Goal: Task Accomplishment & Management: Use online tool/utility

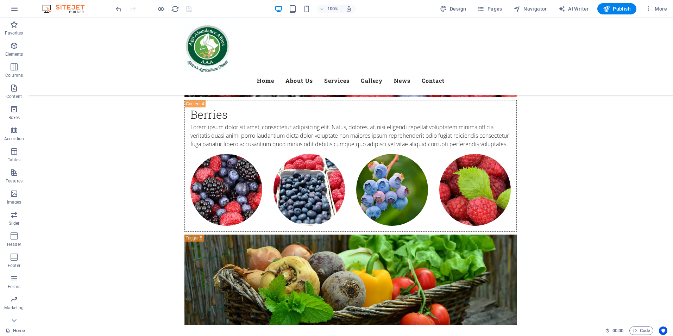
scroll to position [2680, 0]
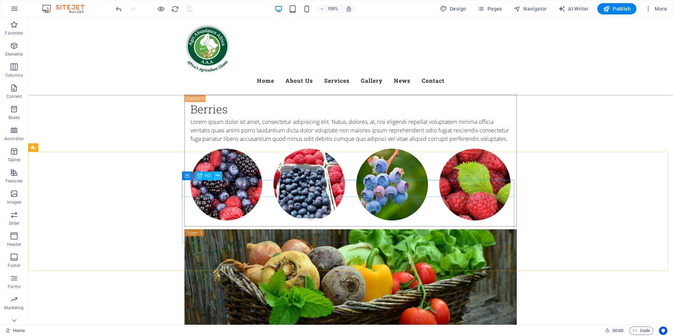
click at [218, 178] on icon at bounding box center [218, 175] width 4 height 7
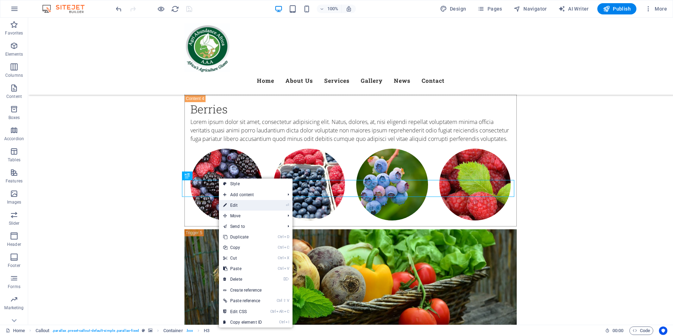
click at [248, 207] on link "⏎ Edit" at bounding box center [242, 205] width 47 height 11
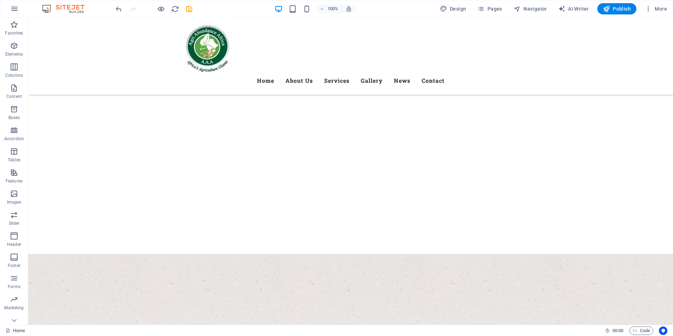
scroll to position [0, 0]
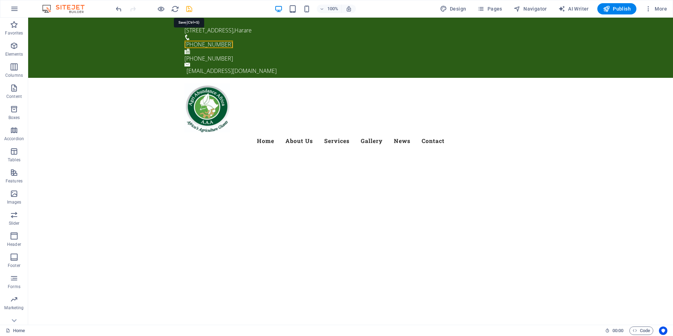
click at [189, 7] on icon "save" at bounding box center [189, 9] width 8 height 8
checkbox input "false"
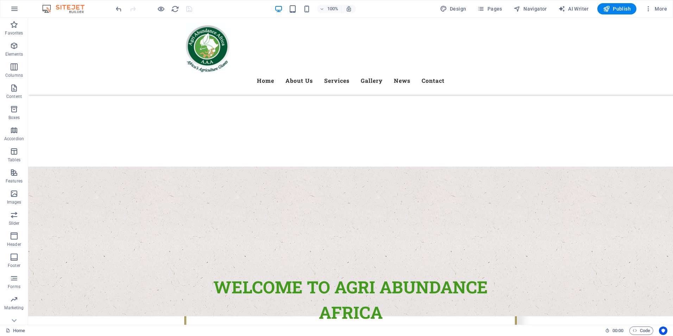
scroll to position [192, 0]
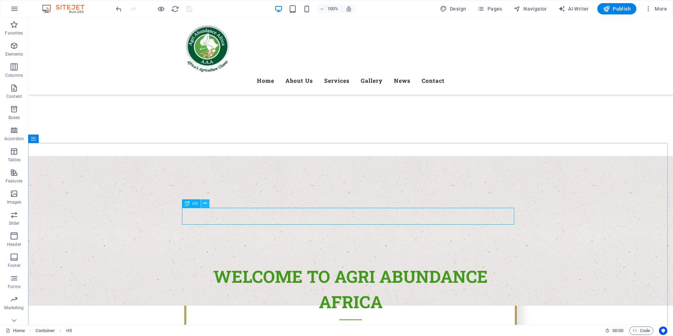
click at [207, 206] on button at bounding box center [205, 203] width 8 height 8
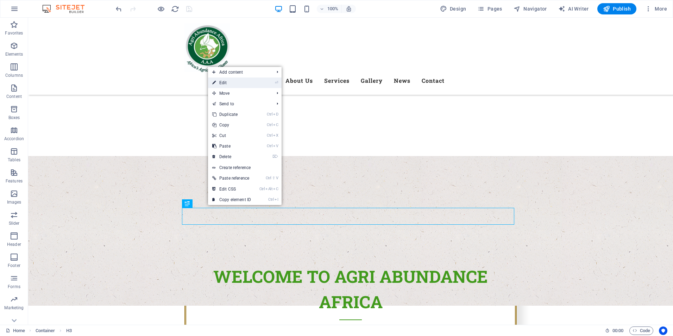
click at [228, 83] on link "⏎ Edit" at bounding box center [231, 82] width 47 height 11
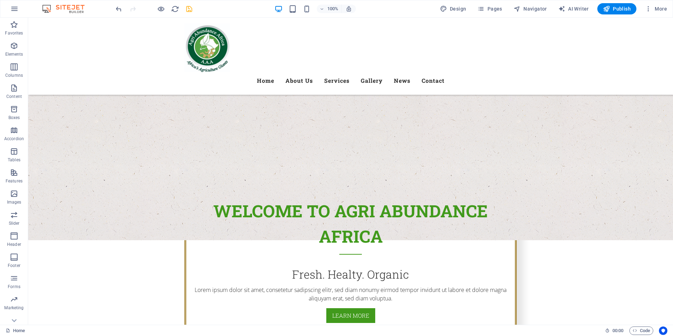
scroll to position [252, 0]
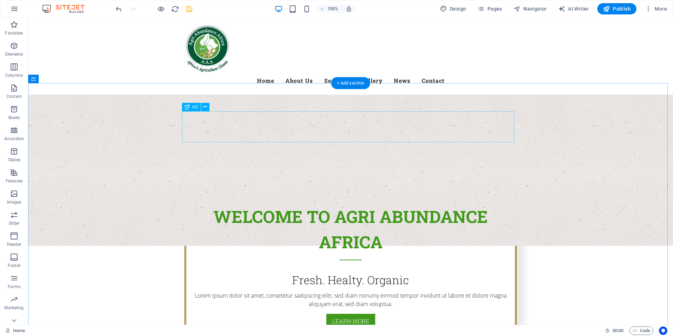
click at [205, 108] on icon at bounding box center [205, 106] width 4 height 7
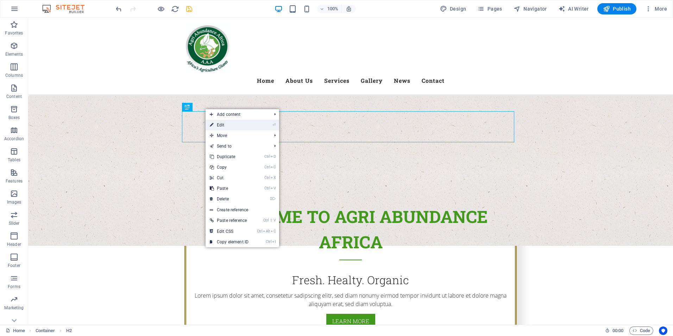
click at [235, 122] on link "⏎ Edit" at bounding box center [229, 125] width 47 height 11
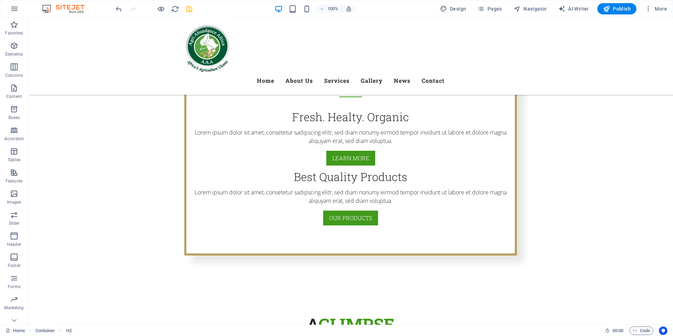
scroll to position [430, 0]
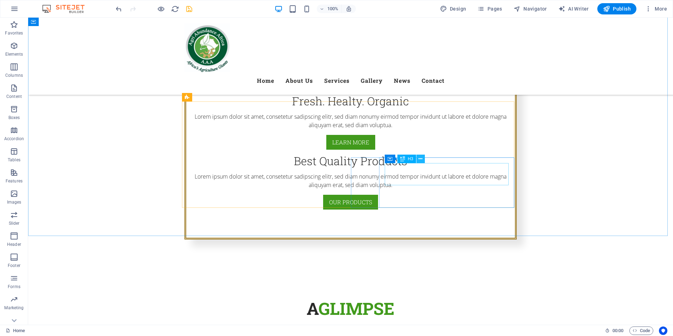
click at [421, 159] on icon at bounding box center [420, 158] width 4 height 7
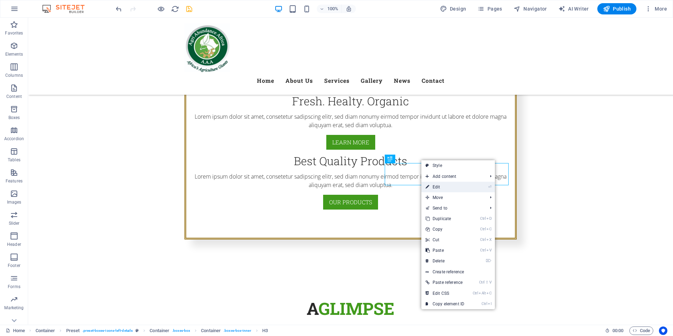
click at [436, 185] on link "⏎ Edit" at bounding box center [444, 187] width 47 height 11
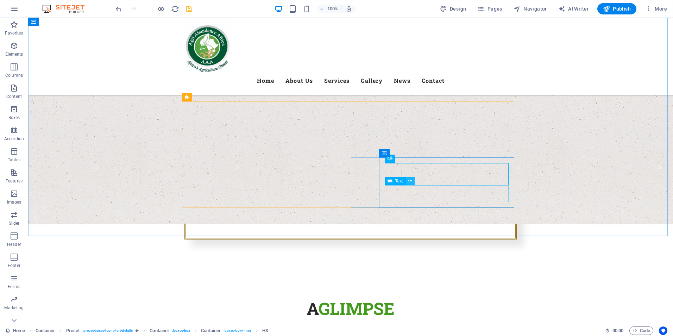
click at [412, 183] on button at bounding box center [410, 181] width 8 height 8
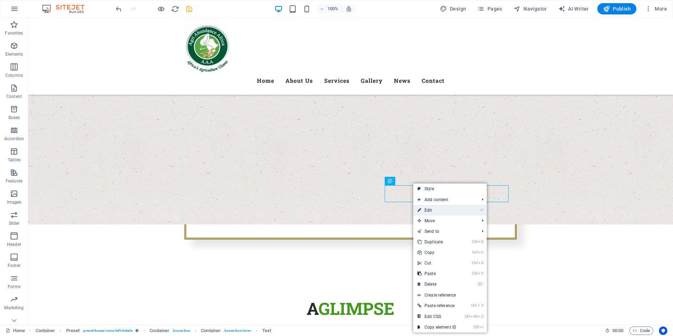
click at [431, 211] on link "⏎ Edit" at bounding box center [436, 210] width 47 height 11
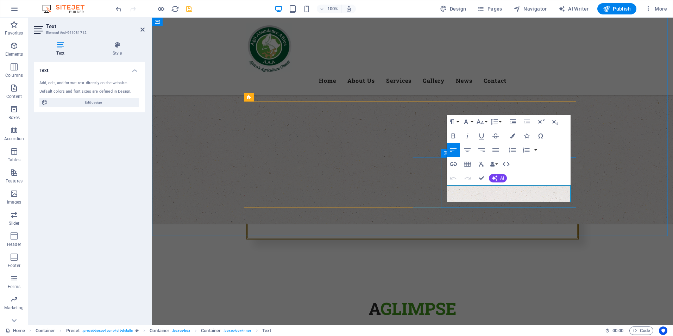
drag, startPoint x: 534, startPoint y: 198, endPoint x: 446, endPoint y: 194, distance: 88.4
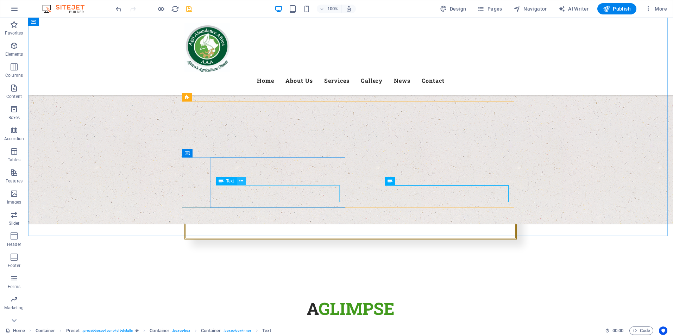
click at [241, 179] on icon at bounding box center [241, 180] width 4 height 7
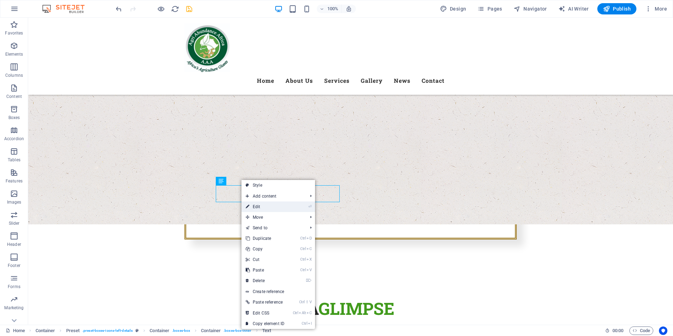
click at [256, 205] on link "⏎ Edit" at bounding box center [264, 206] width 47 height 11
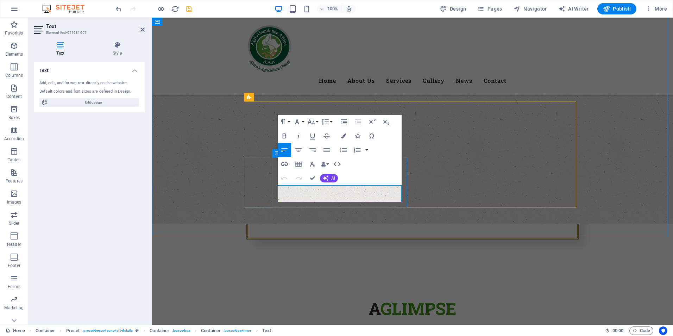
drag, startPoint x: 369, startPoint y: 198, endPoint x: 279, endPoint y: 192, distance: 91.0
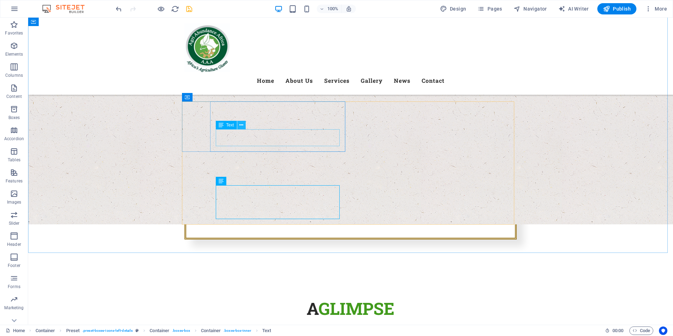
click at [241, 126] on icon at bounding box center [241, 124] width 4 height 7
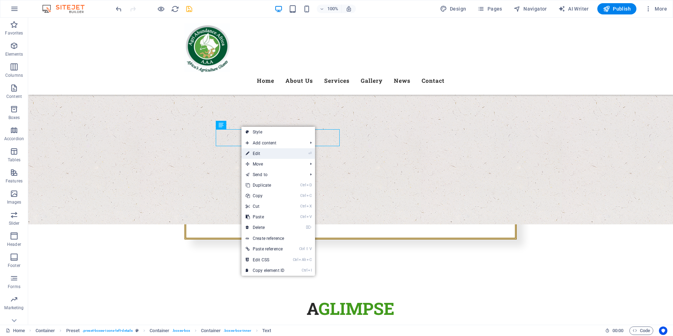
click at [252, 154] on link "⏎ Edit" at bounding box center [264, 153] width 47 height 11
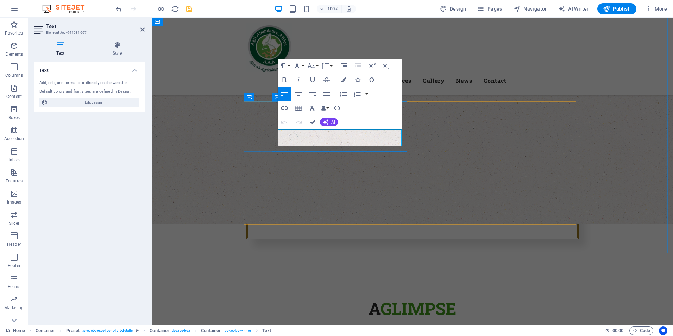
drag, startPoint x: 366, startPoint y: 142, endPoint x: 280, endPoint y: 133, distance: 87.0
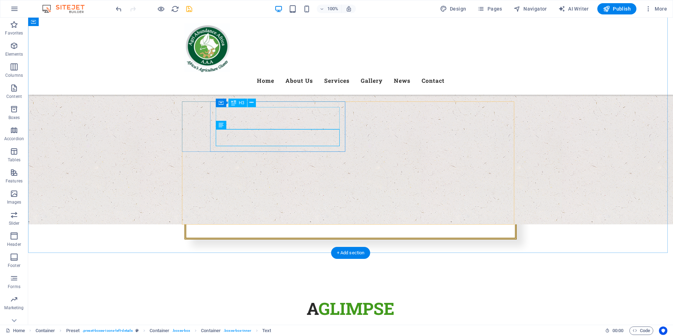
drag, startPoint x: 250, startPoint y: 101, endPoint x: 228, endPoint y: 102, distance: 21.5
click at [250, 101] on icon at bounding box center [251, 102] width 4 height 7
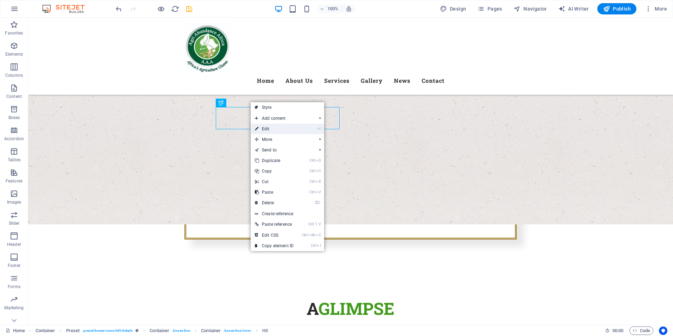
click at [268, 131] on link "⏎ Edit" at bounding box center [274, 129] width 47 height 11
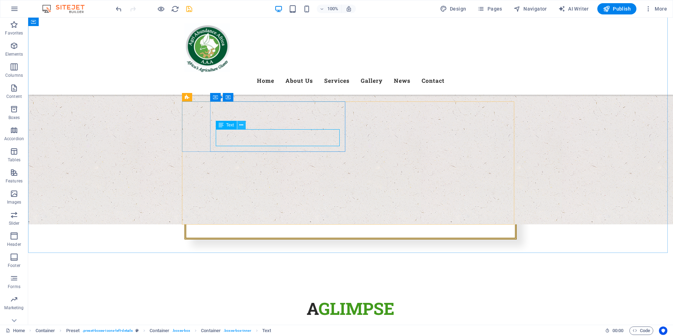
click at [242, 126] on icon at bounding box center [241, 124] width 4 height 7
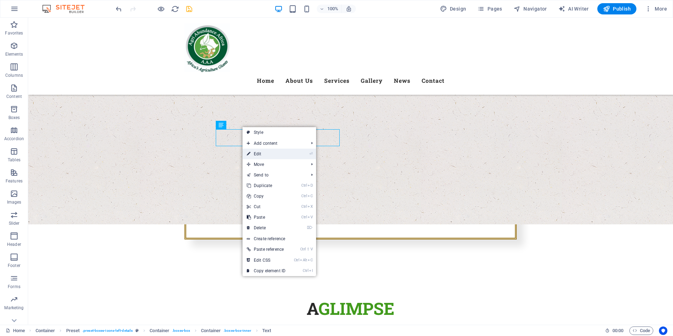
click at [259, 153] on link "⏎ Edit" at bounding box center [265, 153] width 47 height 11
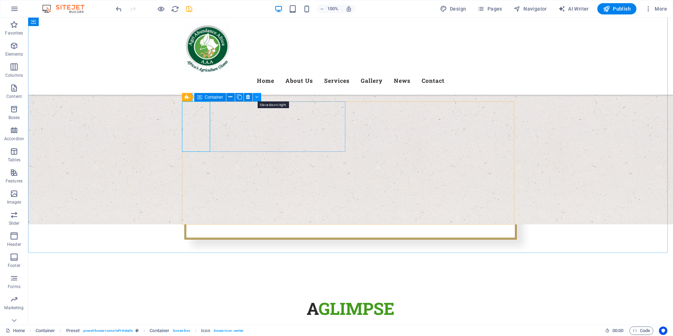
click at [256, 98] on icon at bounding box center [256, 96] width 3 height 7
click at [232, 97] on icon at bounding box center [230, 96] width 4 height 7
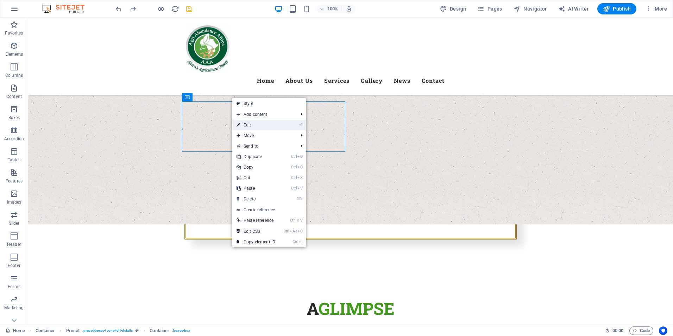
click at [246, 124] on link "⏎ Edit" at bounding box center [255, 125] width 47 height 11
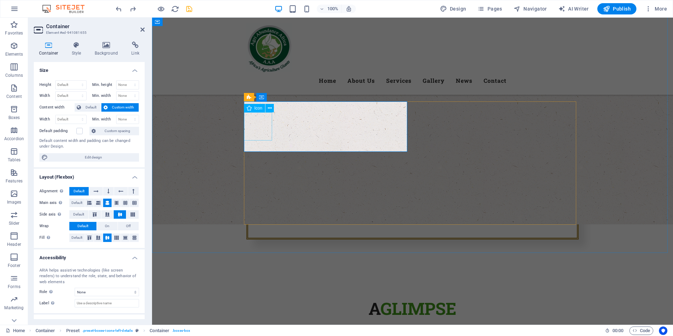
click at [258, 110] on span "Icon" at bounding box center [258, 108] width 8 height 4
click at [268, 110] on icon at bounding box center [270, 108] width 4 height 7
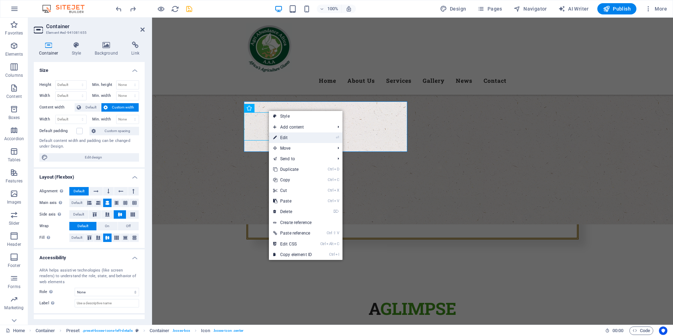
click at [284, 135] on link "⏎ Edit" at bounding box center [292, 137] width 47 height 11
select select "xMidYMid"
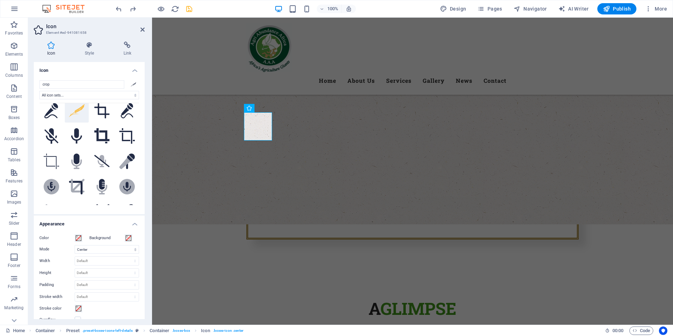
scroll to position [0, 0]
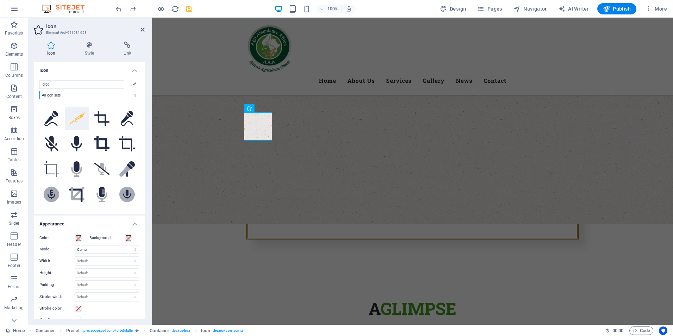
click at [75, 95] on select "All icon sets... IcoFont Ionicons FontAwesome Brands FontAwesome Duotone FontAw…" at bounding box center [89, 95] width 100 height 8
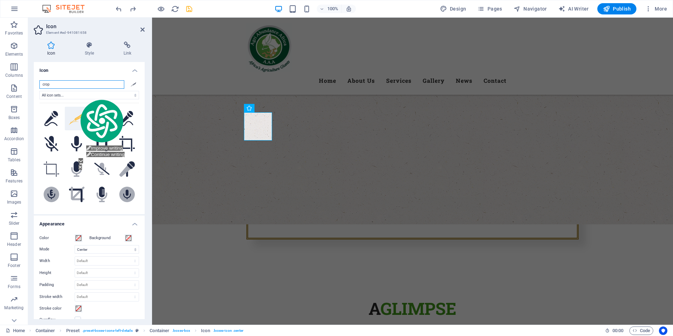
click at [85, 86] on input "crop" at bounding box center [81, 84] width 85 height 8
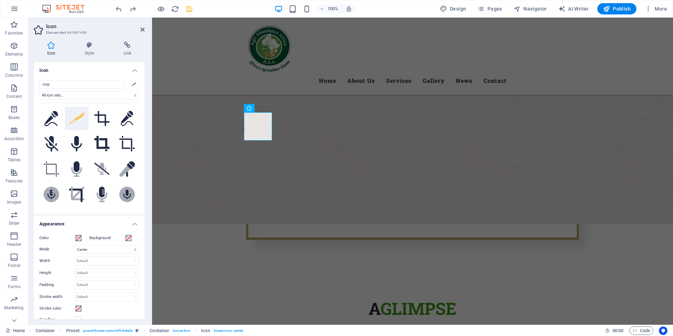
click at [133, 69] on h4 "Icon" at bounding box center [89, 68] width 111 height 13
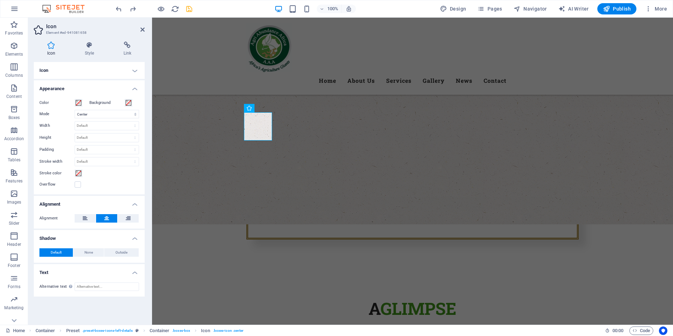
click at [133, 69] on h4 "Icon" at bounding box center [89, 70] width 111 height 17
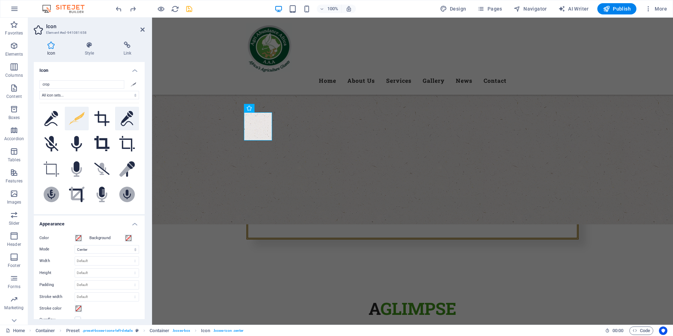
click at [136, 109] on button at bounding box center [127, 119] width 24 height 24
click at [79, 117] on icon at bounding box center [76, 118] width 15 height 13
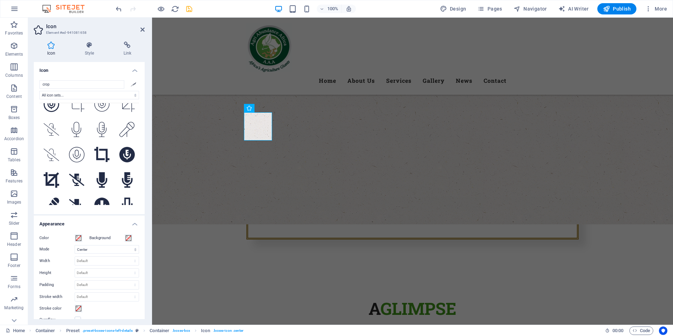
scroll to position [294, 0]
drag, startPoint x: 138, startPoint y: 159, endPoint x: 135, endPoint y: 162, distance: 4.0
click at [138, 171] on div "crop All icon sets... IcoFont Ionicons FontAwesome Brands FontAwesome Duotone F…" at bounding box center [89, 144] width 111 height 139
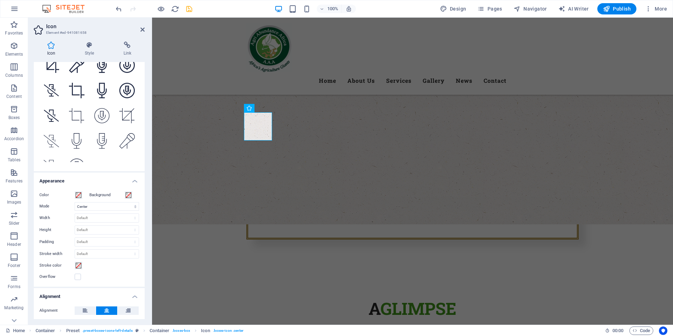
scroll to position [42, 0]
drag, startPoint x: 138, startPoint y: 152, endPoint x: 139, endPoint y: 132, distance: 20.1
click at [140, 105] on div "crop All icon sets... IcoFont Ionicons FontAwesome Brands FontAwesome Duotone F…" at bounding box center [89, 101] width 111 height 139
click at [293, 97] on icon at bounding box center [292, 96] width 4 height 7
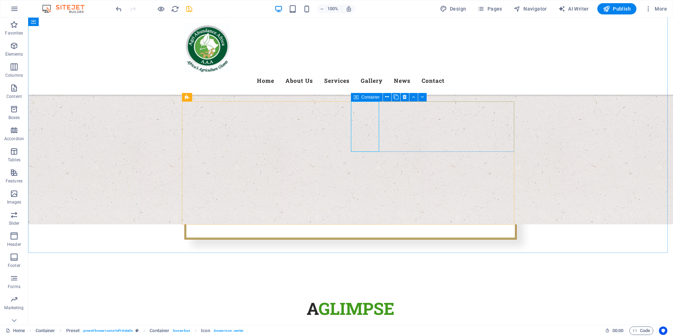
click at [355, 98] on icon at bounding box center [356, 97] width 5 height 8
click at [390, 98] on icon at bounding box center [389, 96] width 4 height 7
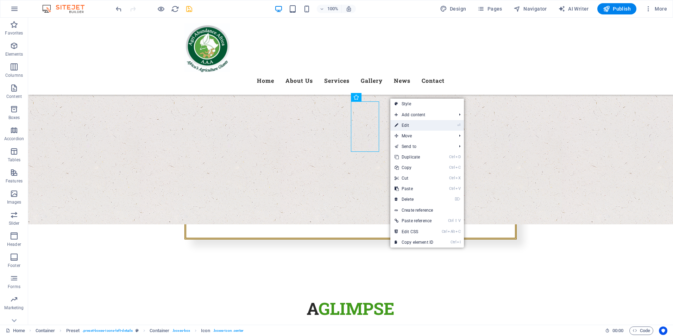
click at [404, 123] on link "⏎ Edit" at bounding box center [413, 125] width 47 height 11
select select "xMidYMid"
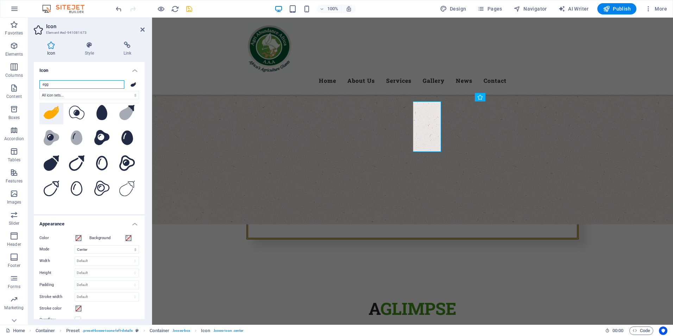
scroll to position [0, 0]
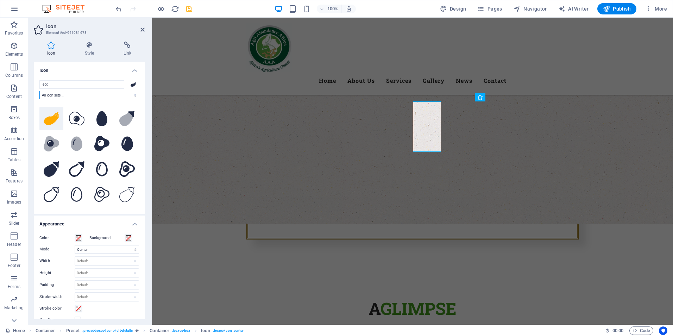
click at [123, 96] on select "All icon sets... IcoFont Ionicons FontAwesome Brands FontAwesome Duotone FontAw…" at bounding box center [89, 95] width 100 height 8
click at [132, 84] on icon at bounding box center [134, 84] width 6 height 5
click at [133, 75] on div "egg All icon sets... IcoFont Ionicons FontAwesome Brands FontAwesome Duotone Fo…" at bounding box center [89, 144] width 111 height 139
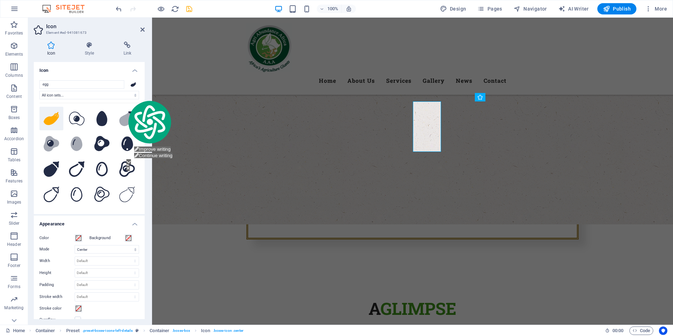
click at [134, 71] on h4 "Icon" at bounding box center [89, 68] width 111 height 13
drag, startPoint x: 134, startPoint y: 71, endPoint x: 238, endPoint y: 0, distance: 125.5
click at [134, 71] on h4 "Icon" at bounding box center [89, 68] width 111 height 13
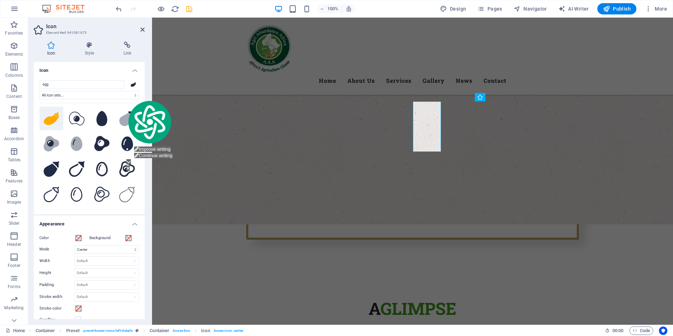
click at [134, 71] on h4 "Icon" at bounding box center [89, 68] width 111 height 13
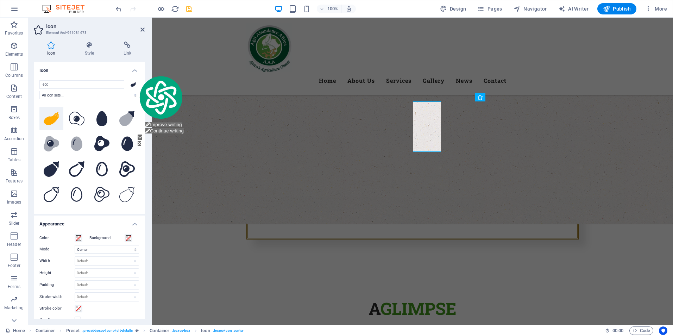
click at [131, 84] on icon at bounding box center [134, 84] width 6 height 5
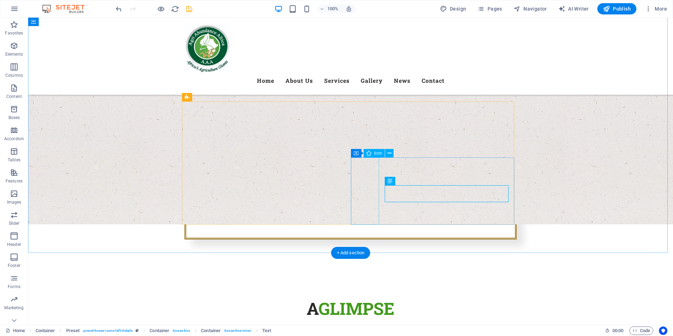
click at [390, 154] on icon at bounding box center [389, 153] width 4 height 7
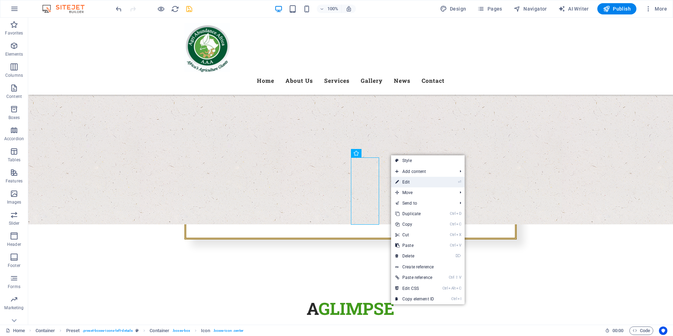
click at [401, 182] on link "⏎ Edit" at bounding box center [414, 182] width 47 height 11
select select "xMidYMid"
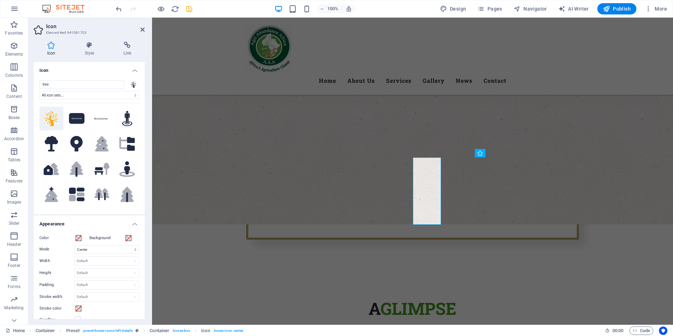
click at [90, 71] on h4 "Icon" at bounding box center [89, 68] width 111 height 13
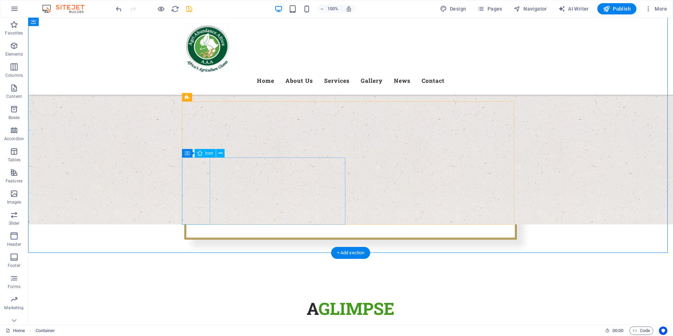
click at [219, 153] on icon at bounding box center [221, 153] width 4 height 7
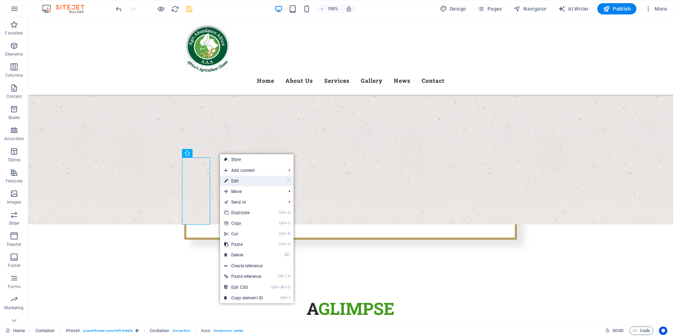
click at [232, 179] on link "⏎ Edit" at bounding box center [243, 181] width 47 height 11
select select "xMidYMid"
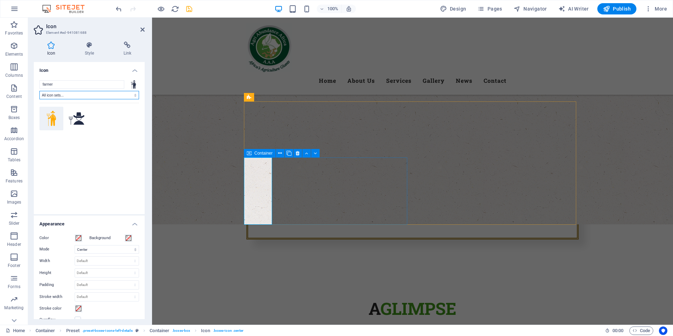
click at [131, 94] on select "All icon sets... IcoFont Ionicons FontAwesome Brands FontAwesome Duotone FontAw…" at bounding box center [89, 95] width 100 height 8
click at [119, 29] on h2 "Icon" at bounding box center [95, 26] width 99 height 6
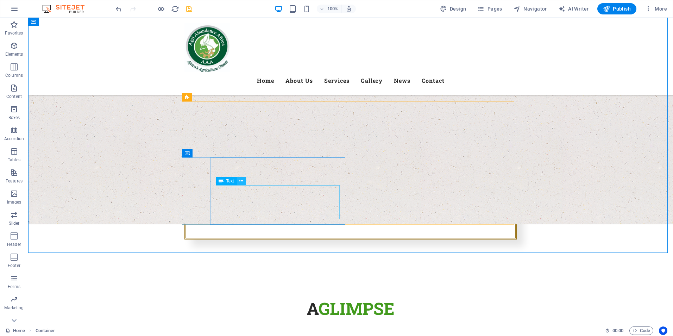
click at [240, 181] on icon at bounding box center [241, 180] width 4 height 7
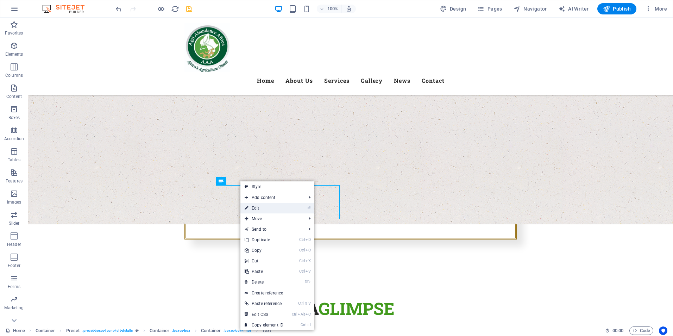
click at [259, 207] on link "⏎ Edit" at bounding box center [263, 208] width 47 height 11
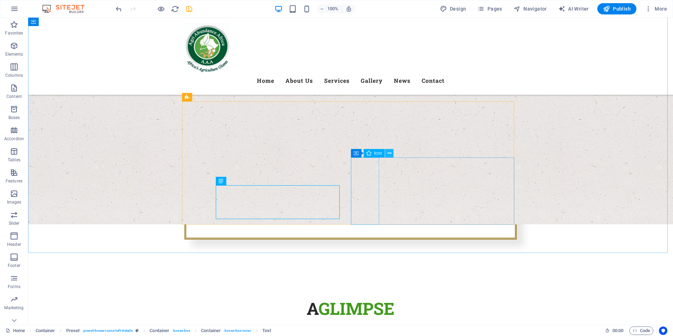
click at [388, 153] on icon at bounding box center [389, 153] width 4 height 7
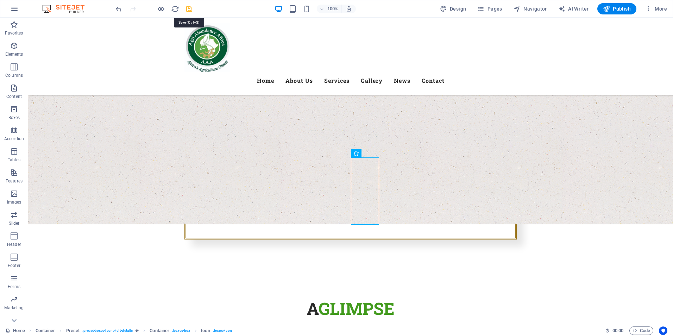
click at [187, 8] on icon "save" at bounding box center [189, 9] width 8 height 8
checkbox input "false"
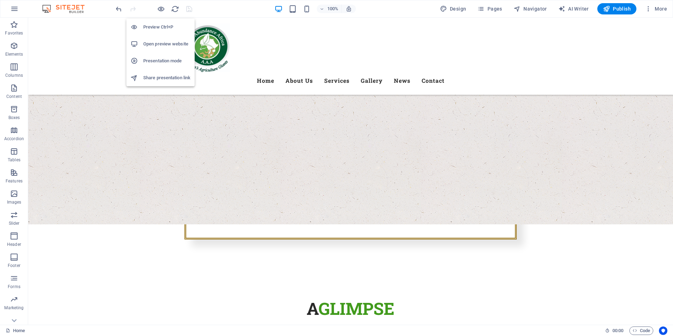
click at [163, 43] on h6 "Open preview website" at bounding box center [166, 44] width 47 height 8
click at [166, 27] on h6 "Preview Ctrl+P" at bounding box center [166, 27] width 47 height 8
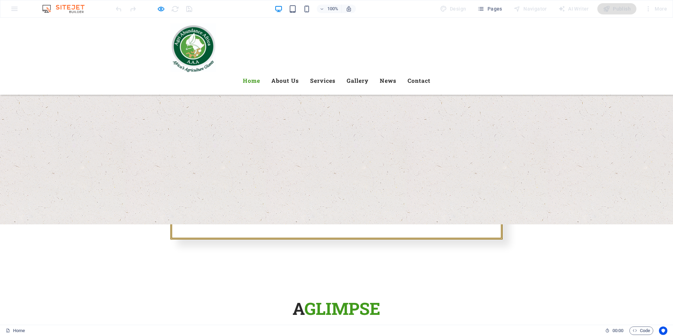
click at [260, 72] on link "Home" at bounding box center [251, 80] width 17 height 17
click at [299, 72] on link "About Us" at bounding box center [284, 80] width 27 height 17
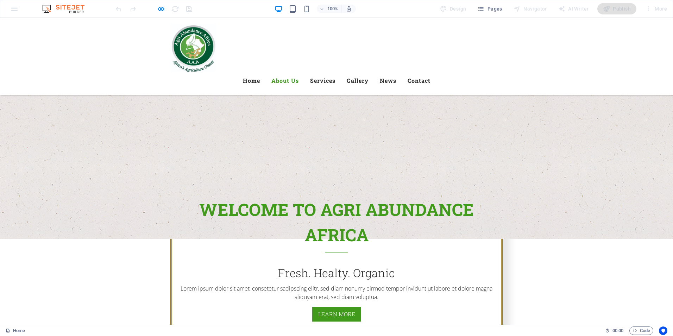
scroll to position [257, 0]
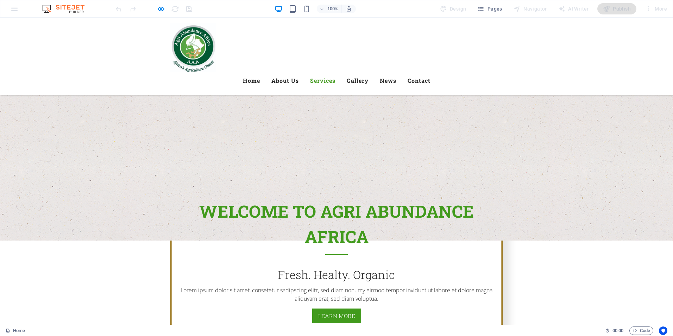
click at [335, 72] on link "Services" at bounding box center [322, 80] width 25 height 17
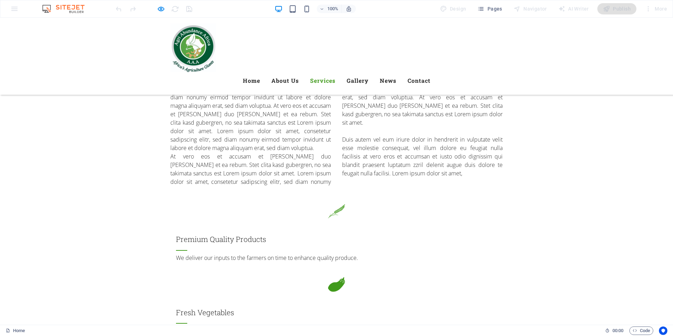
scroll to position [712, 0]
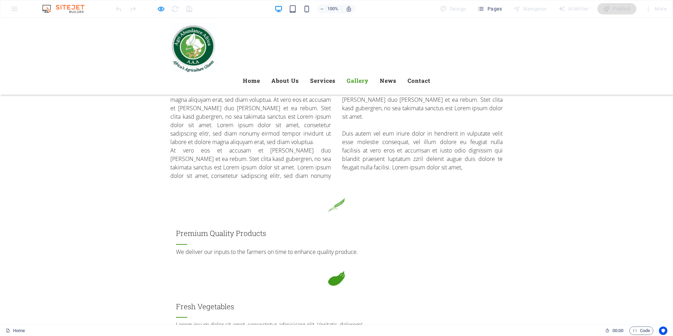
click at [368, 72] on link "Gallery" at bounding box center [358, 80] width 22 height 17
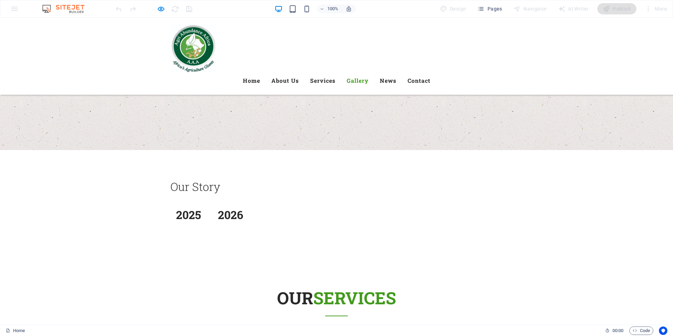
scroll to position [1194, 0]
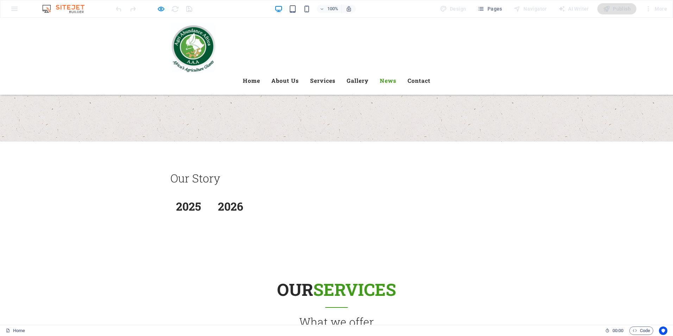
click at [396, 72] on link "News" at bounding box center [388, 80] width 17 height 17
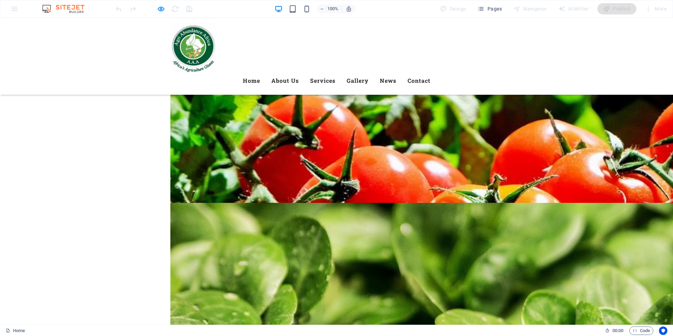
scroll to position [1478, 0]
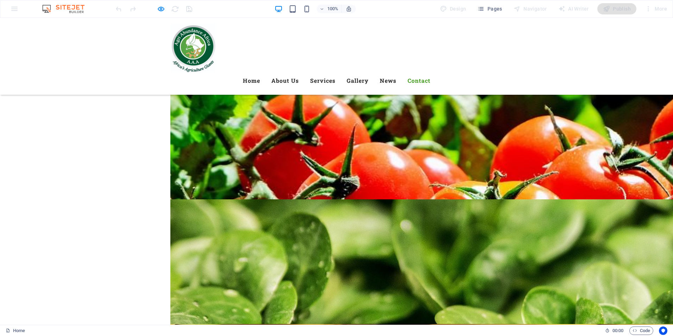
click at [430, 72] on link "Contact" at bounding box center [418, 80] width 23 height 17
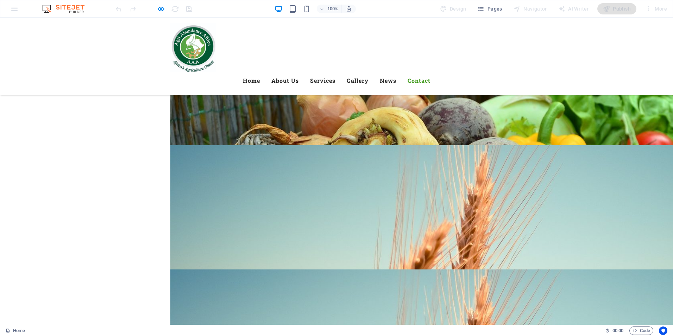
scroll to position [2045, 0]
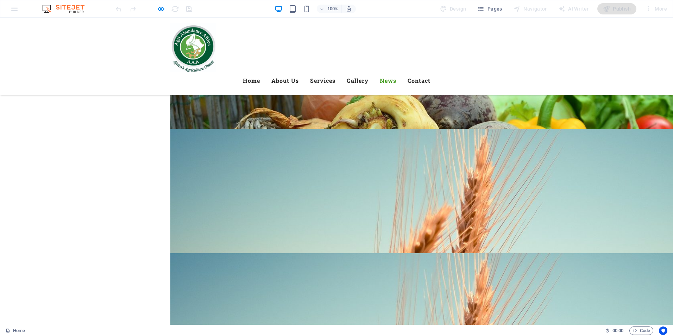
click at [396, 72] on link "News" at bounding box center [388, 80] width 17 height 17
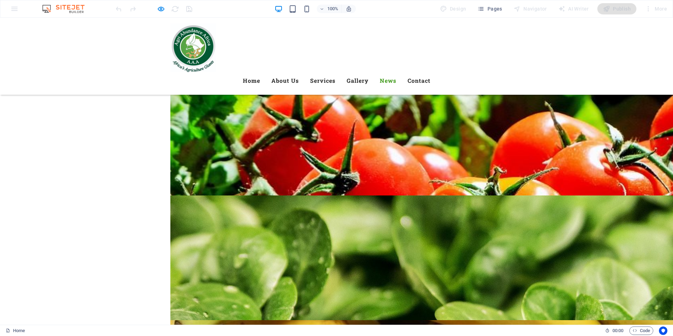
scroll to position [1478, 0]
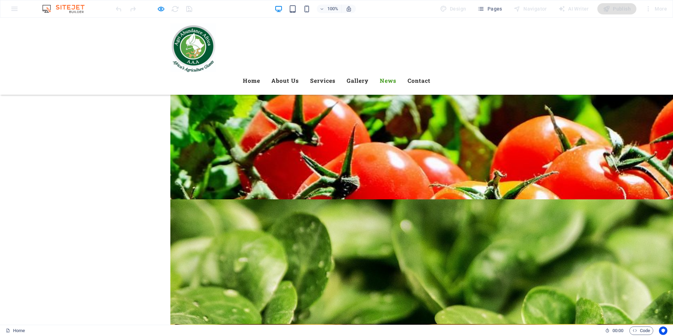
click at [396, 72] on link "News" at bounding box center [388, 80] width 17 height 17
click at [430, 72] on link "Contact" at bounding box center [418, 80] width 23 height 17
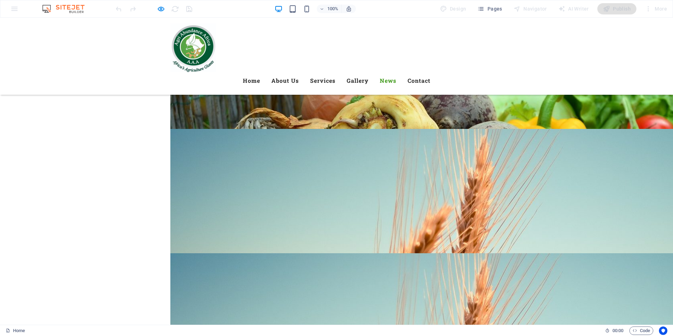
click at [396, 72] on link "News" at bounding box center [388, 80] width 17 height 17
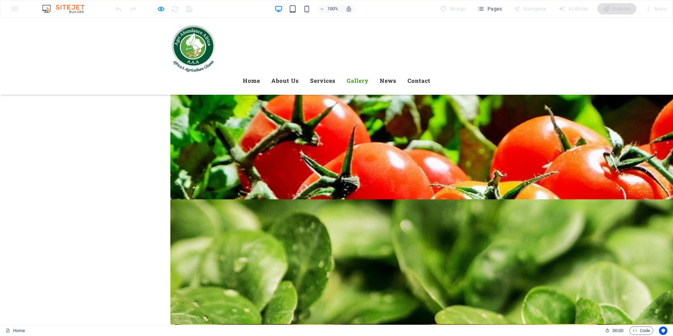
click at [368, 72] on link "Gallery" at bounding box center [358, 80] width 22 height 17
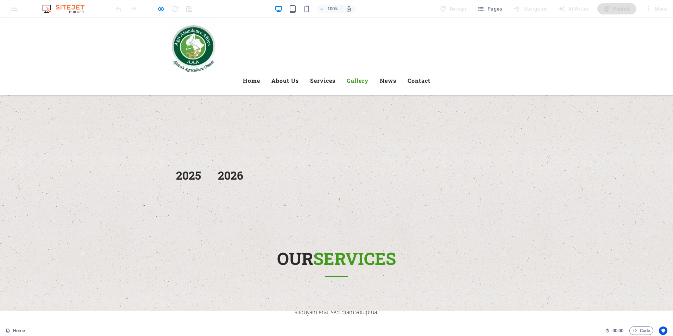
scroll to position [1194, 0]
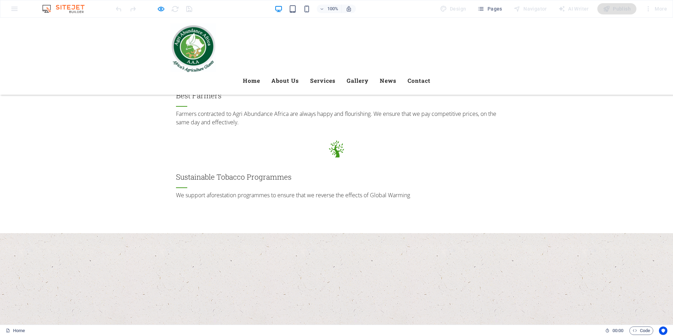
scroll to position [990, 0]
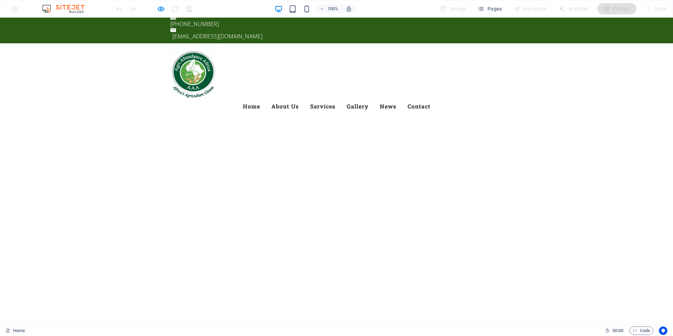
scroll to position [0, 0]
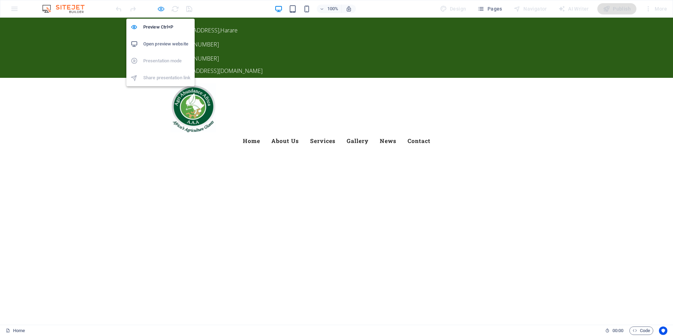
click at [163, 12] on icon "button" at bounding box center [161, 9] width 8 height 8
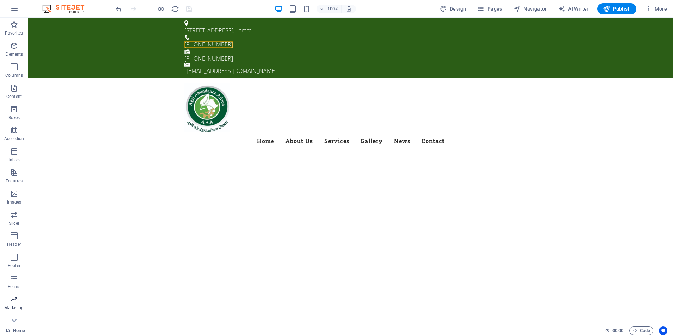
click at [12, 307] on p "Marketing" at bounding box center [13, 308] width 19 height 6
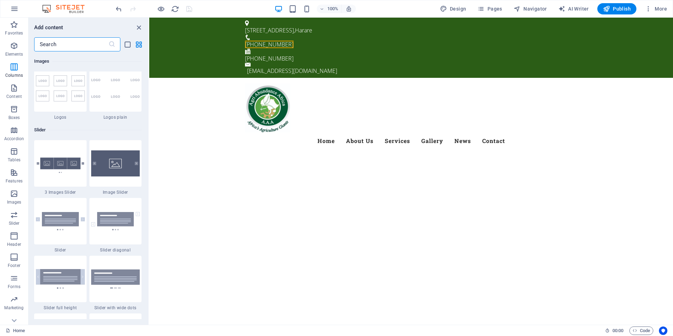
scroll to position [4198, 0]
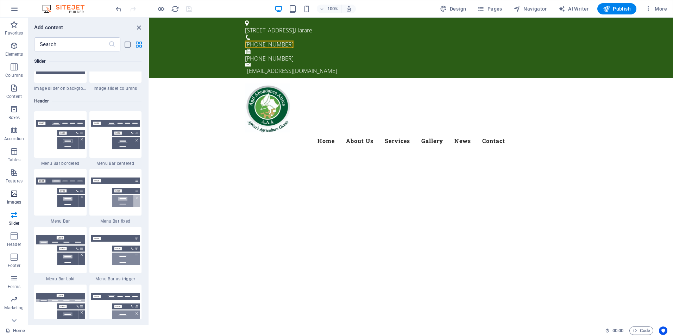
click at [10, 202] on p "Images" at bounding box center [14, 202] width 14 height 6
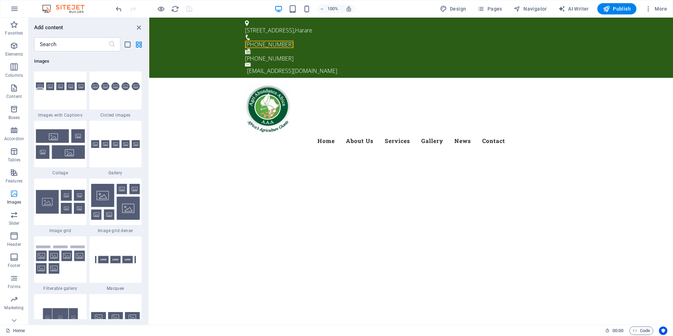
scroll to position [3568, 0]
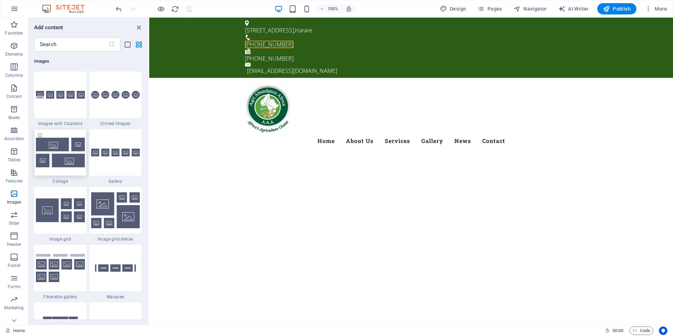
click at [58, 152] on img at bounding box center [60, 152] width 49 height 29
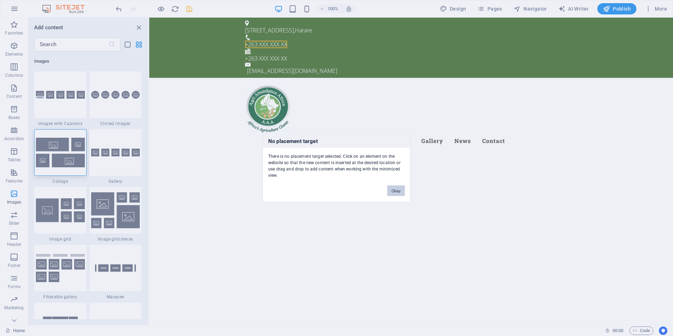
click at [393, 190] on button "Okay" at bounding box center [396, 190] width 18 height 11
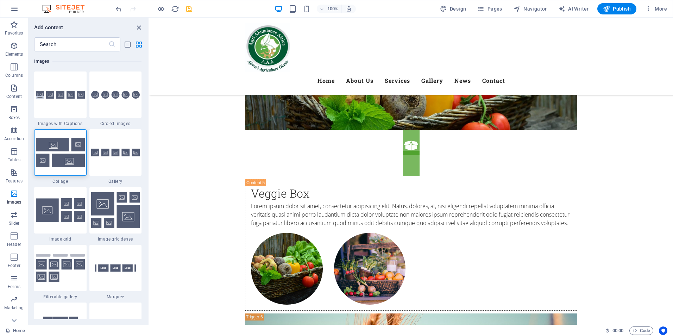
scroll to position [2856, 0]
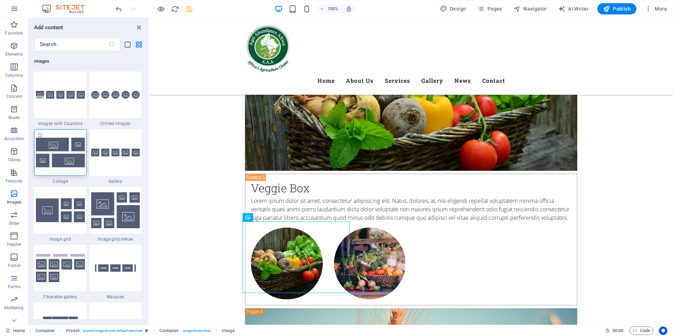
click at [63, 158] on img at bounding box center [60, 152] width 49 height 29
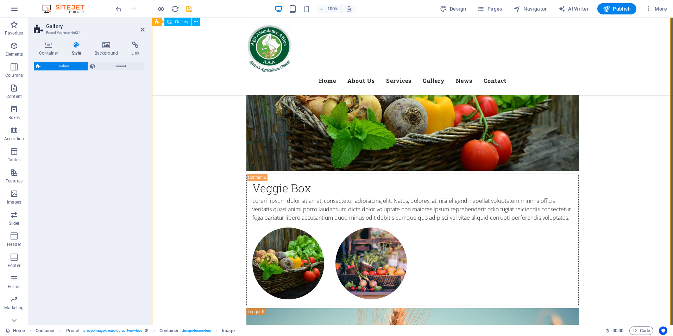
scroll to position [3286, 0]
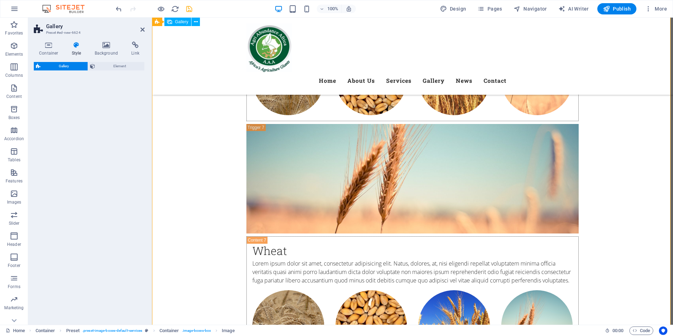
select select "rem"
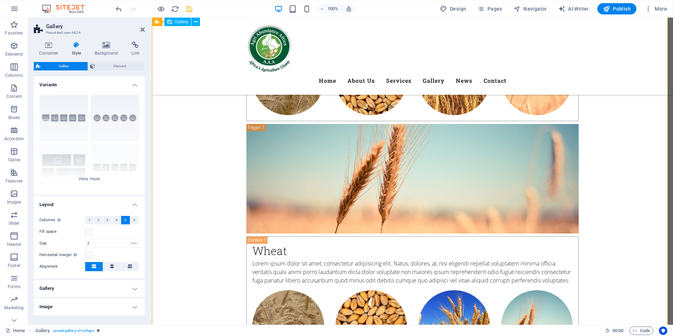
drag, startPoint x: 215, startPoint y: 175, endPoint x: 243, endPoint y: 228, distance: 59.8
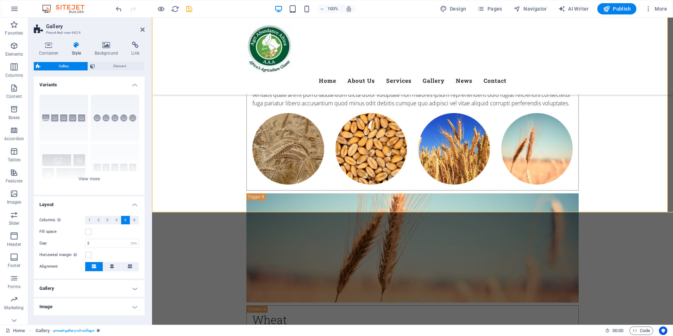
scroll to position [3428, 0]
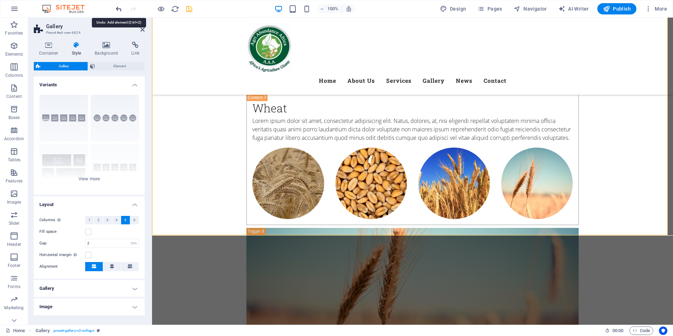
click at [120, 12] on icon "undo" at bounding box center [119, 9] width 8 height 8
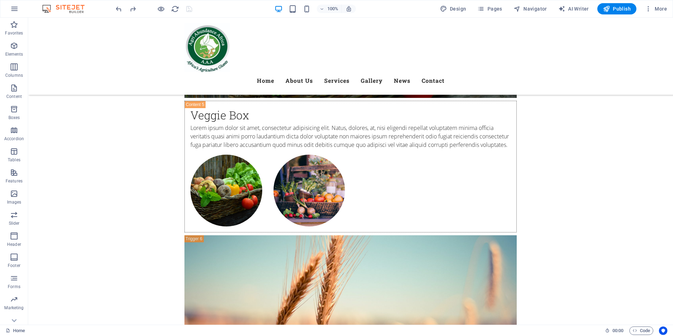
scroll to position [2924, 0]
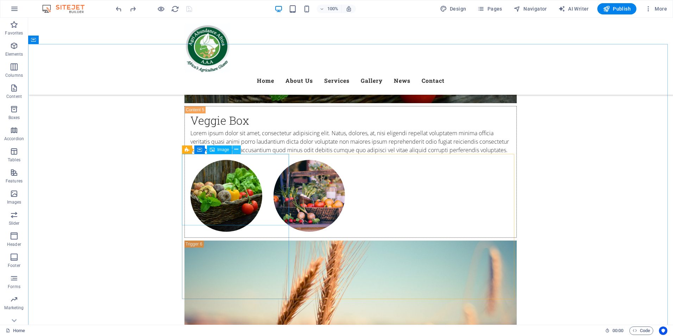
click at [234, 151] on button at bounding box center [236, 149] width 8 height 8
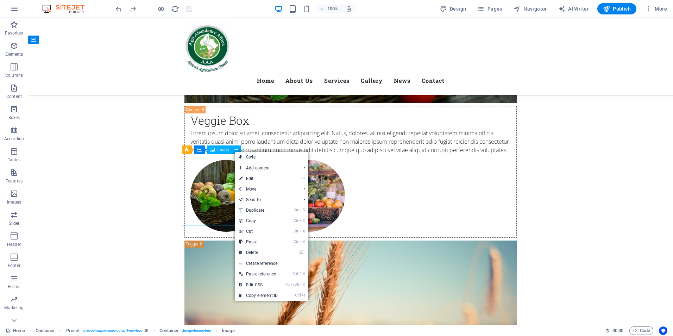
click at [217, 152] on div "Image" at bounding box center [219, 149] width 25 height 8
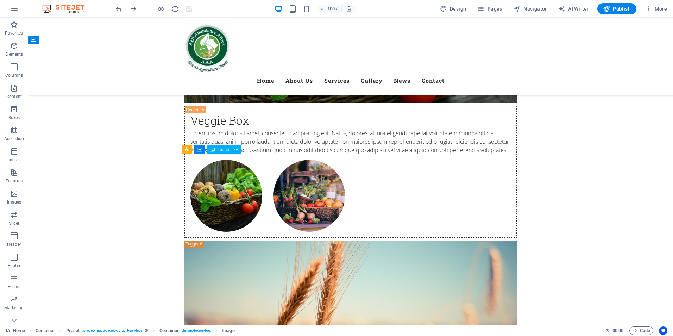
click at [217, 152] on div "Image" at bounding box center [219, 149] width 25 height 8
drag, startPoint x: 234, startPoint y: 152, endPoint x: 210, endPoint y: 141, distance: 26.0
click at [234, 152] on button at bounding box center [236, 149] width 8 height 8
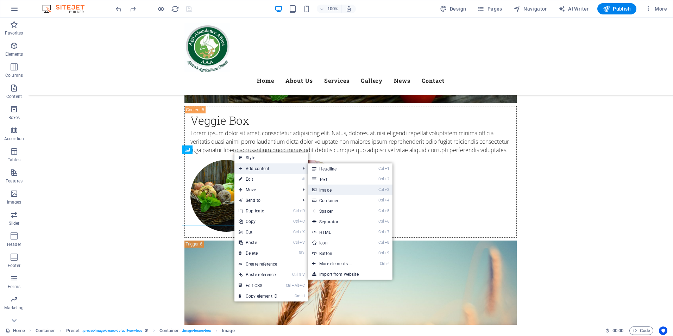
click at [332, 186] on link "Ctrl 3 Image" at bounding box center [337, 189] width 58 height 11
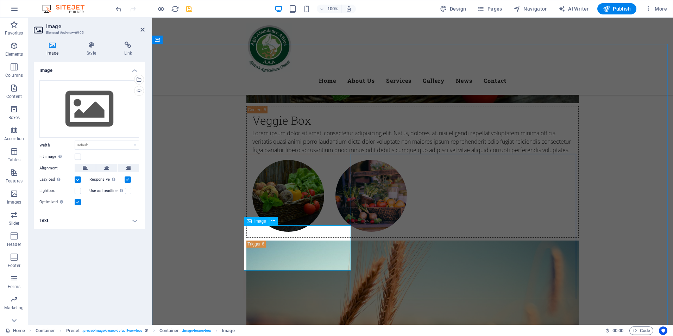
click at [272, 222] on icon at bounding box center [273, 220] width 4 height 7
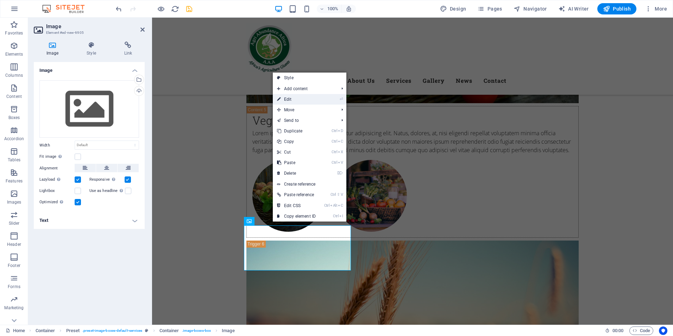
click at [292, 102] on link "⏎ Edit" at bounding box center [296, 99] width 47 height 11
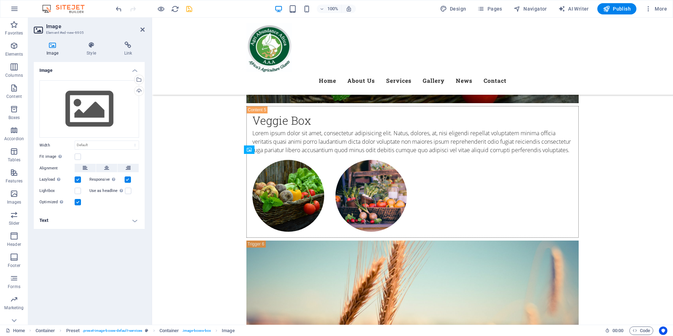
drag, startPoint x: 271, startPoint y: 245, endPoint x: 269, endPoint y: 234, distance: 11.0
drag, startPoint x: 291, startPoint y: 171, endPoint x: 313, endPoint y: 187, distance: 27.4
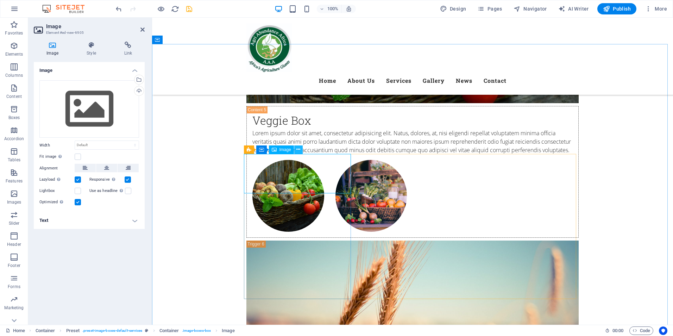
click at [296, 148] on icon at bounding box center [298, 149] width 4 height 7
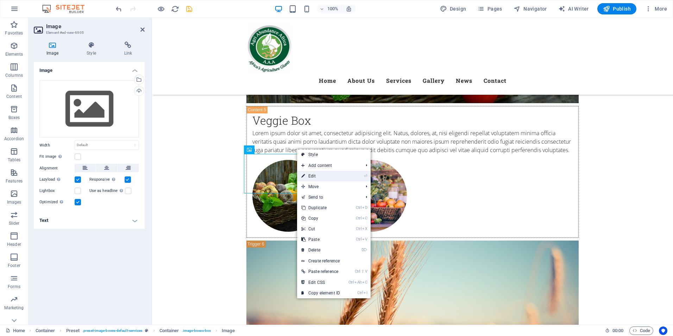
click at [314, 174] on link "⏎ Edit" at bounding box center [320, 176] width 47 height 11
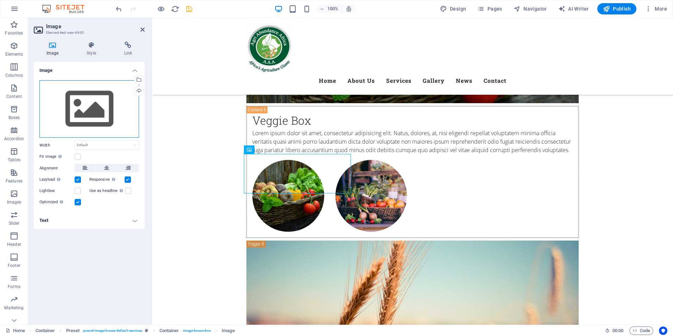
click at [89, 107] on div "Drag files here, click to choose files or select files from Files or our free s…" at bounding box center [89, 109] width 100 height 58
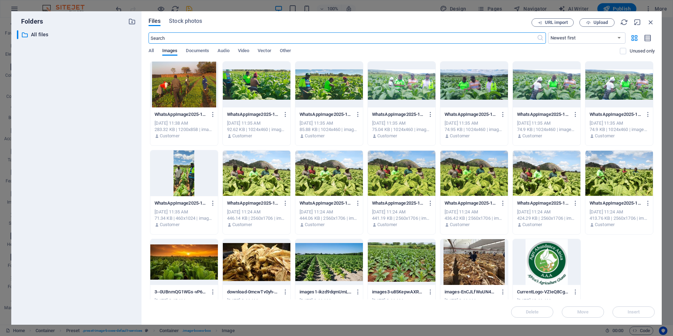
scroll to position [2923, 0]
click at [469, 264] on div at bounding box center [474, 262] width 68 height 46
click at [469, 264] on div "1" at bounding box center [474, 262] width 68 height 46
click at [635, 313] on div "Delete Move Insert" at bounding box center [401, 308] width 506 height 18
click at [477, 262] on div at bounding box center [474, 262] width 68 height 46
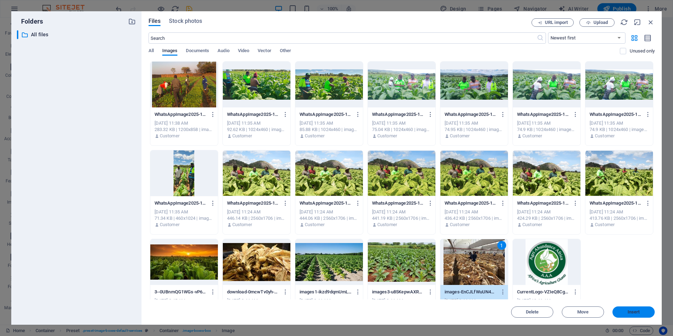
click at [627, 309] on button "Insert" at bounding box center [633, 311] width 42 height 11
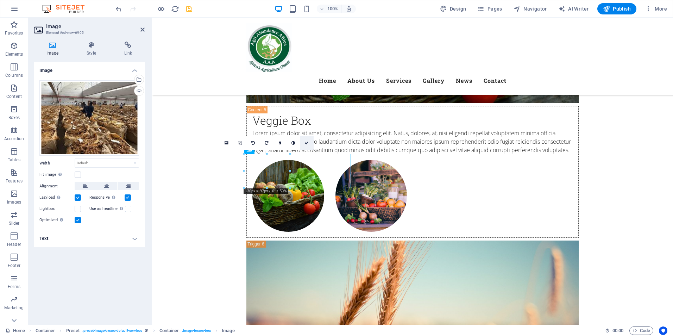
click at [307, 143] on icon at bounding box center [306, 143] width 4 height 4
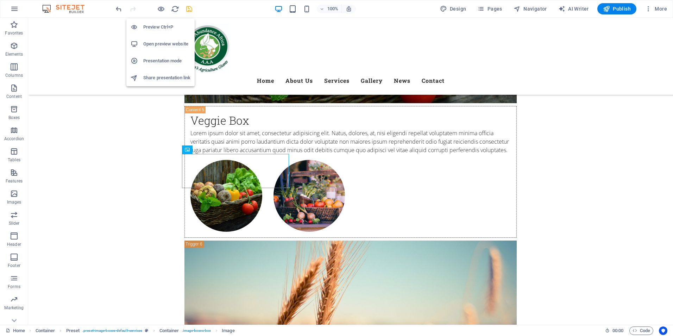
click at [158, 26] on h6 "Preview Ctrl+P" at bounding box center [166, 27] width 47 height 8
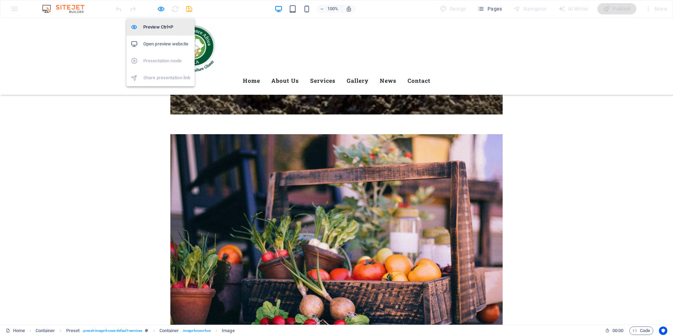
scroll to position [1228, 0]
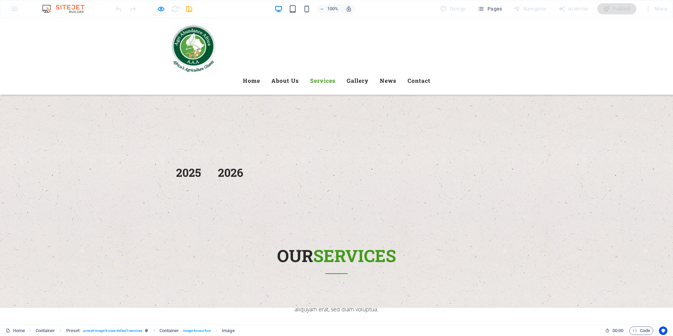
click at [334, 72] on link "Services" at bounding box center [322, 80] width 25 height 17
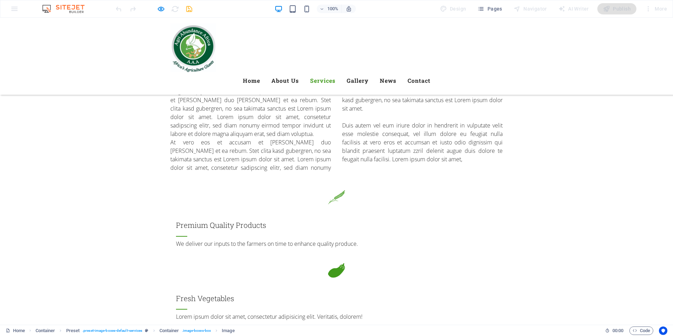
scroll to position [712, 0]
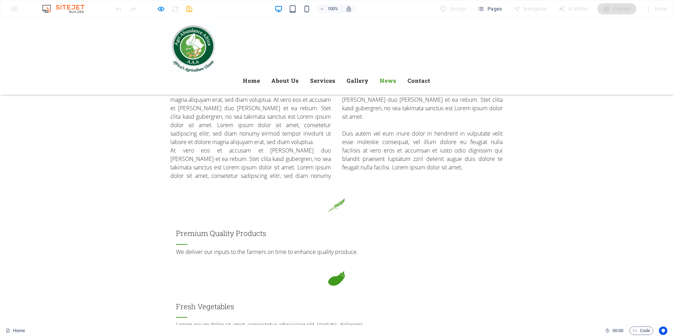
click at [396, 72] on link "News" at bounding box center [388, 80] width 17 height 17
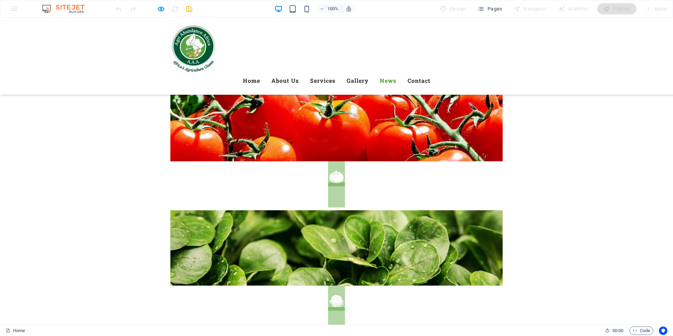
scroll to position [1478, 0]
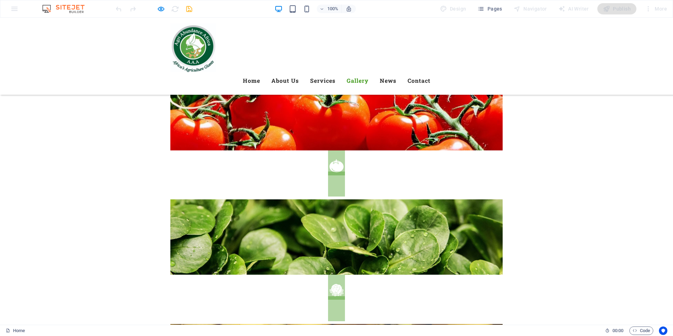
click at [368, 72] on link "Gallery" at bounding box center [358, 80] width 22 height 17
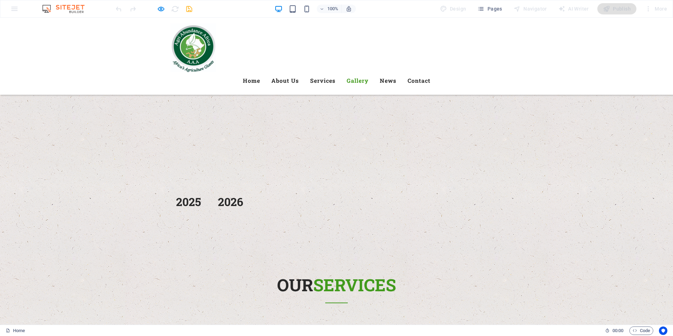
scroll to position [1194, 0]
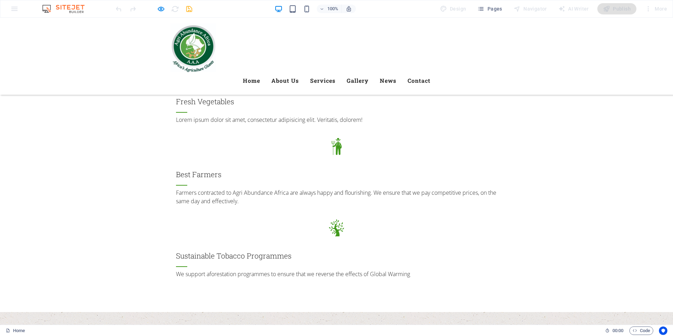
scroll to position [876, 0]
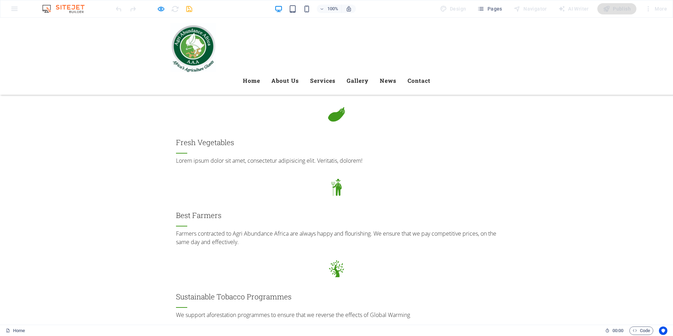
click at [161, 10] on icon "button" at bounding box center [161, 9] width 8 height 8
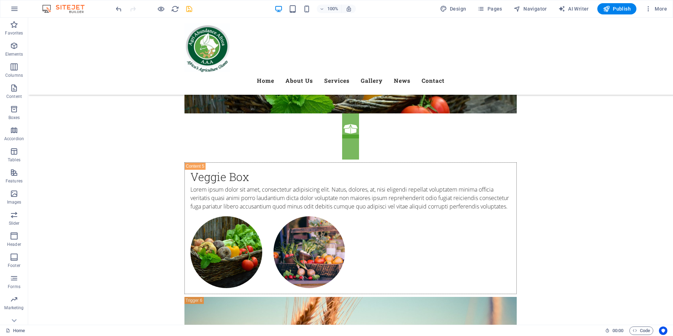
scroll to position [2851, 0]
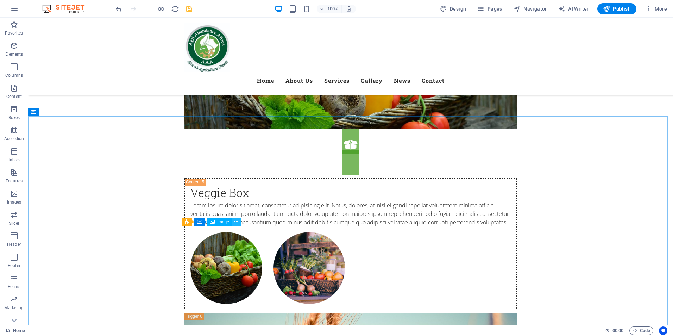
click at [236, 223] on icon at bounding box center [236, 221] width 4 height 7
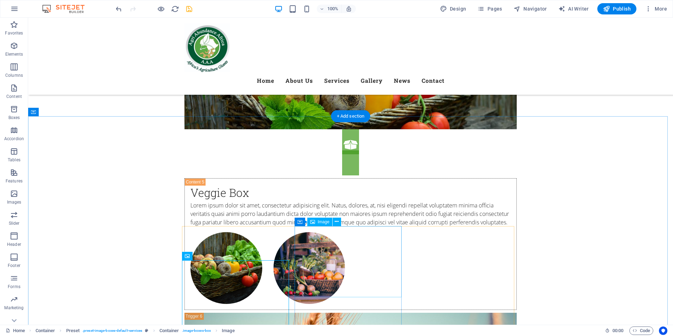
click at [338, 225] on icon at bounding box center [337, 221] width 4 height 7
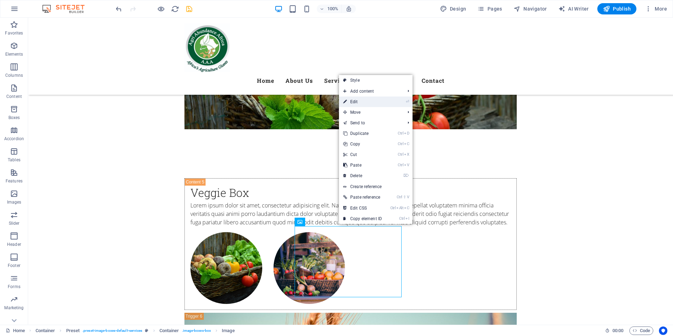
click at [359, 103] on link "⏎ Edit" at bounding box center [362, 101] width 47 height 11
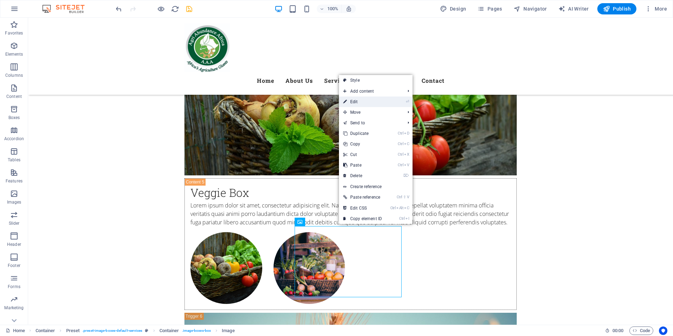
select select "%"
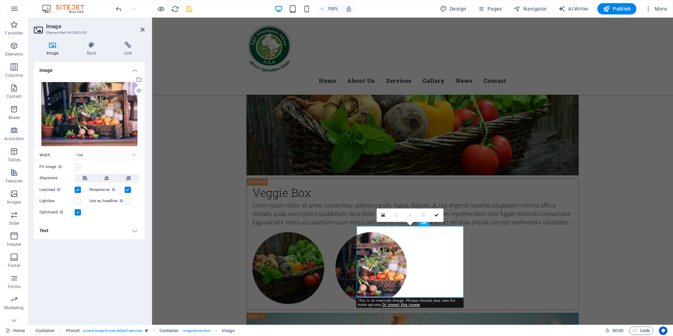
click at [77, 167] on label at bounding box center [78, 167] width 6 height 6
click at [0, 0] on input "Fit image Automatically fit image to a fixed width and height" at bounding box center [0, 0] width 0 height 0
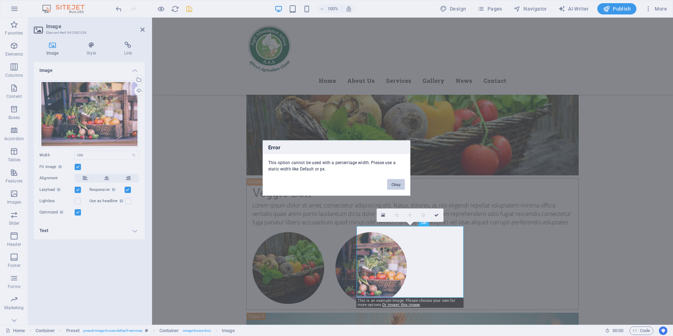
drag, startPoint x: 398, startPoint y: 184, endPoint x: 243, endPoint y: 171, distance: 155.7
click at [398, 184] on button "Okay" at bounding box center [396, 184] width 18 height 11
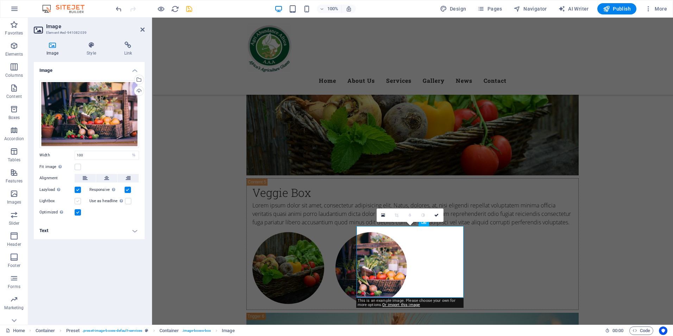
click at [77, 201] on label at bounding box center [78, 201] width 6 height 6
click at [0, 0] on input "Lightbox" at bounding box center [0, 0] width 0 height 0
type input "/images/1200/2458689/vegetable-basket-349667_1920.jpg"
select select
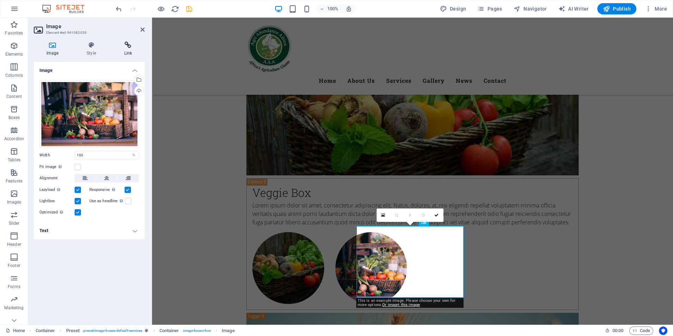
click at [128, 47] on icon at bounding box center [128, 45] width 33 height 7
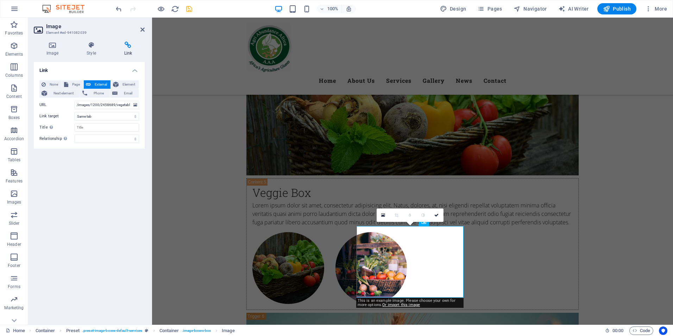
click at [128, 47] on icon at bounding box center [128, 45] width 33 height 7
click at [133, 139] on select "alternate author bookmark external help license next nofollow noreferrer noopen…" at bounding box center [107, 138] width 64 height 8
click at [186, 10] on icon "save" at bounding box center [189, 9] width 8 height 8
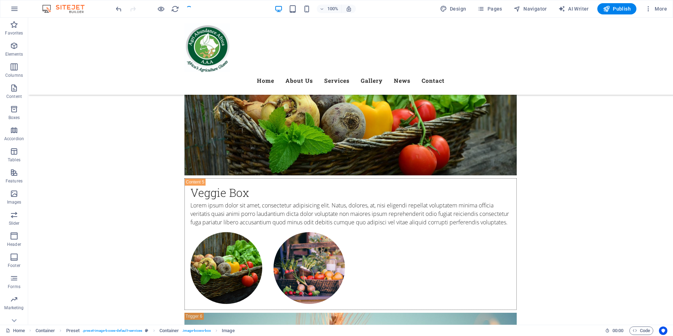
checkbox input "false"
click at [237, 223] on icon at bounding box center [236, 221] width 4 height 7
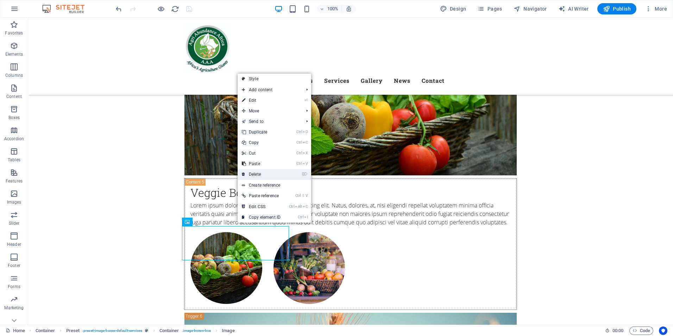
click at [259, 174] on link "⌦ Delete" at bounding box center [261, 174] width 47 height 11
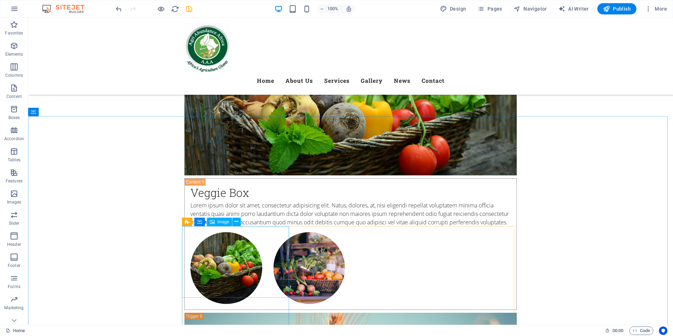
click at [216, 223] on div "Image" at bounding box center [219, 221] width 25 height 8
drag, startPoint x: 47, startPoint y: 204, endPoint x: 216, endPoint y: 223, distance: 169.9
click at [216, 223] on div "Image" at bounding box center [219, 221] width 25 height 8
drag, startPoint x: 244, startPoint y: 240, endPoint x: 75, endPoint y: 222, distance: 169.9
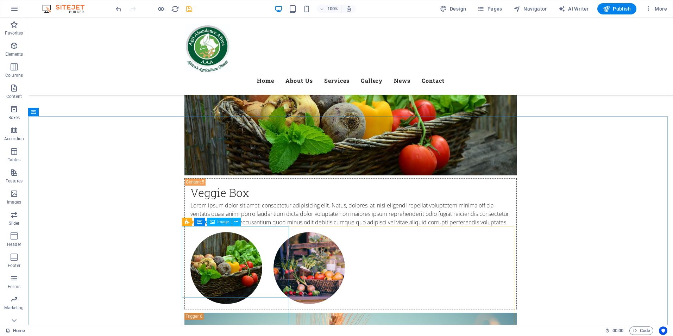
select select "%"
click at [213, 210] on icon at bounding box center [213, 210] width 4 height 7
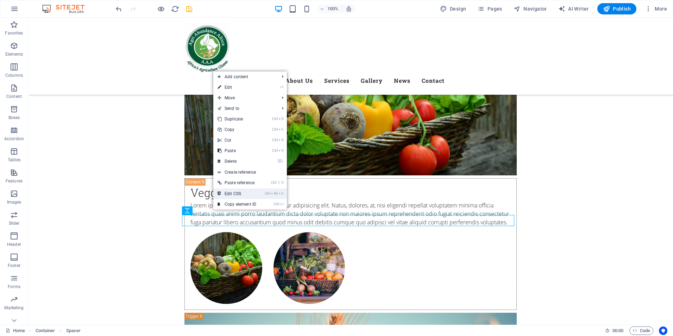
click at [231, 191] on link "Ctrl Alt C Edit CSS" at bounding box center [236, 193] width 47 height 11
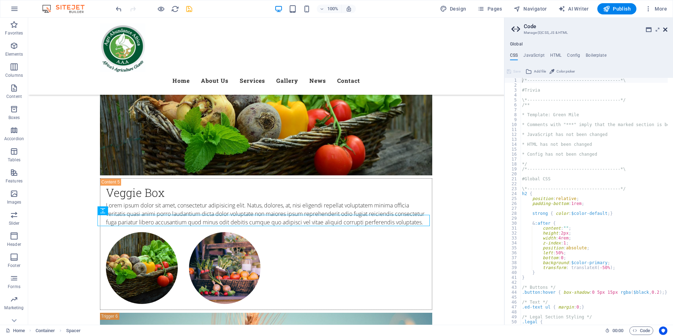
drag, startPoint x: 665, startPoint y: 29, endPoint x: 364, endPoint y: 134, distance: 319.0
click at [665, 29] on icon at bounding box center [665, 30] width 4 height 6
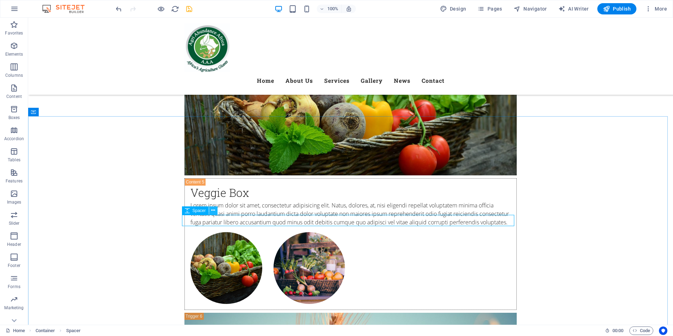
click at [215, 211] on icon at bounding box center [213, 210] width 4 height 7
click at [236, 221] on icon at bounding box center [236, 221] width 4 height 7
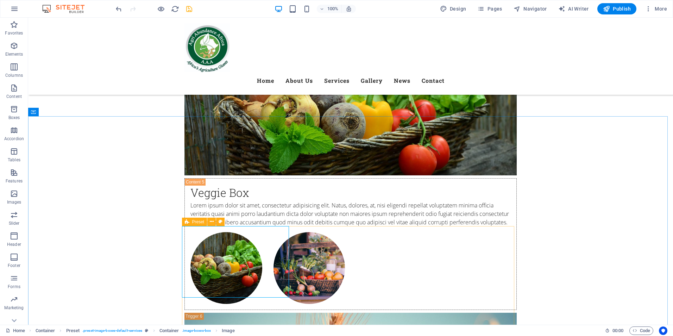
drag, startPoint x: 184, startPoint y: 222, endPoint x: 130, endPoint y: 235, distance: 56.1
click at [185, 222] on icon at bounding box center [187, 221] width 5 height 8
drag, startPoint x: 130, startPoint y: 235, endPoint x: 184, endPoint y: 222, distance: 56.1
click at [185, 222] on icon at bounding box center [187, 221] width 5 height 8
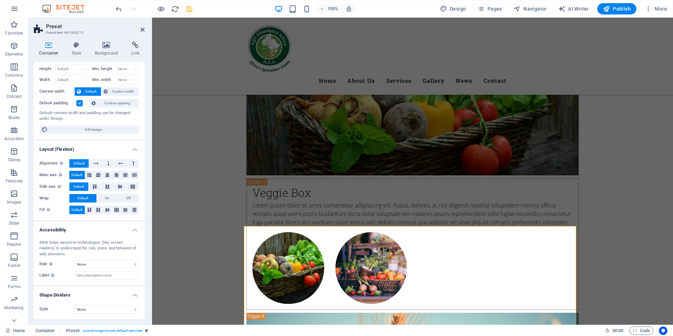
scroll to position [0, 0]
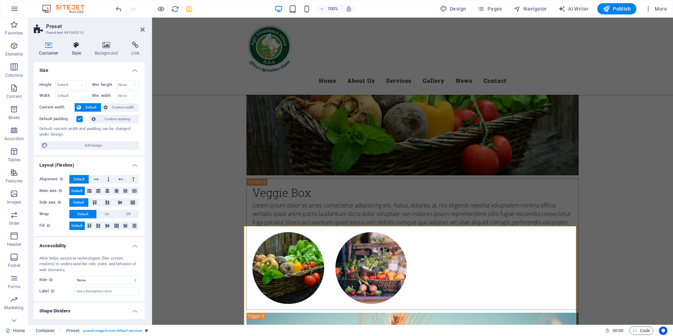
click at [77, 49] on h4 "Style" at bounding box center [78, 49] width 23 height 15
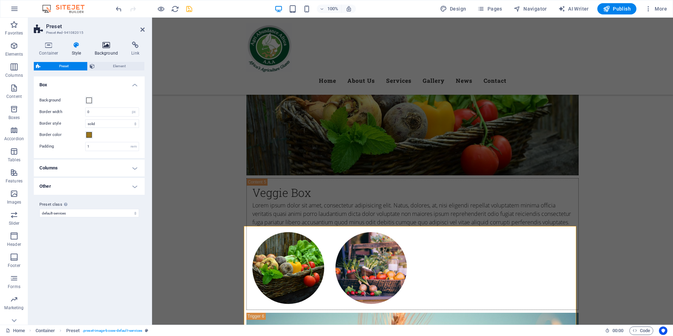
click at [108, 51] on h4 "Background" at bounding box center [107, 49] width 37 height 15
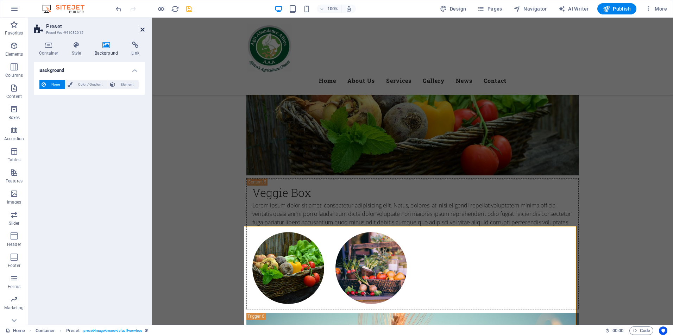
drag, startPoint x: 143, startPoint y: 30, endPoint x: 231, endPoint y: 85, distance: 103.5
click at [143, 30] on icon at bounding box center [142, 30] width 4 height 6
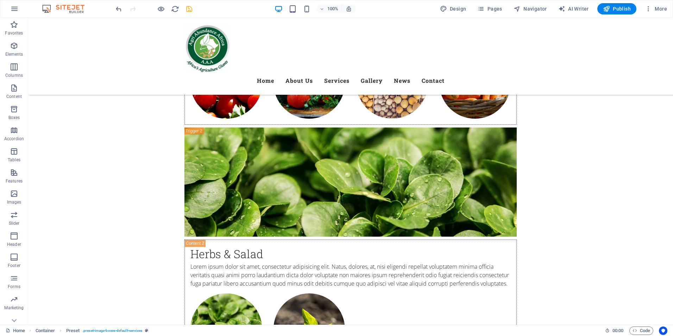
scroll to position [2194, 0]
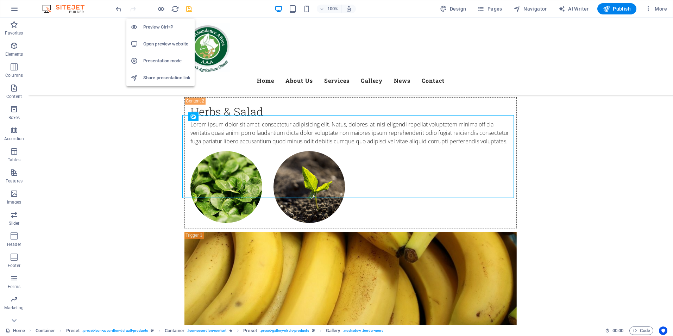
click at [161, 28] on h6 "Preview Ctrl+P" at bounding box center [166, 27] width 47 height 8
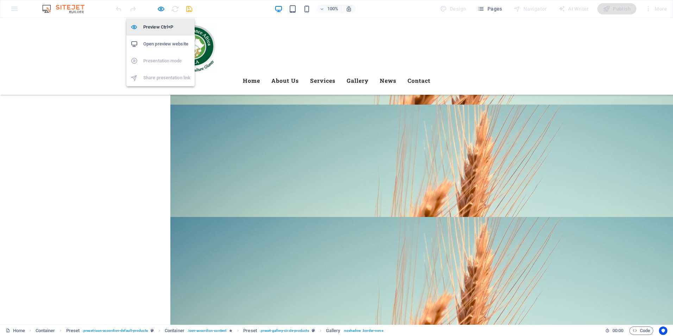
scroll to position [2104, 0]
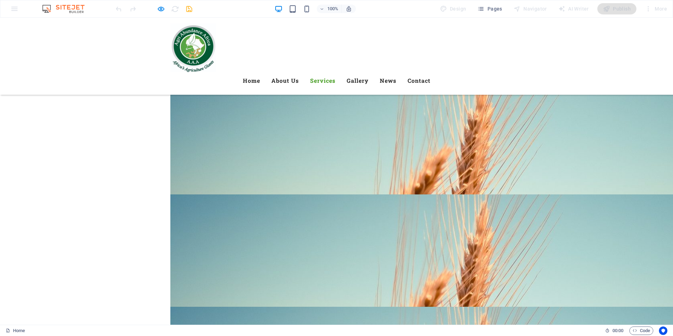
click at [335, 72] on link "Services" at bounding box center [322, 80] width 25 height 17
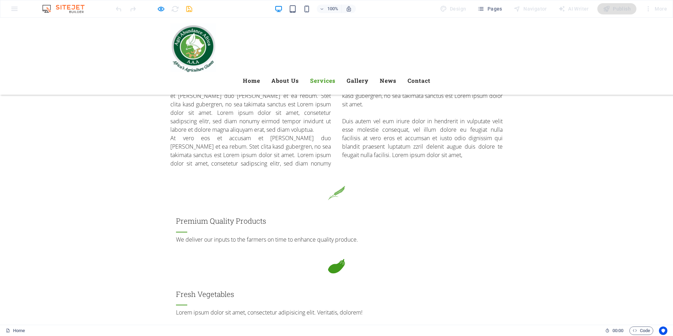
scroll to position [712, 0]
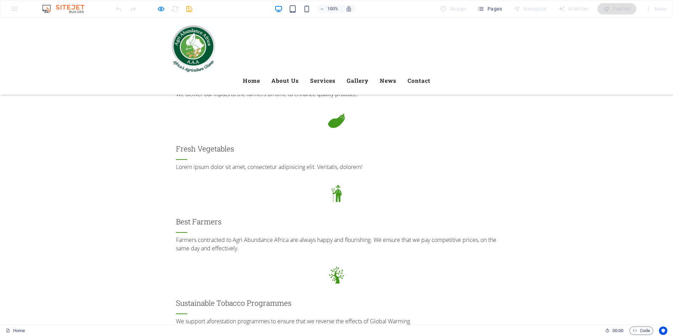
scroll to position [873, 0]
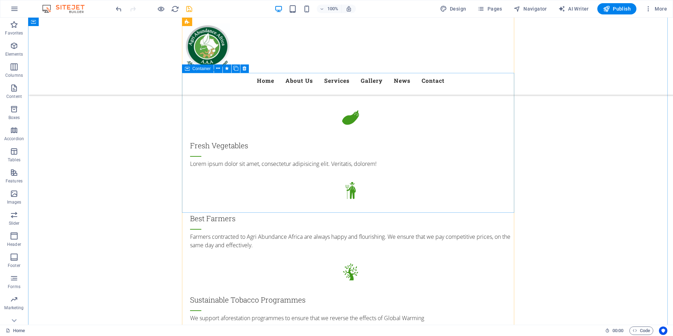
scroll to position [1537, 0]
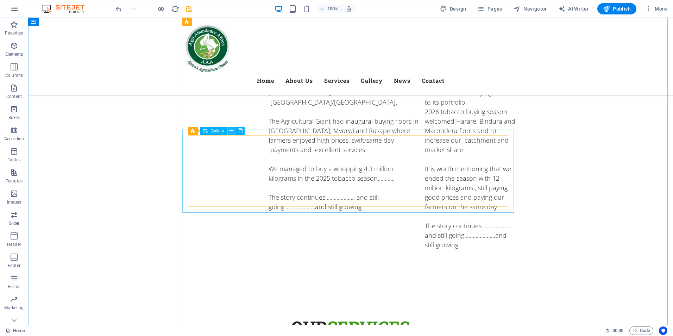
click at [231, 131] on icon at bounding box center [231, 130] width 4 height 7
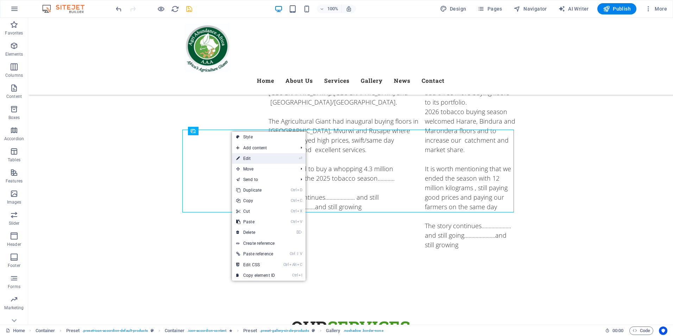
click at [247, 157] on link "⏎ Edit" at bounding box center [255, 158] width 47 height 11
select select "4"
select select "px"
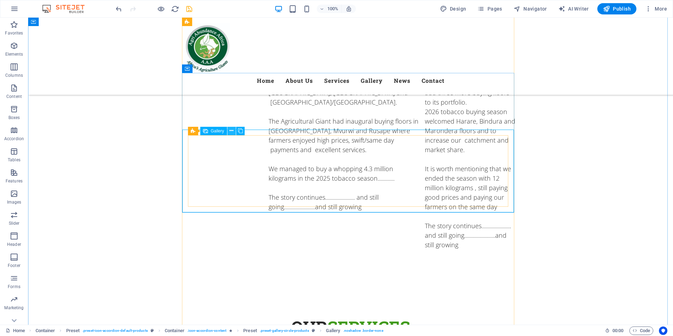
click at [232, 130] on icon at bounding box center [231, 130] width 4 height 7
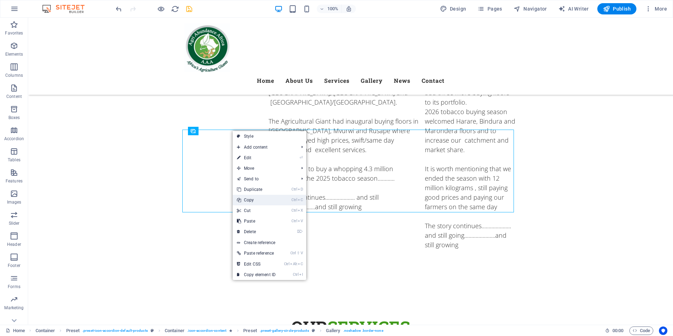
click at [255, 200] on link "Ctrl C Copy" at bounding box center [256, 200] width 47 height 11
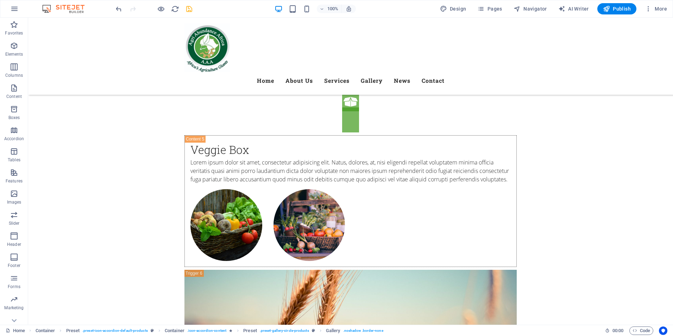
scroll to position [2937, 0]
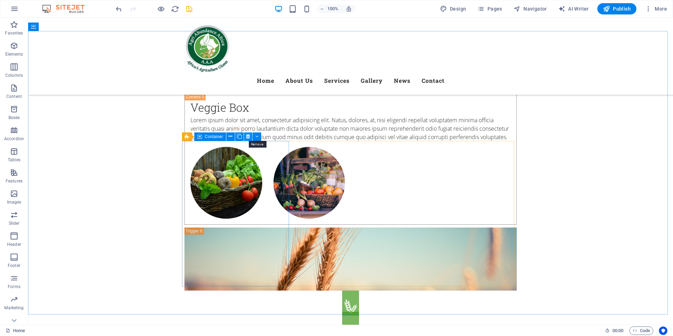
click at [247, 136] on icon at bounding box center [248, 136] width 4 height 7
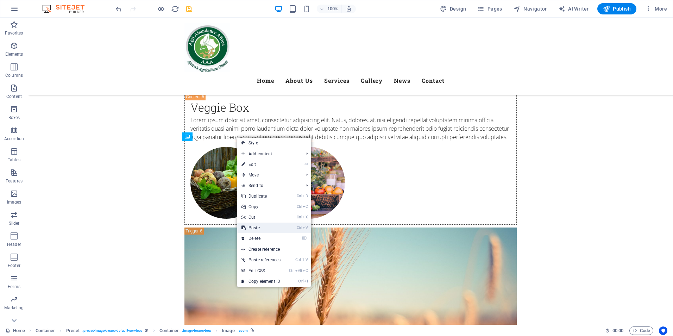
click at [251, 226] on link "Ctrl V Paste" at bounding box center [261, 227] width 48 height 11
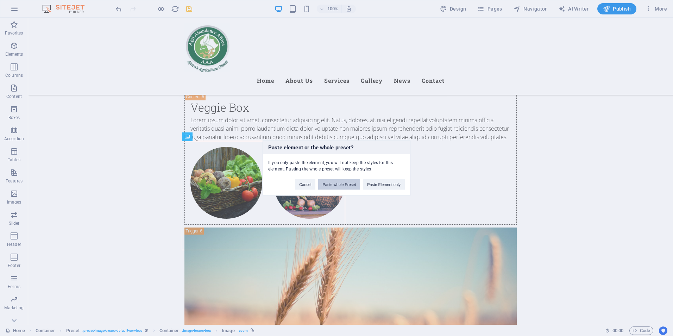
click at [341, 185] on button "Paste whole Preset" at bounding box center [339, 184] width 42 height 11
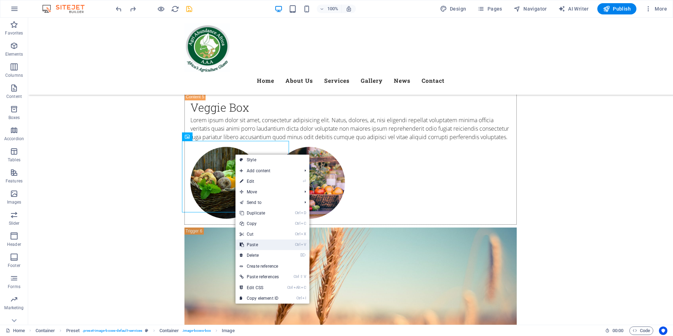
click at [253, 245] on link "Ctrl V Paste" at bounding box center [259, 244] width 48 height 11
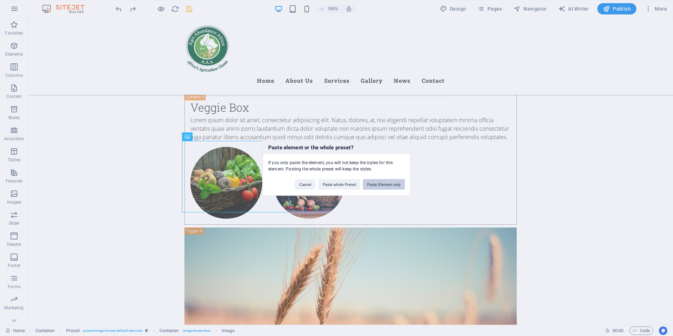
click at [377, 185] on button "Paste Element only" at bounding box center [384, 184] width 42 height 11
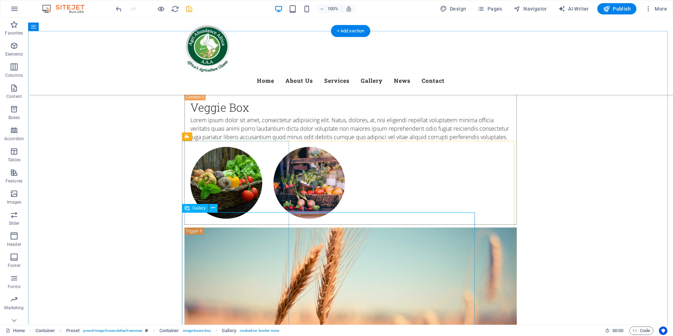
drag, startPoint x: 265, startPoint y: 263, endPoint x: 141, endPoint y: 263, distance: 123.9
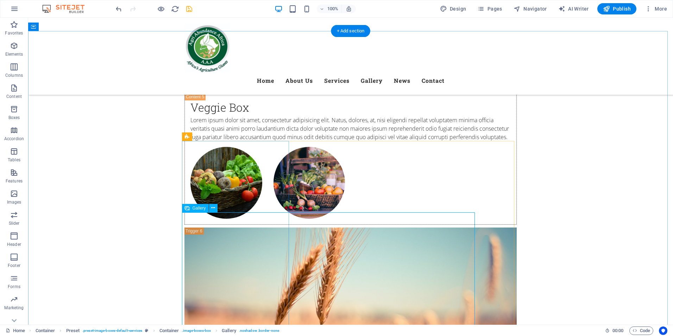
select select "4"
select select "px"
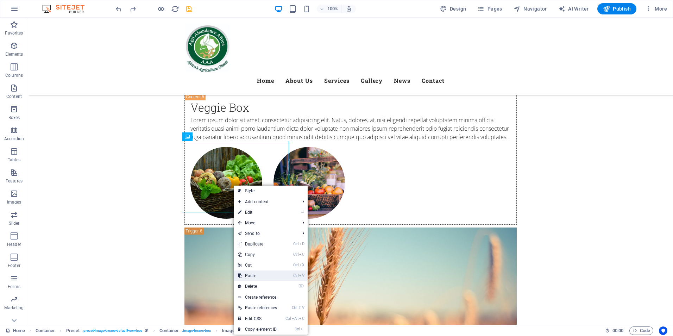
click at [248, 271] on link "Ctrl V Paste" at bounding box center [258, 275] width 48 height 11
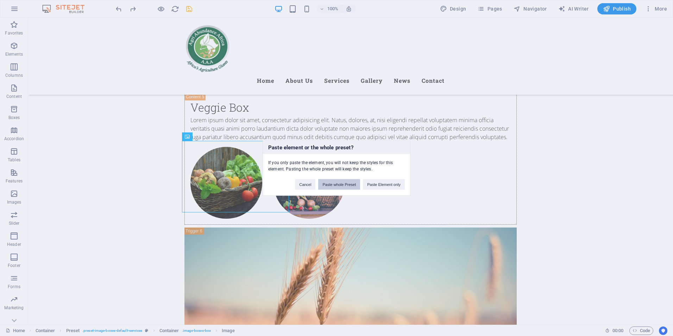
click at [340, 186] on button "Paste whole Preset" at bounding box center [339, 184] width 42 height 11
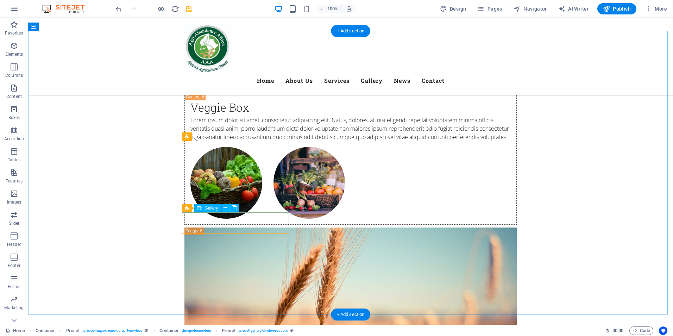
select select "4"
select select "px"
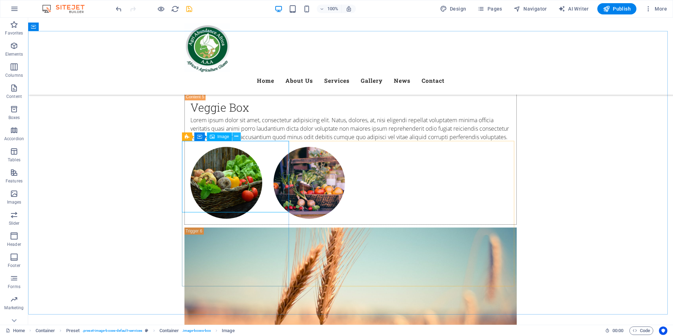
click at [237, 138] on icon at bounding box center [236, 136] width 4 height 7
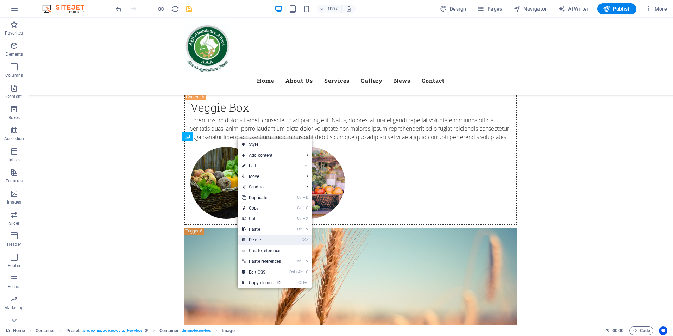
click at [259, 240] on link "⌦ Delete" at bounding box center [262, 239] width 48 height 11
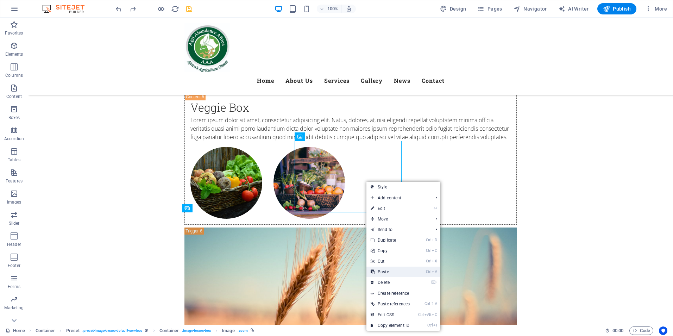
click at [387, 270] on link "Ctrl V Paste" at bounding box center [390, 271] width 48 height 11
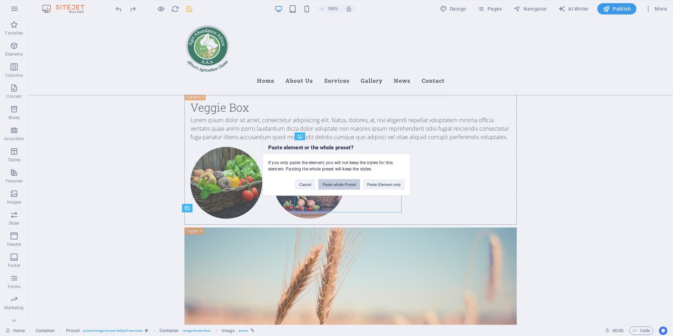
click at [339, 185] on button "Paste whole Preset" at bounding box center [339, 184] width 42 height 11
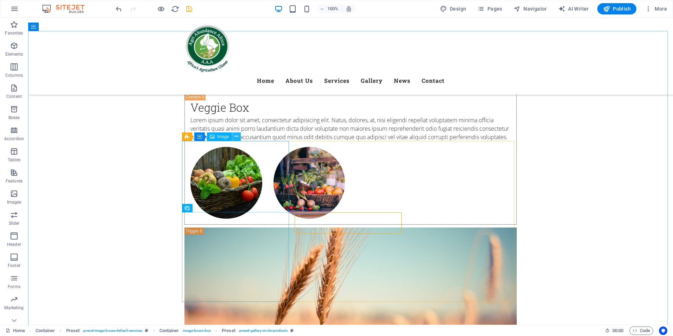
click at [235, 136] on icon at bounding box center [236, 136] width 4 height 7
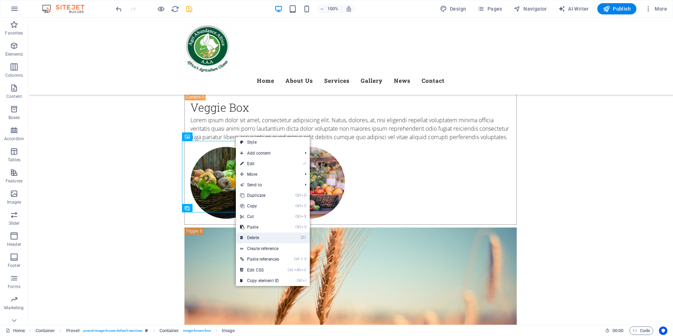
click at [253, 235] on link "⌦ Delete" at bounding box center [260, 237] width 48 height 11
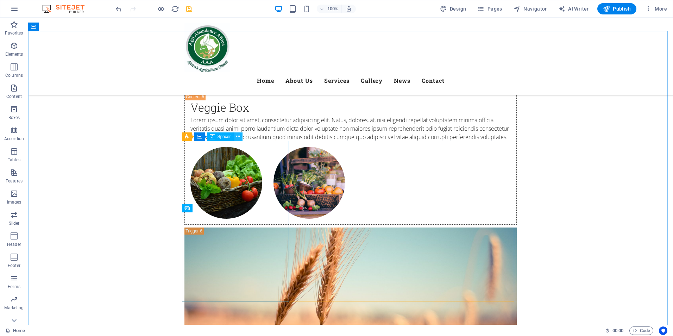
click at [237, 137] on icon at bounding box center [238, 136] width 4 height 7
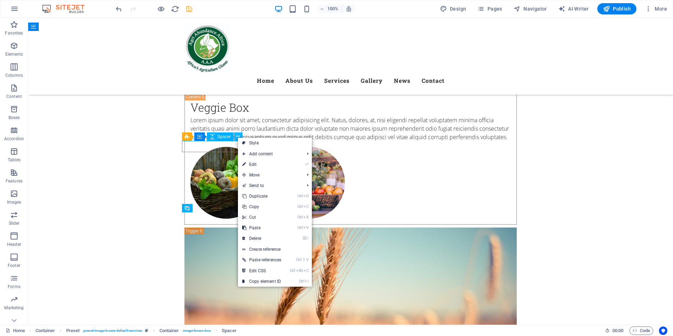
drag, startPoint x: 237, startPoint y: 137, endPoint x: 228, endPoint y: 219, distance: 82.5
click at [237, 137] on icon at bounding box center [238, 136] width 4 height 7
click at [256, 237] on link "⌦ Delete" at bounding box center [262, 238] width 48 height 11
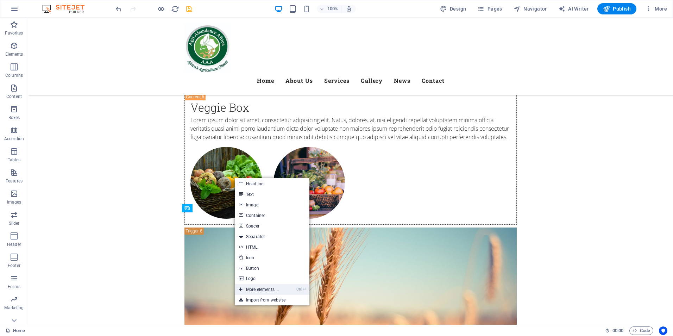
click at [255, 289] on link "Ctrl ⏎ More elements ..." at bounding box center [259, 289] width 48 height 11
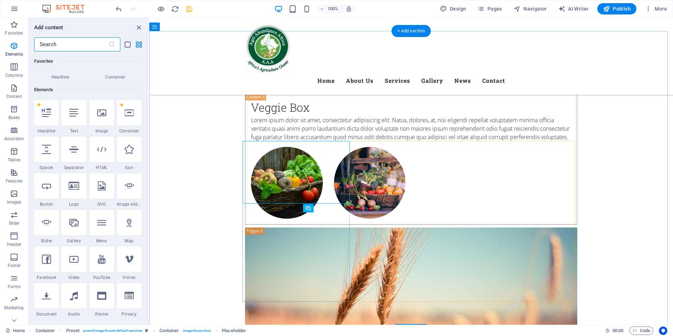
scroll to position [75, 0]
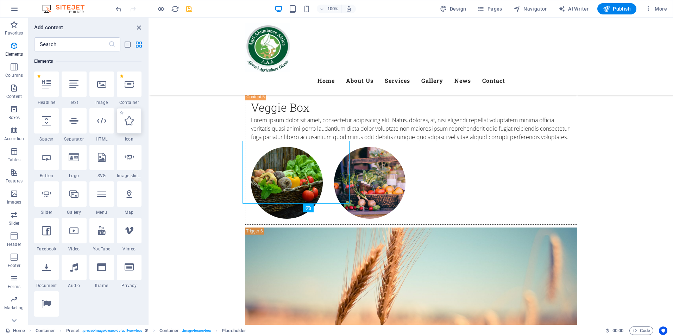
click at [128, 127] on div at bounding box center [129, 120] width 25 height 25
click at [149, 127] on div "H2 Container Container Menu Bar Banner Container Banner Text Preset Container C…" at bounding box center [411, 171] width 524 height 307
drag, startPoint x: 128, startPoint y: 127, endPoint x: 131, endPoint y: 123, distance: 5.3
click at [149, 127] on div "H2 Container Container Menu Bar Banner Container Banner Text Preset Container C…" at bounding box center [411, 171] width 524 height 307
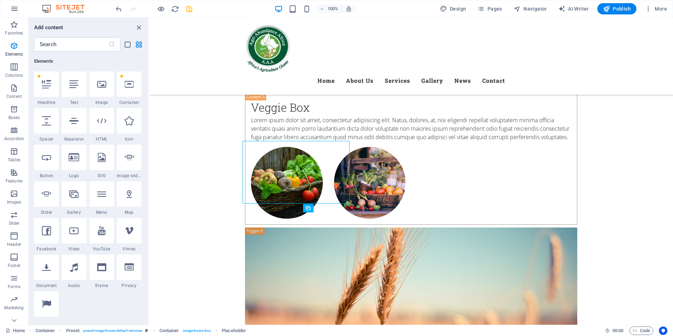
click at [149, 127] on div "H2 Container Container Menu Bar Banner Container Banner Text Preset Container C…" at bounding box center [411, 171] width 524 height 307
select select "xMidYMid"
select select "px"
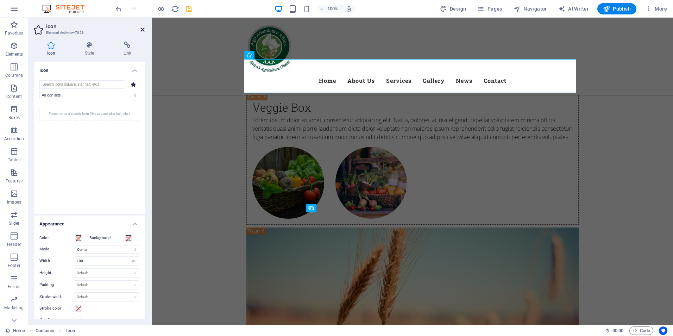
click at [140, 31] on icon at bounding box center [142, 30] width 4 height 6
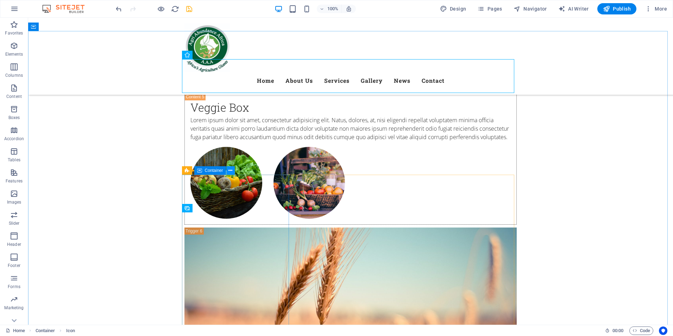
click at [231, 170] on icon at bounding box center [230, 170] width 4 height 7
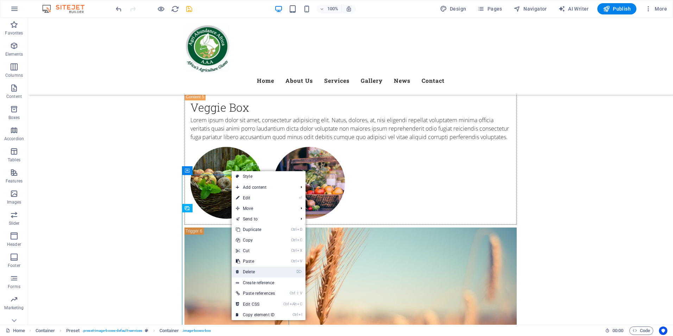
click at [255, 270] on link "⌦ Delete" at bounding box center [256, 271] width 48 height 11
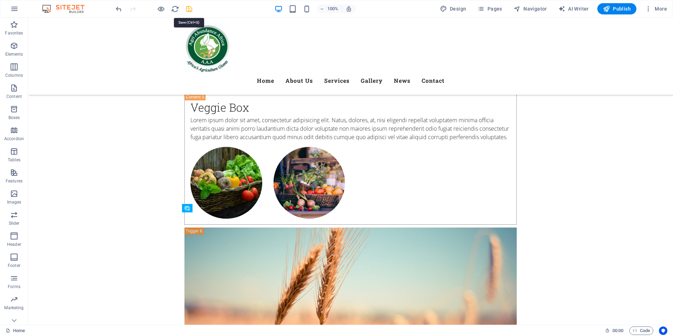
click at [188, 10] on icon "save" at bounding box center [189, 9] width 8 height 8
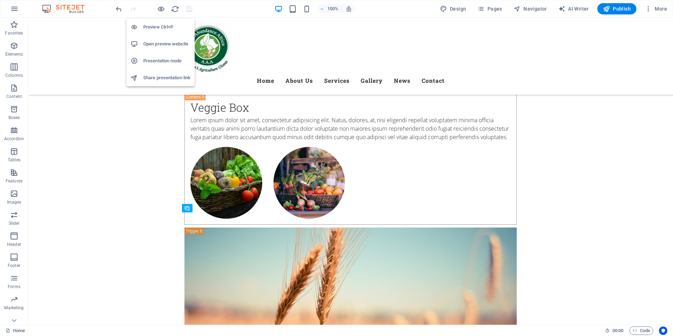
click at [157, 25] on h6 "Preview Ctrl+P" at bounding box center [166, 27] width 47 height 8
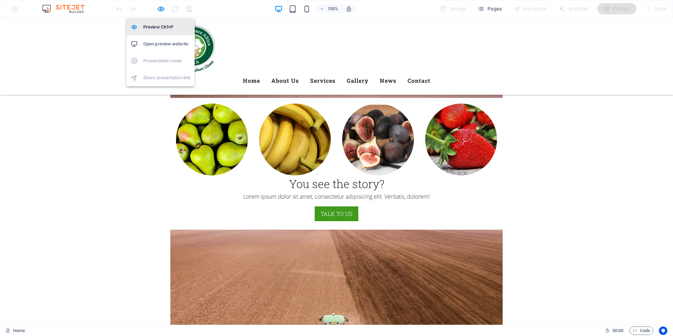
scroll to position [1241, 0]
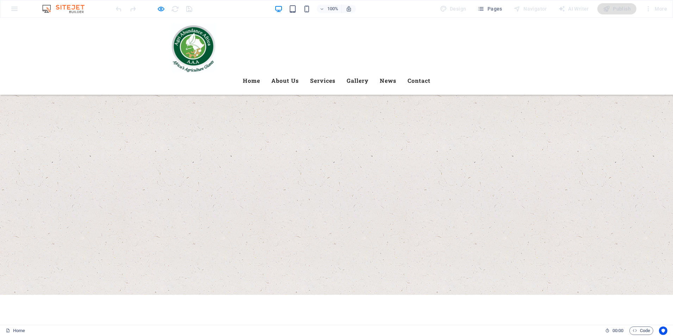
scroll to position [2937, 0]
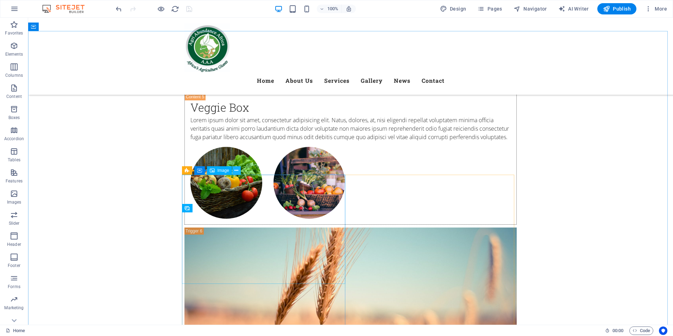
click at [239, 170] on button at bounding box center [236, 170] width 8 height 8
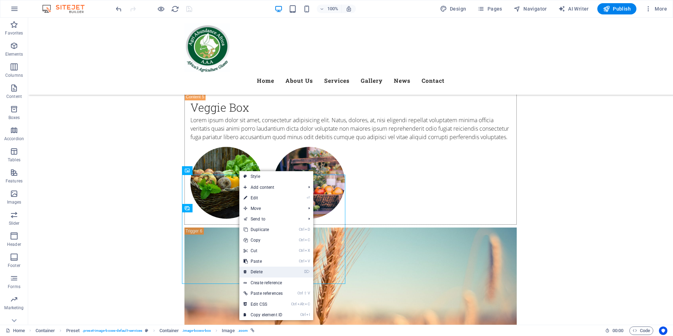
click at [258, 271] on link "⌦ Delete" at bounding box center [263, 271] width 48 height 11
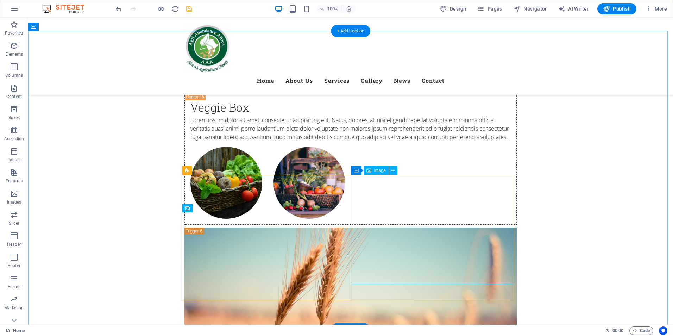
click at [394, 169] on icon at bounding box center [393, 170] width 4 height 7
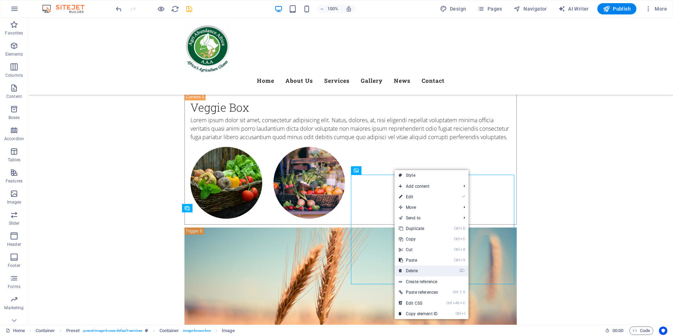
click at [413, 270] on link "⌦ Delete" at bounding box center [418, 270] width 48 height 11
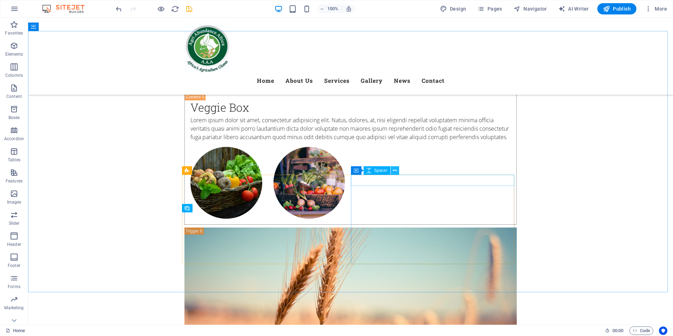
click at [396, 170] on icon at bounding box center [395, 170] width 4 height 7
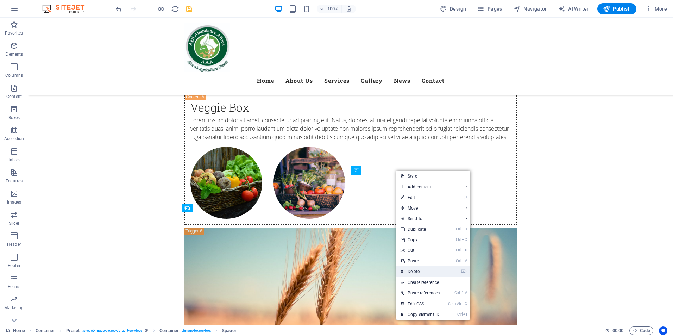
click at [414, 269] on link "⌦ Delete" at bounding box center [420, 271] width 48 height 11
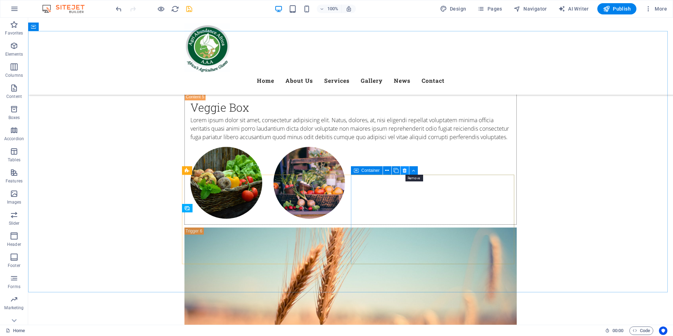
click at [405, 169] on icon at bounding box center [405, 170] width 4 height 7
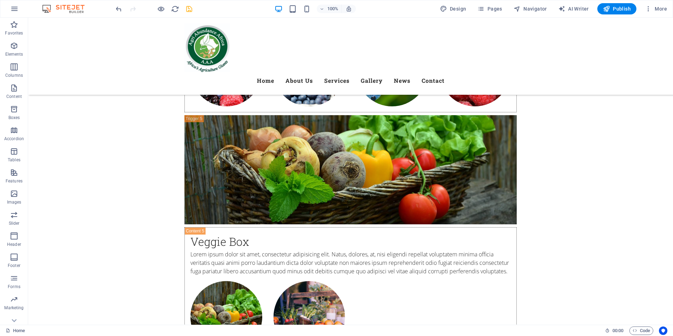
scroll to position [2813, 0]
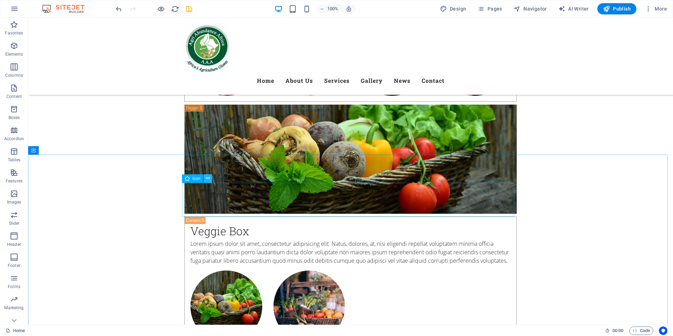
click at [208, 178] on icon at bounding box center [208, 178] width 4 height 7
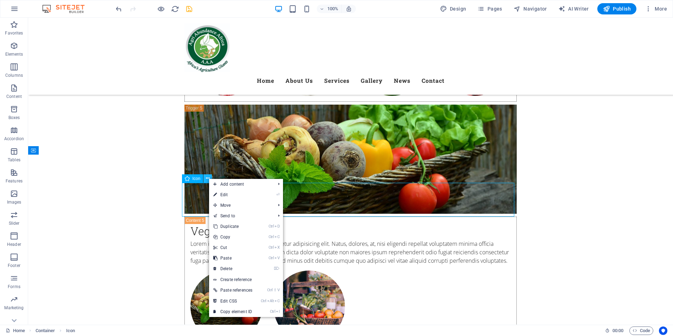
click at [208, 178] on icon at bounding box center [208, 178] width 4 height 7
drag, startPoint x: 208, startPoint y: 178, endPoint x: 214, endPoint y: 179, distance: 5.3
click at [208, 178] on icon at bounding box center [208, 178] width 4 height 7
drag, startPoint x: 209, startPoint y: 177, endPoint x: 193, endPoint y: 238, distance: 62.3
click at [209, 177] on icon at bounding box center [208, 178] width 4 height 7
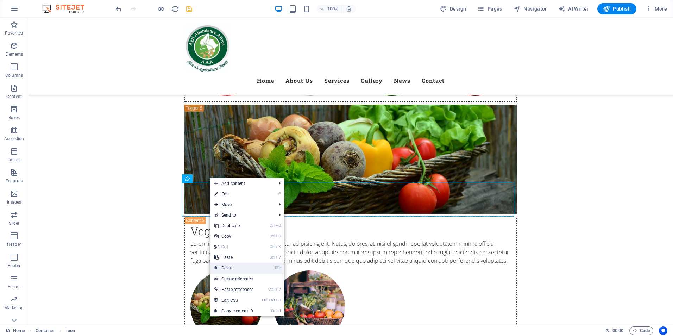
click at [227, 266] on link "⌦ Delete" at bounding box center [234, 268] width 48 height 11
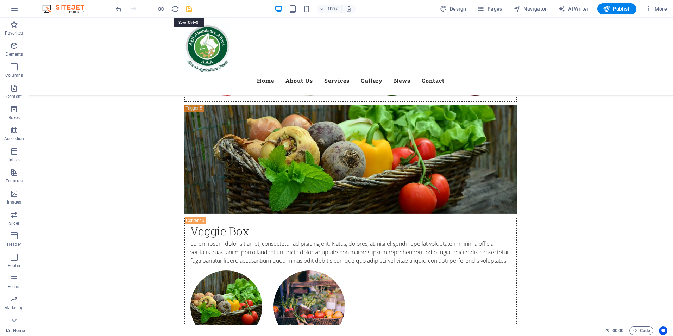
click at [187, 13] on icon "save" at bounding box center [189, 9] width 8 height 8
checkbox input "false"
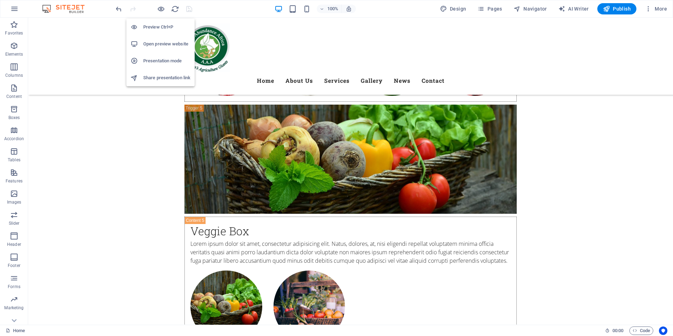
click at [160, 29] on h6 "Preview Ctrl+P" at bounding box center [166, 27] width 47 height 8
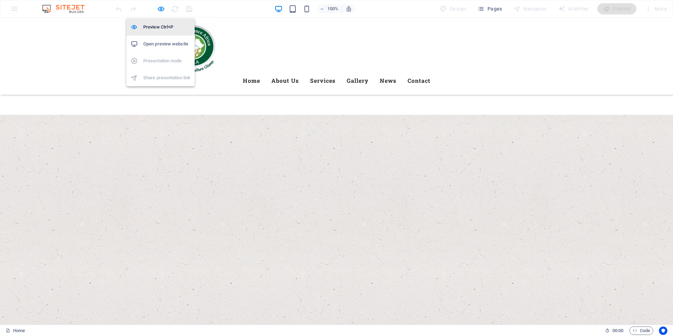
scroll to position [2082, 0]
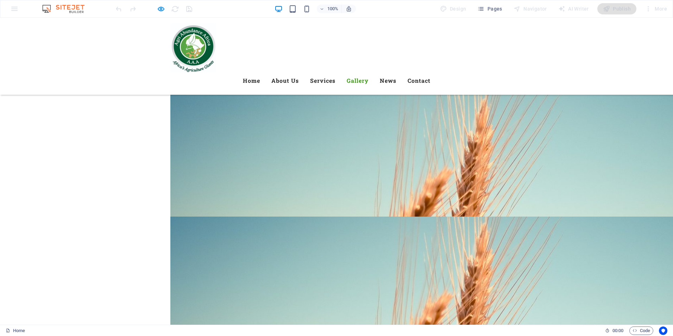
click at [368, 72] on link "Gallery" at bounding box center [358, 80] width 22 height 17
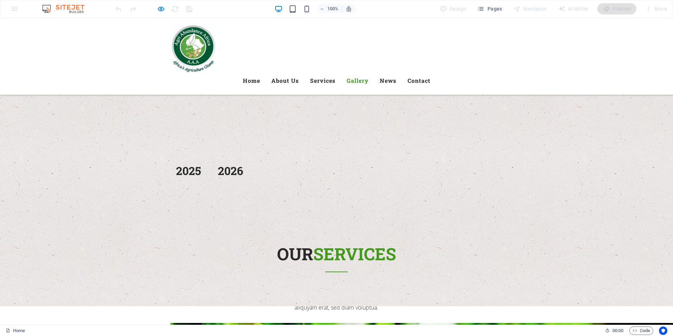
scroll to position [1194, 0]
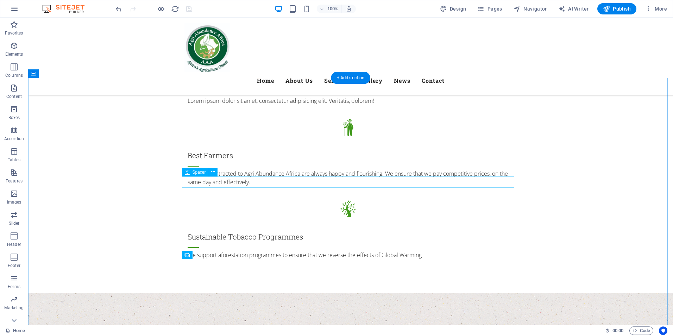
scroll to position [2890, 0]
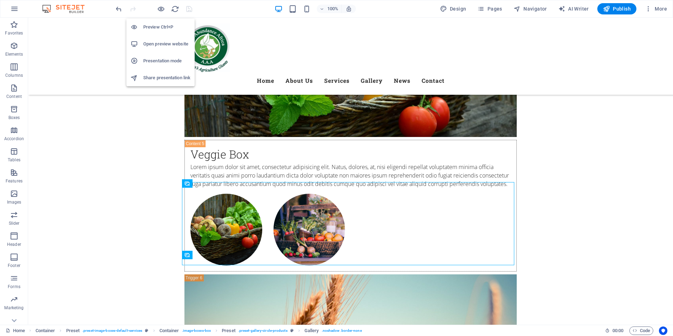
click at [164, 44] on h6 "Open preview website" at bounding box center [166, 44] width 47 height 8
click at [165, 27] on h6 "Preview Ctrl+P" at bounding box center [166, 27] width 47 height 8
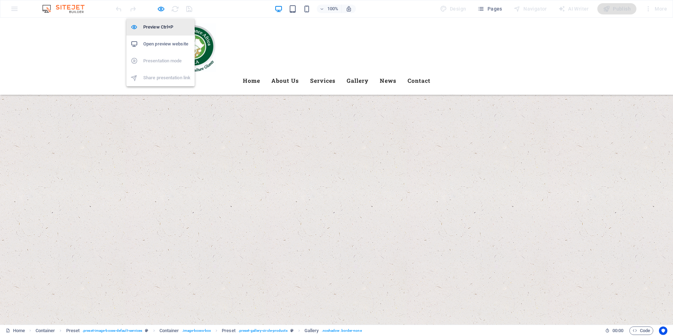
scroll to position [1194, 0]
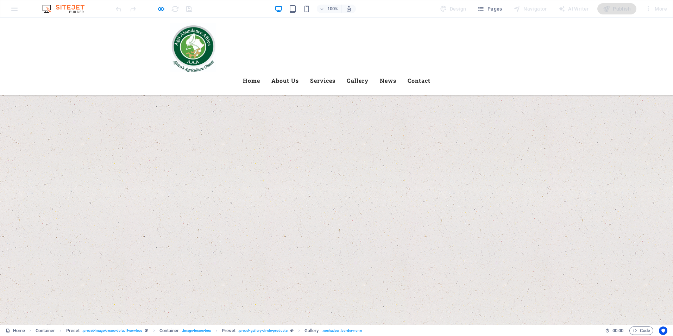
scroll to position [2890, 0]
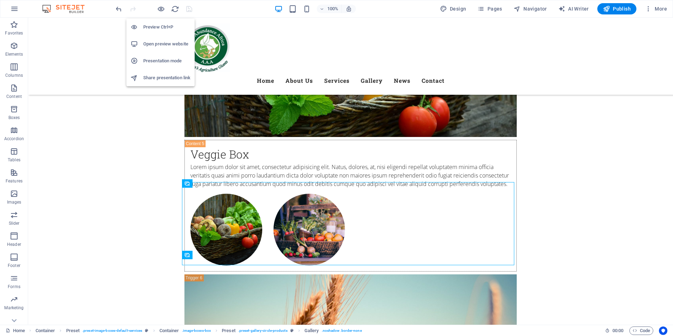
click at [160, 26] on h6 "Preview Ctrl+P" at bounding box center [166, 27] width 47 height 8
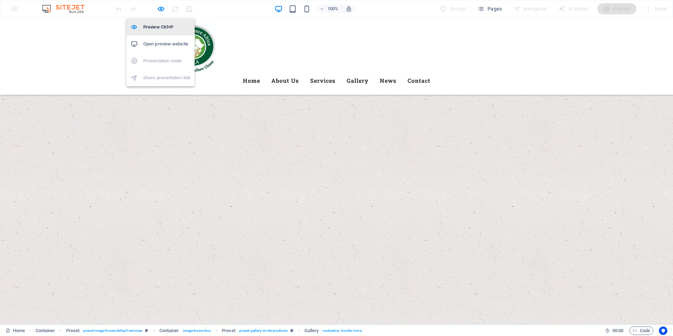
scroll to position [1194, 0]
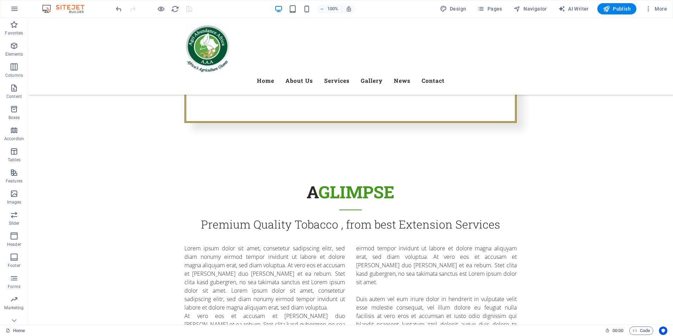
scroll to position [0, 0]
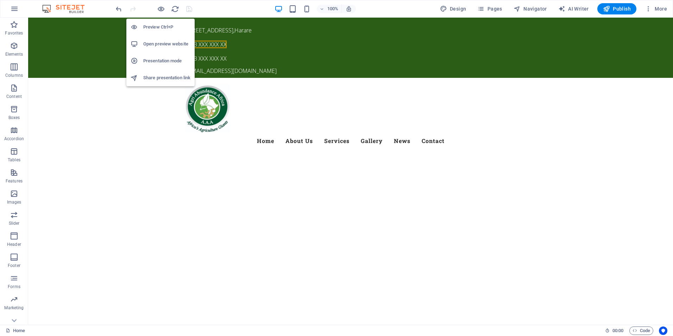
click at [166, 45] on h6 "Open preview website" at bounding box center [166, 44] width 47 height 8
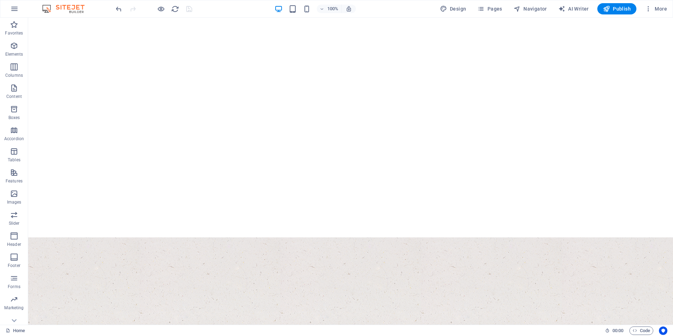
scroll to position [133, 0]
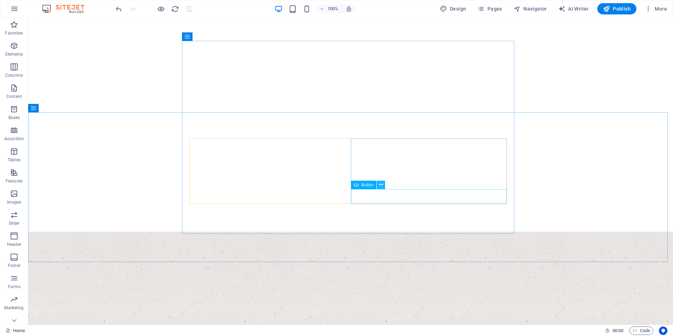
click at [383, 186] on icon at bounding box center [381, 184] width 4 height 7
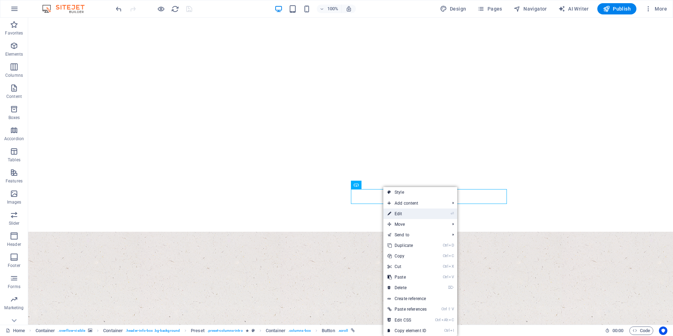
click at [403, 214] on link "⏎ Edit" at bounding box center [407, 213] width 48 height 11
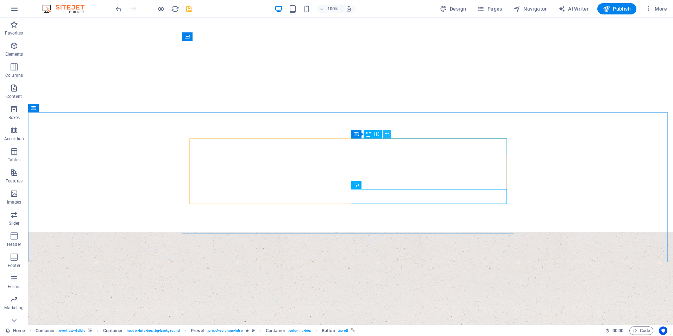
click at [387, 135] on icon at bounding box center [387, 133] width 4 height 7
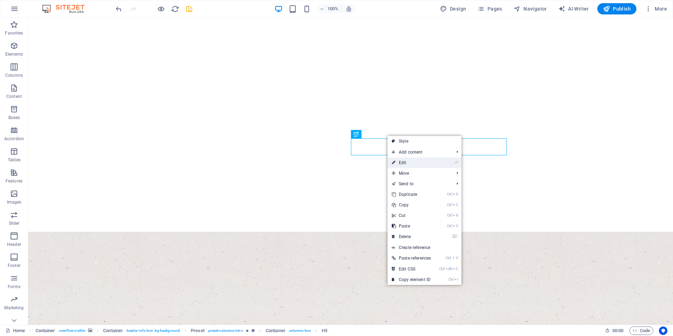
drag, startPoint x: 402, startPoint y: 165, endPoint x: 306, endPoint y: 145, distance: 97.4
click at [402, 165] on link "⏎ Edit" at bounding box center [411, 162] width 48 height 11
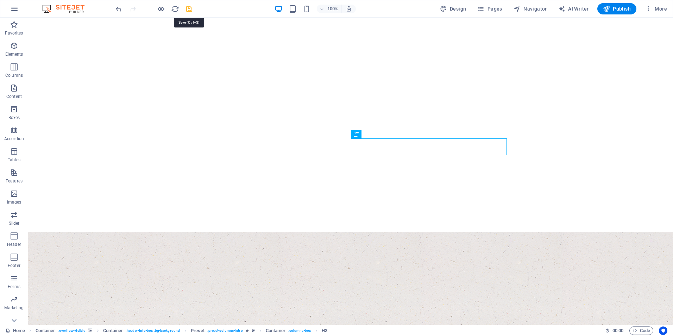
click at [188, 10] on icon "save" at bounding box center [189, 9] width 8 height 8
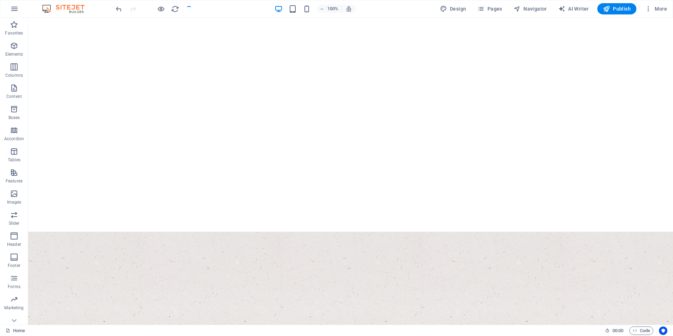
checkbox input "false"
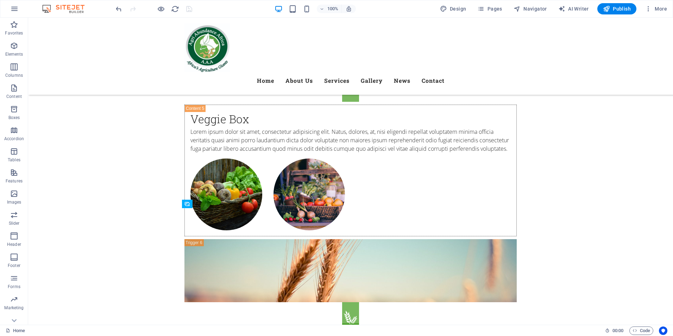
scroll to position [2836, 0]
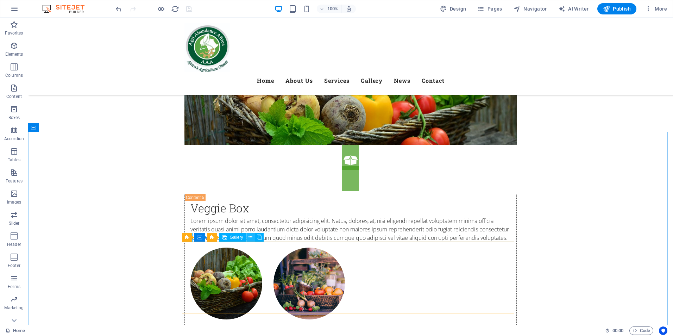
click at [251, 237] on icon at bounding box center [250, 236] width 4 height 7
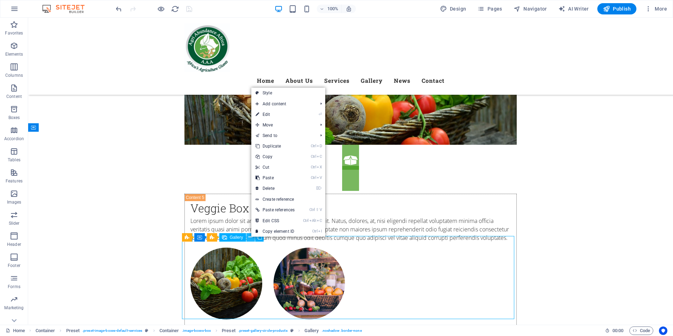
click at [251, 237] on icon at bounding box center [250, 236] width 4 height 7
click at [270, 118] on link "⏎ Edit" at bounding box center [275, 114] width 48 height 11
select select "4"
select select "px"
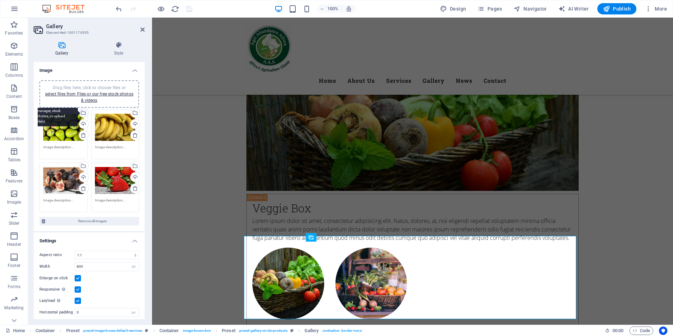
click at [83, 113] on div "Select files from the file manager, stock photos, or upload file(s)" at bounding box center [83, 113] width 11 height 11
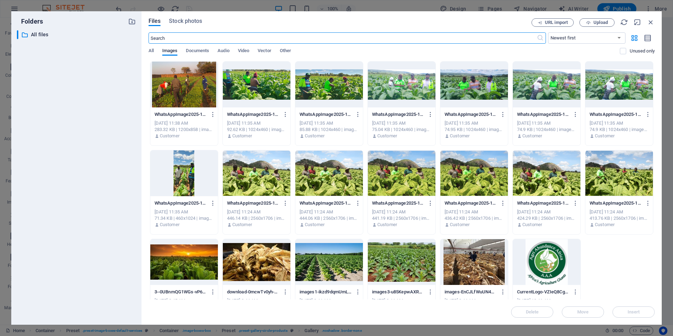
scroll to position [2835, 0]
drag, startPoint x: 655, startPoint y: 171, endPoint x: 652, endPoint y: 214, distance: 43.7
click at [652, 214] on div "Files Stock photos URL import Upload ​ Newest first Oldest first Name (A-Z) Nam…" at bounding box center [401, 167] width 520 height 313
drag, startPoint x: 655, startPoint y: 187, endPoint x: 651, endPoint y: 240, distance: 53.2
click at [651, 236] on div "Files Stock photos URL import Upload ​ Newest first Oldest first Name (A-Z) Nam…" at bounding box center [401, 167] width 520 height 313
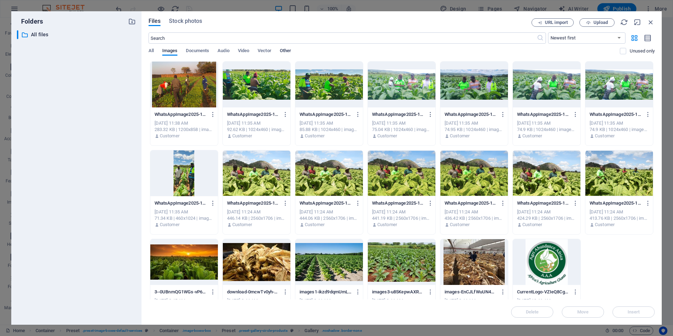
click at [286, 51] on span "Other" at bounding box center [285, 51] width 11 height 10
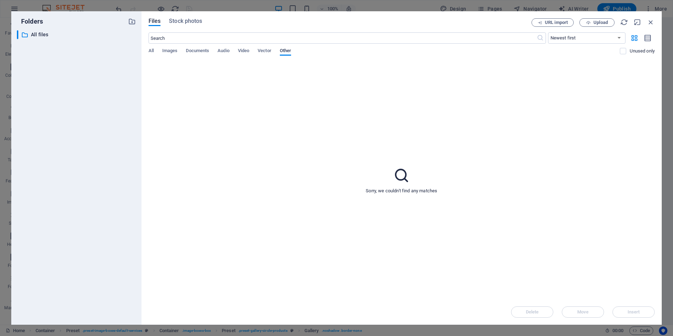
click at [286, 51] on span "Other" at bounding box center [285, 51] width 11 height 10
click at [172, 51] on span "Images" at bounding box center [169, 51] width 15 height 10
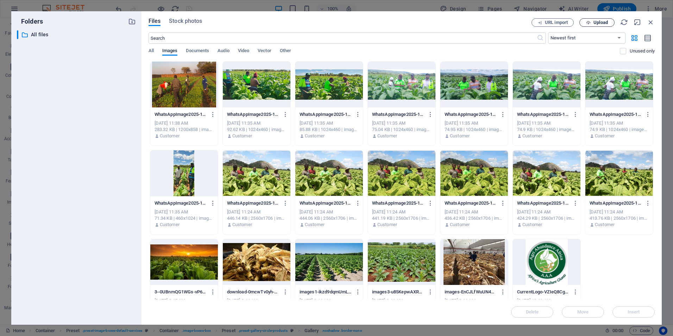
click at [599, 24] on span "Upload" at bounding box center [600, 22] width 14 height 4
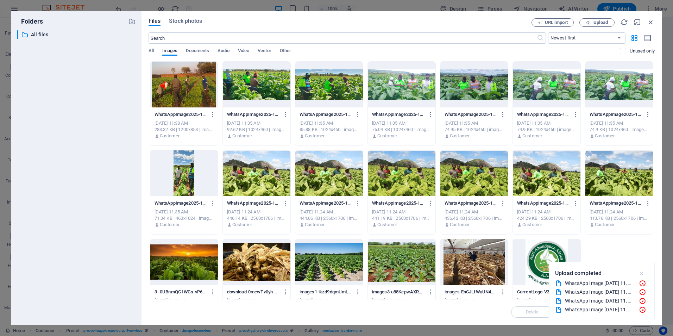
click at [641, 274] on icon "button" at bounding box center [642, 273] width 8 height 8
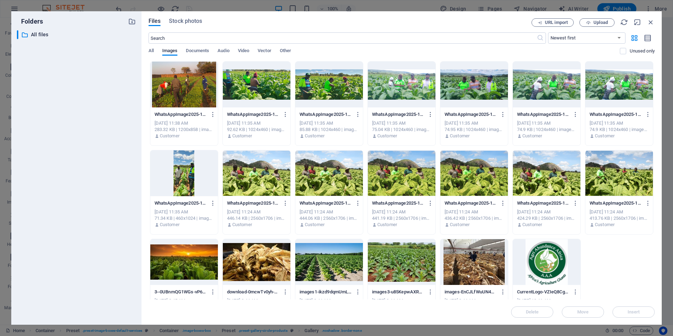
drag, startPoint x: 655, startPoint y: 211, endPoint x: 661, endPoint y: 232, distance: 22.1
click at [661, 232] on div "Files Stock photos URL import Upload ​ Newest first Oldest first Name (A-Z) Nam…" at bounding box center [401, 167] width 520 height 313
click at [264, 264] on div at bounding box center [257, 262] width 68 height 46
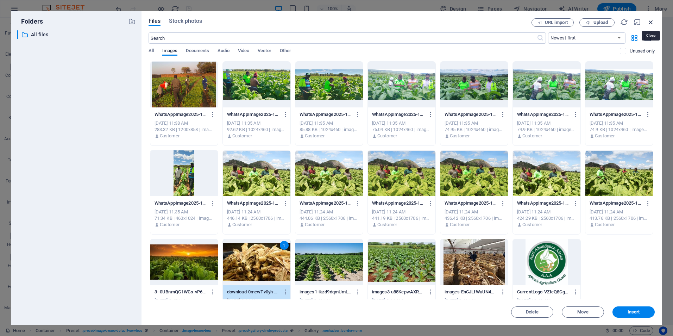
drag, startPoint x: 651, startPoint y: 23, endPoint x: 494, endPoint y: 12, distance: 158.0
click at [651, 23] on icon "button" at bounding box center [651, 22] width 8 height 8
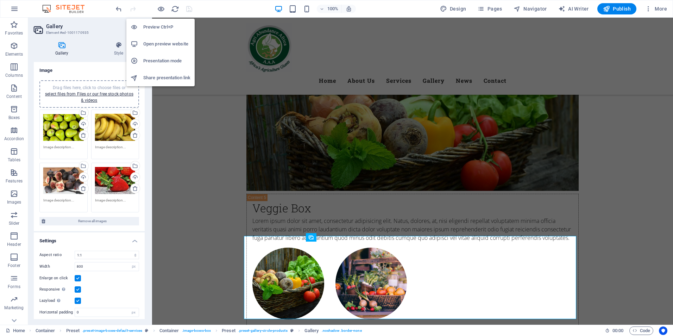
click at [167, 62] on h6 "Presentation mode" at bounding box center [166, 61] width 47 height 8
click at [161, 76] on h6 "Share presentation link" at bounding box center [166, 78] width 47 height 8
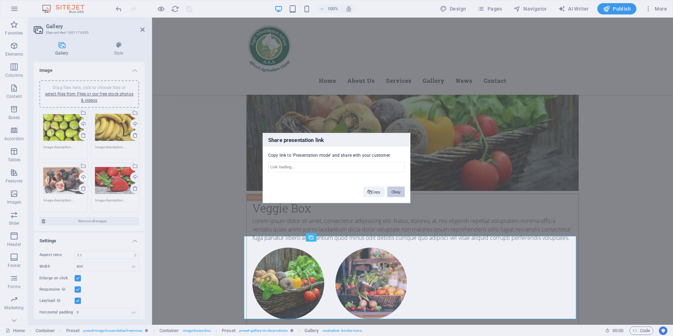
drag, startPoint x: 393, startPoint y: 192, endPoint x: 241, endPoint y: 175, distance: 153.4
click at [393, 192] on button "Okay" at bounding box center [396, 192] width 18 height 11
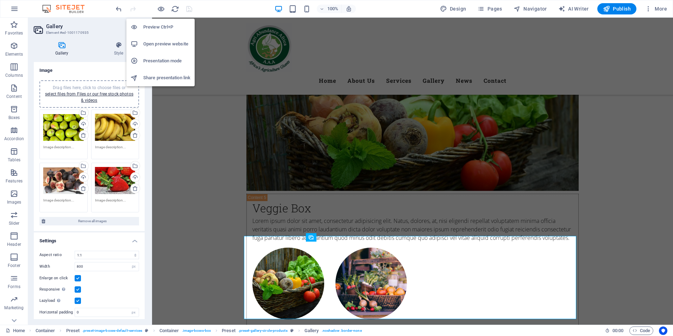
click at [165, 43] on h6 "Open preview website" at bounding box center [166, 44] width 47 height 8
click at [162, 25] on h6 "Preview Ctrl+P" at bounding box center [166, 27] width 47 height 8
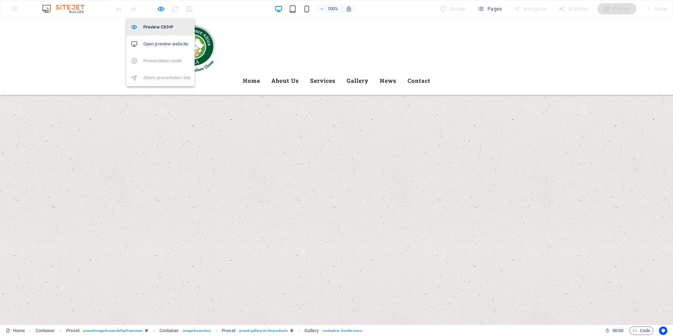
scroll to position [1140, 0]
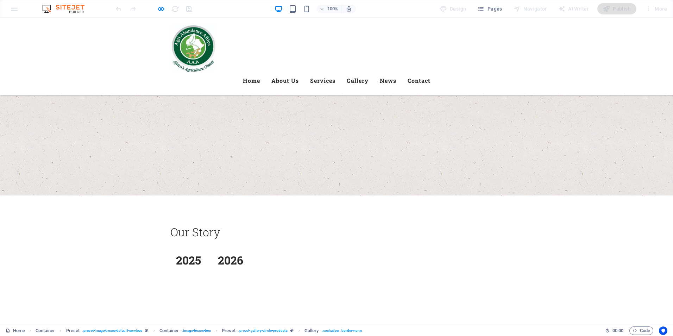
scroll to position [2082, 0]
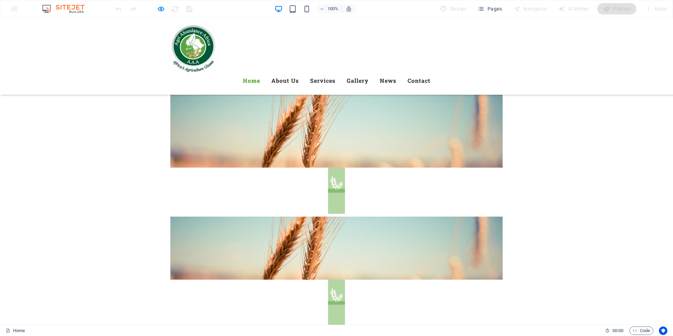
click at [260, 72] on link "Home" at bounding box center [251, 80] width 17 height 17
click at [299, 72] on link "About Us" at bounding box center [284, 80] width 27 height 17
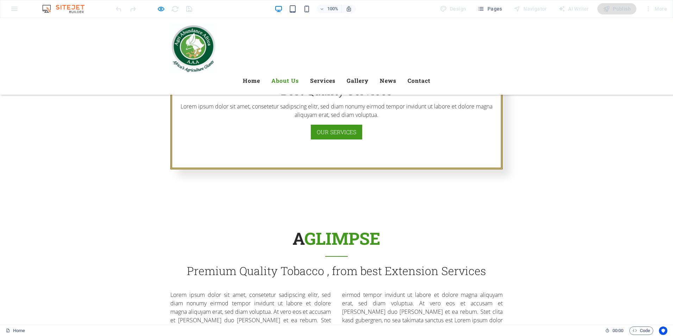
scroll to position [257, 0]
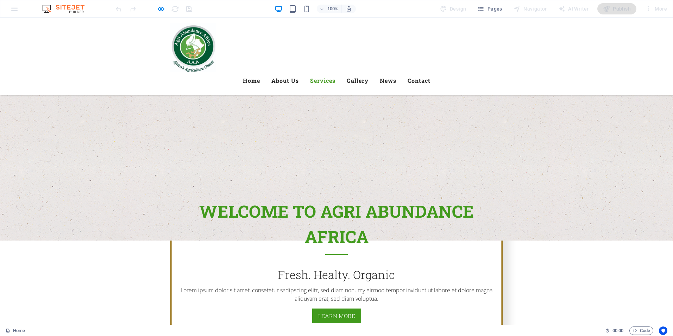
click at [335, 72] on link "Services" at bounding box center [322, 80] width 25 height 17
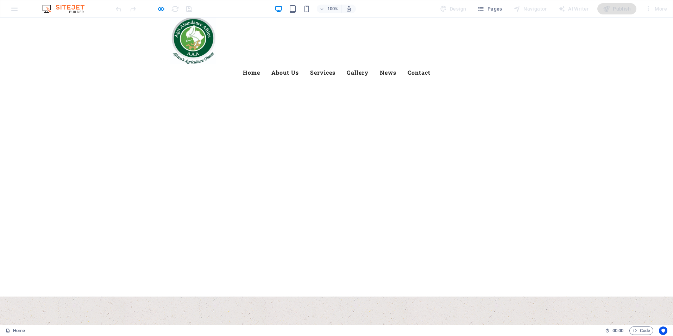
scroll to position [83, 0]
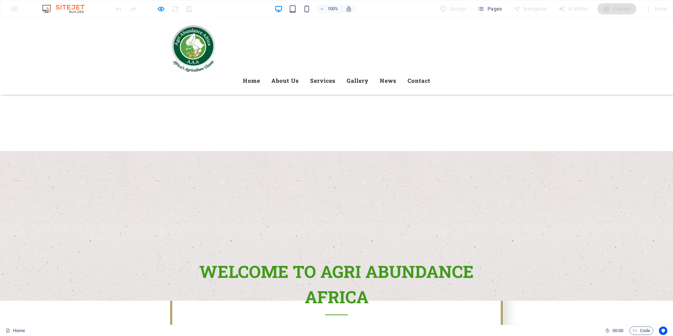
scroll to position [133, 0]
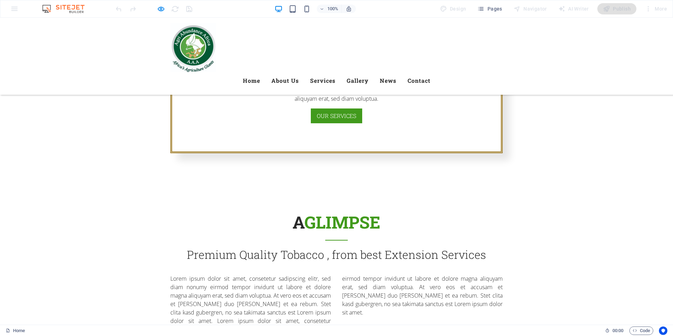
scroll to position [514, 0]
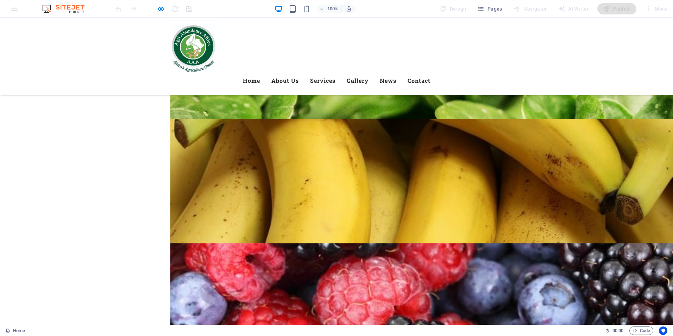
scroll to position [1861, 0]
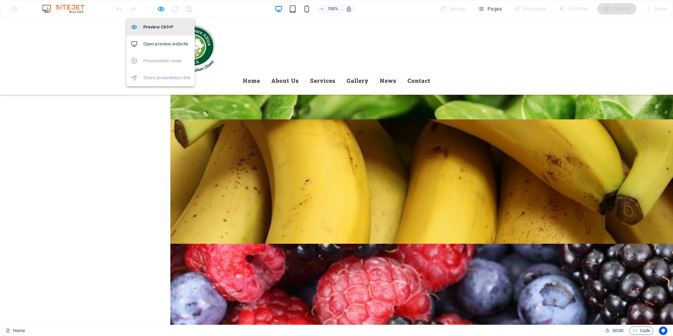
click at [160, 24] on h6 "Preview Ctrl+P" at bounding box center [166, 27] width 47 height 8
select select "4"
select select "px"
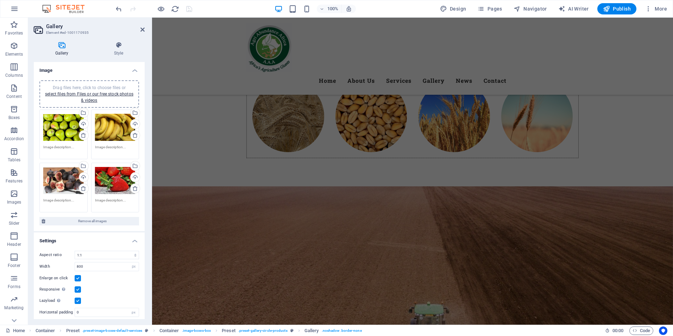
scroll to position [3731, 0]
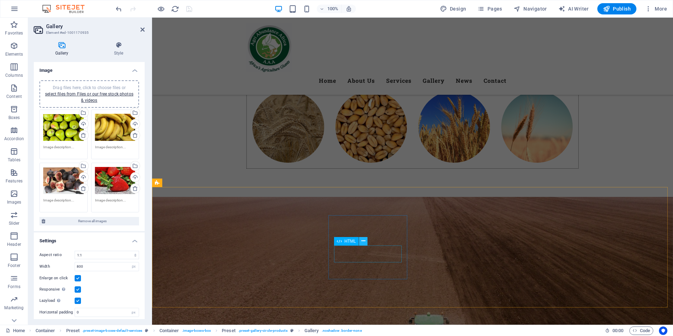
click at [364, 242] on icon at bounding box center [363, 240] width 4 height 7
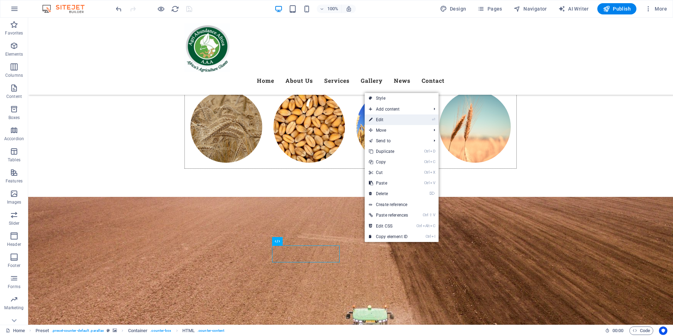
click at [383, 121] on link "⏎ Edit" at bounding box center [389, 119] width 48 height 11
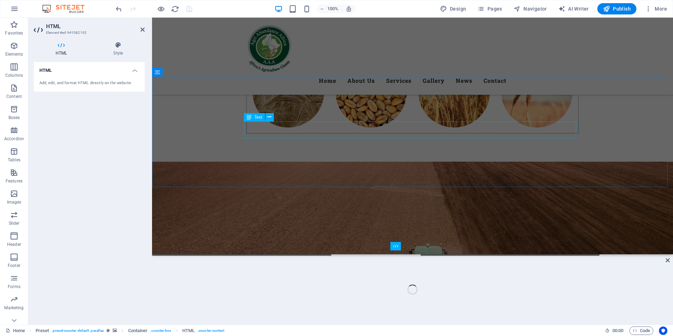
scroll to position [3696, 0]
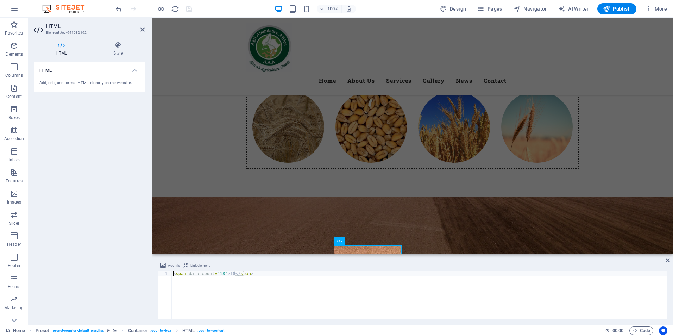
click at [220, 274] on div "< span data-count = "18" > 18 </ span >" at bounding box center [419, 300] width 495 height 58
type textarea "<span data-count="10k">18</span>"
click at [278, 244] on icon at bounding box center [279, 240] width 4 height 7
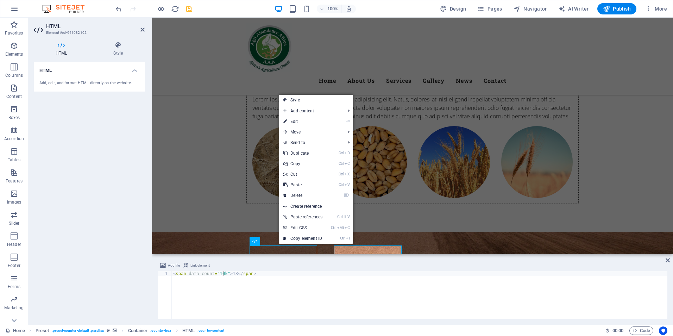
scroll to position [3731, 0]
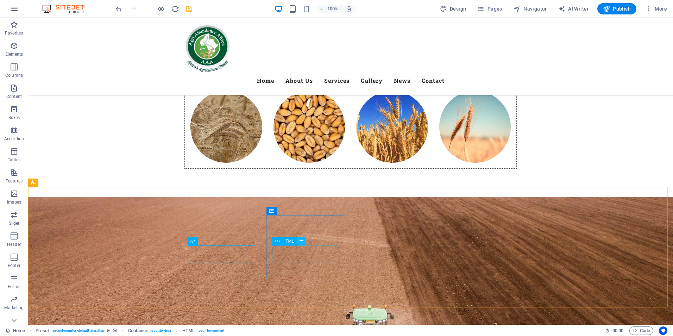
click at [301, 241] on icon at bounding box center [301, 240] width 4 height 7
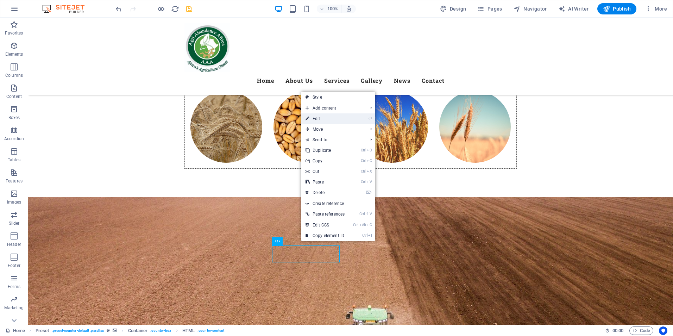
click at [319, 122] on link "⏎ Edit" at bounding box center [325, 118] width 48 height 11
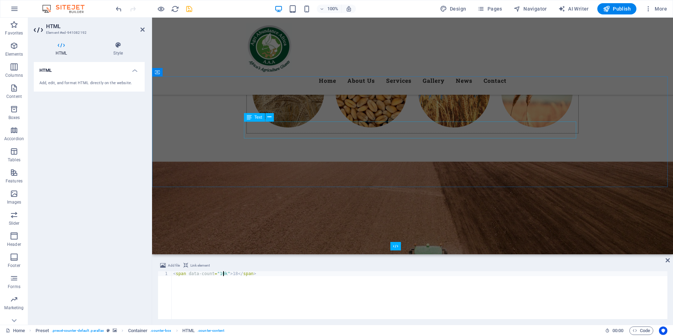
scroll to position [3696, 0]
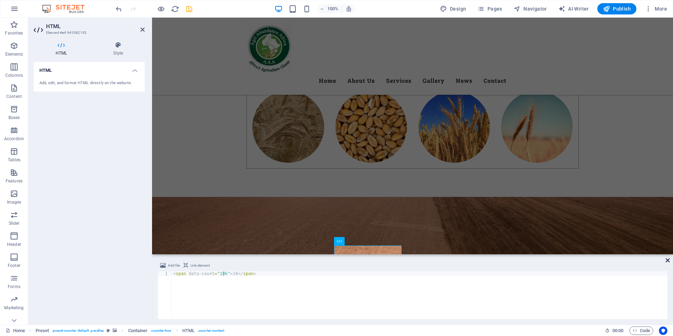
drag, startPoint x: 668, startPoint y: 261, endPoint x: 636, endPoint y: 241, distance: 37.4
click at [668, 261] on icon at bounding box center [667, 260] width 4 height 6
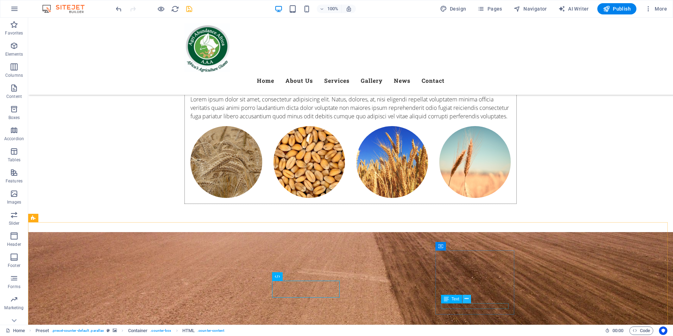
click at [466, 297] on icon at bounding box center [466, 298] width 4 height 7
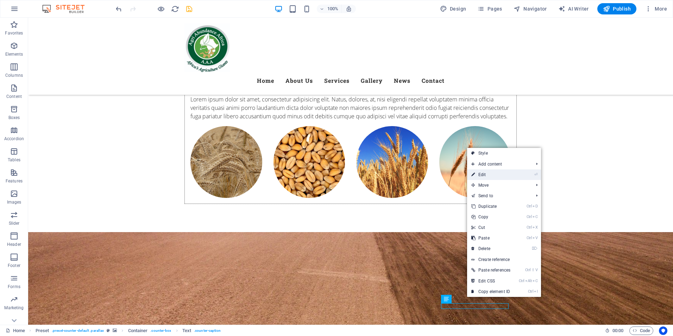
click at [484, 176] on link "⏎ Edit" at bounding box center [491, 174] width 48 height 11
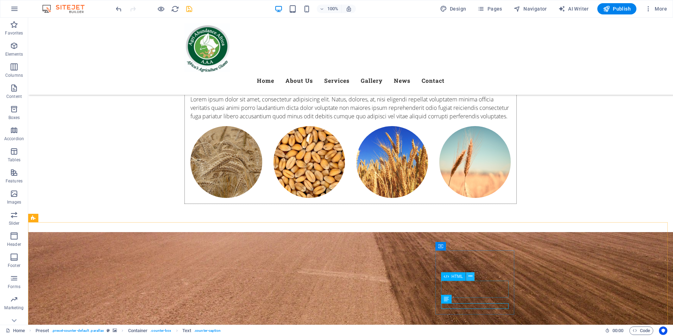
click at [470, 277] on icon at bounding box center [470, 275] width 4 height 7
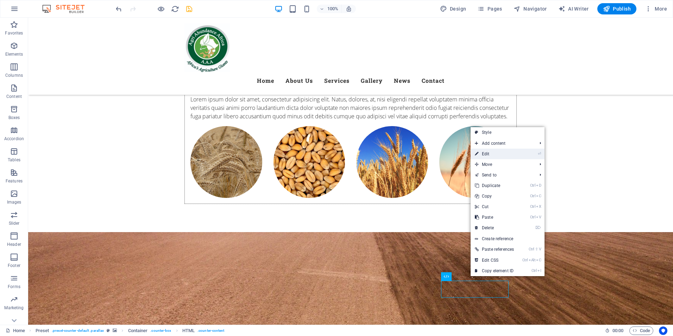
click at [489, 154] on link "⏎ Edit" at bounding box center [494, 153] width 48 height 11
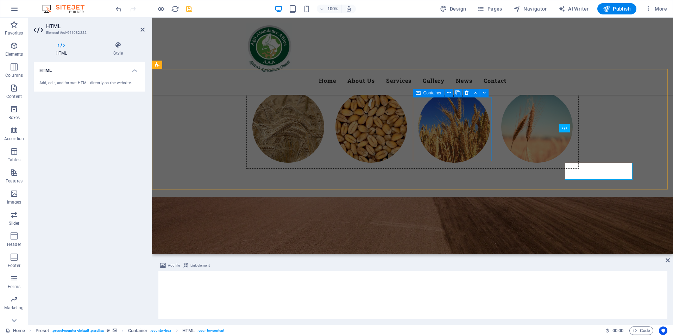
scroll to position [3814, 0]
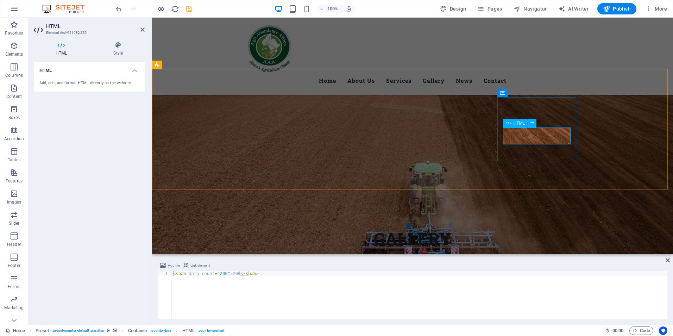
click at [222, 274] on div "< span data-count = "200" > 200 </ span >" at bounding box center [419, 300] width 495 height 58
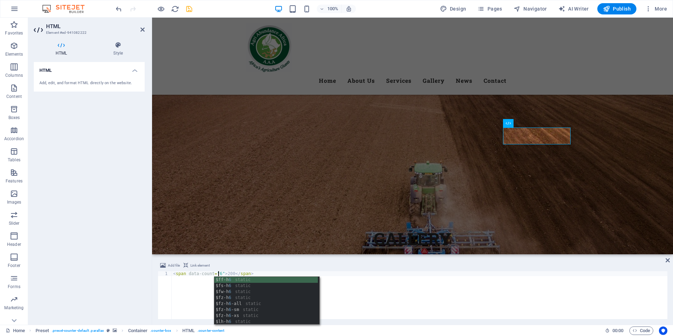
scroll to position [0, 4]
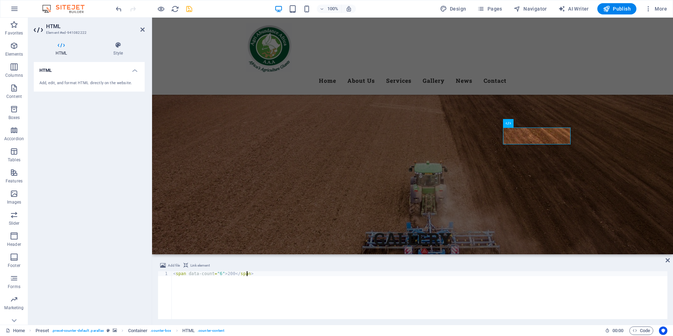
click at [371, 287] on div "< span data-count = "6" > 200 </ span >" at bounding box center [419, 300] width 495 height 58
click at [229, 274] on div "< span data-count = "6" > 200 </ span >" at bounding box center [419, 300] width 495 height 58
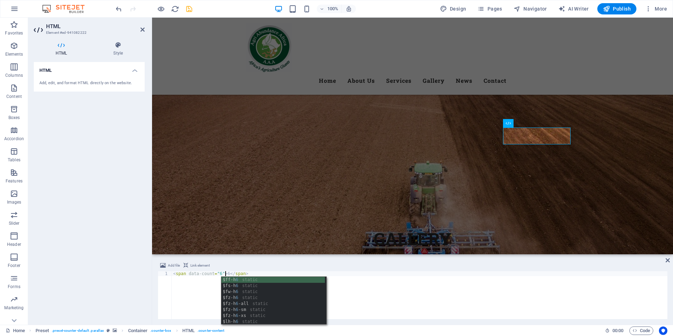
click at [396, 303] on div "< span data-count = "6" > 6 </ span >" at bounding box center [419, 300] width 495 height 58
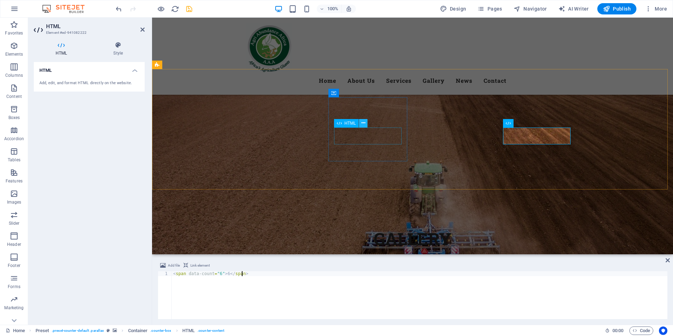
type textarea "<span data-count="6">6</span>"
click at [362, 121] on icon at bounding box center [363, 122] width 4 height 7
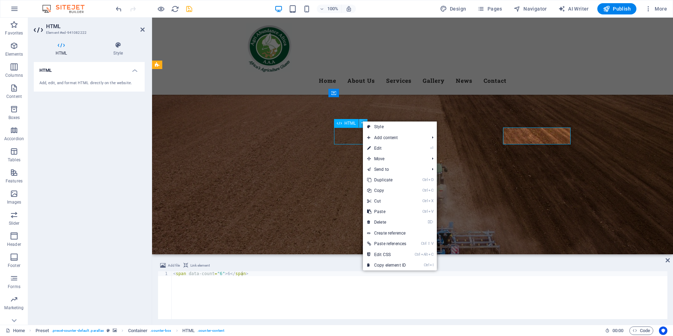
scroll to position [3849, 0]
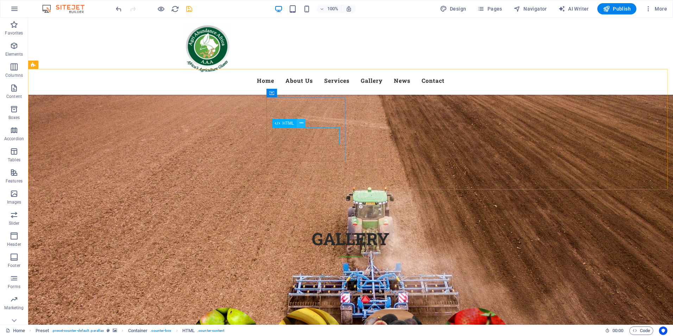
click at [303, 124] on icon at bounding box center [301, 122] width 4 height 7
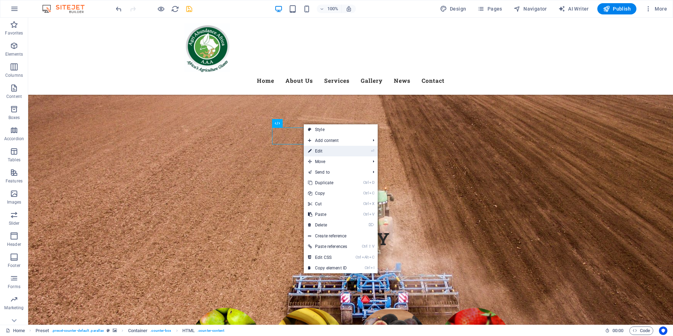
click at [326, 150] on link "⏎ Edit" at bounding box center [328, 151] width 48 height 11
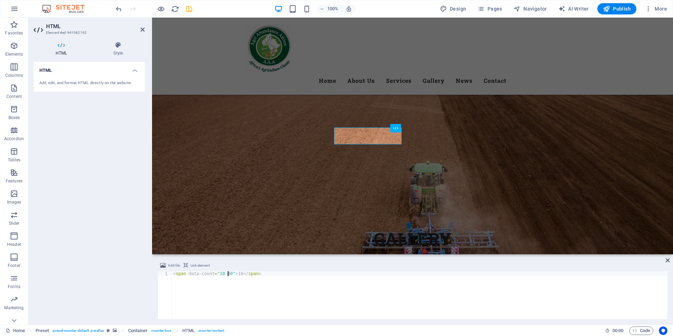
scroll to position [0, 5]
click at [240, 273] on div "< span data-count = "10 000" > 18 </ span >" at bounding box center [419, 300] width 495 height 58
click at [230, 274] on div "< span data-count = "10 000" > 18 </ span >" at bounding box center [419, 300] width 495 height 58
click at [236, 275] on div "< span data-count = "5 000" > 18 </ span >" at bounding box center [419, 300] width 495 height 58
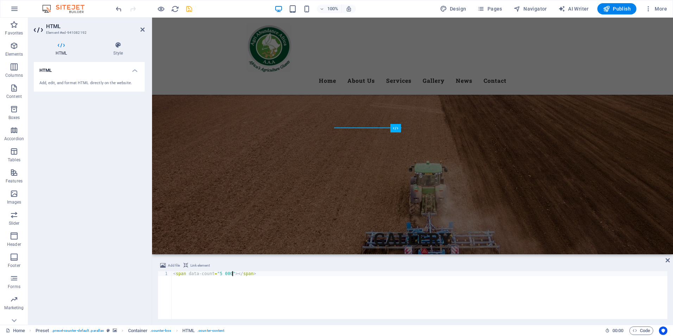
scroll to position [0, 5]
click at [221, 274] on div "< span data-count = "5 000" > 6k </ span >" at bounding box center [419, 300] width 495 height 58
click at [235, 273] on div "< span data-count = "5000" > 6k </ span >" at bounding box center [419, 300] width 495 height 58
click at [340, 301] on div "< span data-count = "5000" > 6 000 </ span >" at bounding box center [419, 300] width 495 height 58
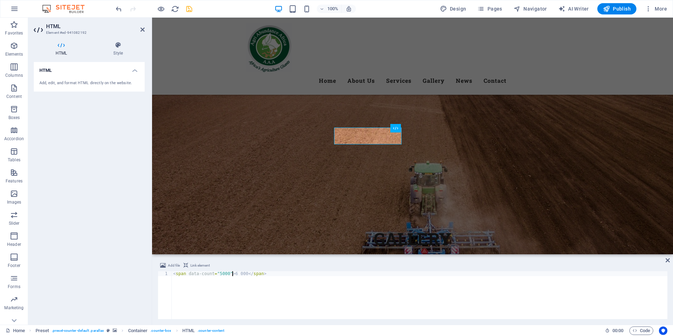
click at [233, 273] on div "< span data-count = "5000" > 6 000 </ span >" at bounding box center [419, 300] width 495 height 58
click at [218, 274] on div "< span data-count = "5000" > 6000 </ span >" at bounding box center [419, 300] width 495 height 58
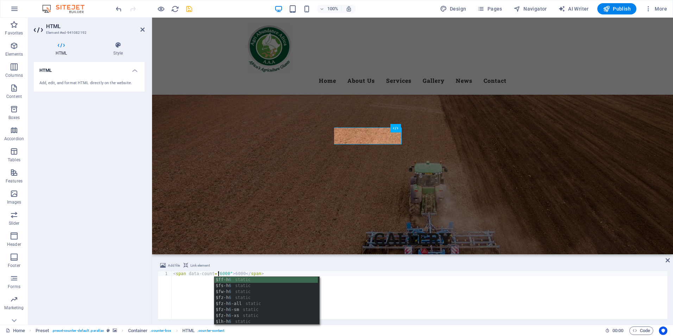
scroll to position [0, 4]
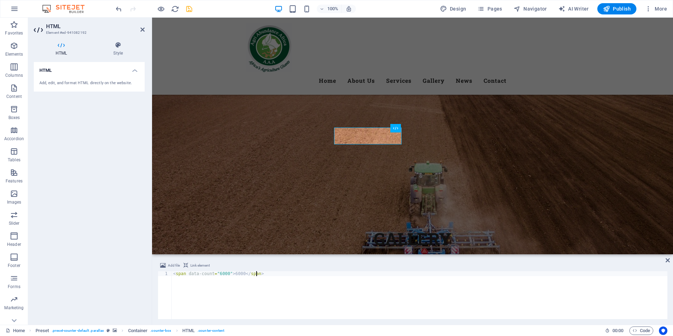
drag, startPoint x: 383, startPoint y: 296, endPoint x: 260, endPoint y: 134, distance: 203.7
click at [383, 296] on div "< span data-count = "6000" > 6000 </ span >" at bounding box center [419, 300] width 495 height 58
type textarea "<span data-count="6000">6000</span>"
click at [448, 125] on icon at bounding box center [448, 122] width 4 height 7
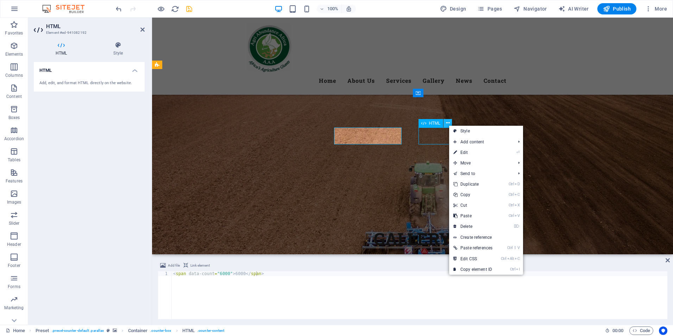
scroll to position [3849, 0]
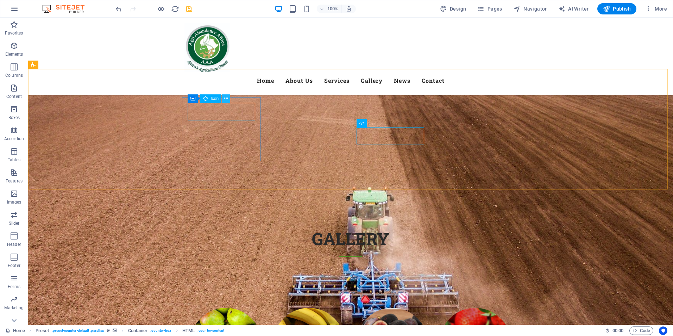
click at [225, 99] on icon at bounding box center [226, 98] width 4 height 7
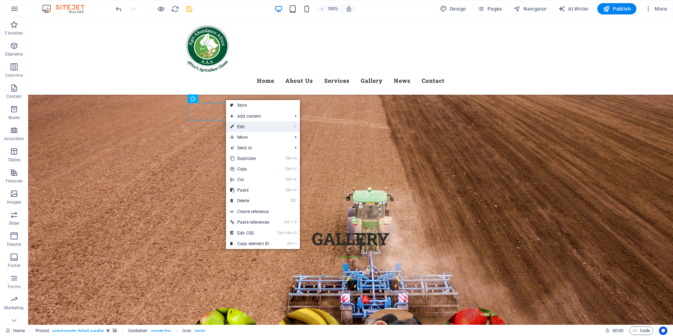
click at [244, 126] on link "⏎ Edit" at bounding box center [250, 126] width 48 height 11
select select "xMidYMid"
select select "px"
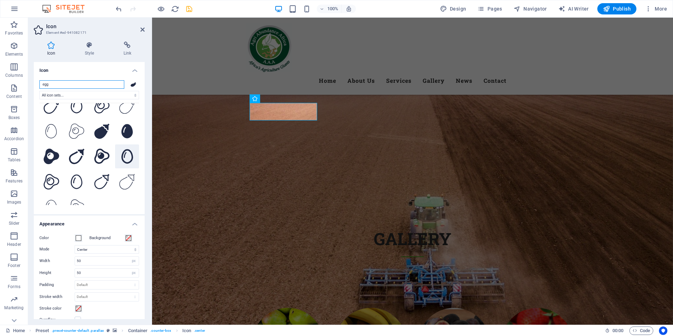
scroll to position [78, 0]
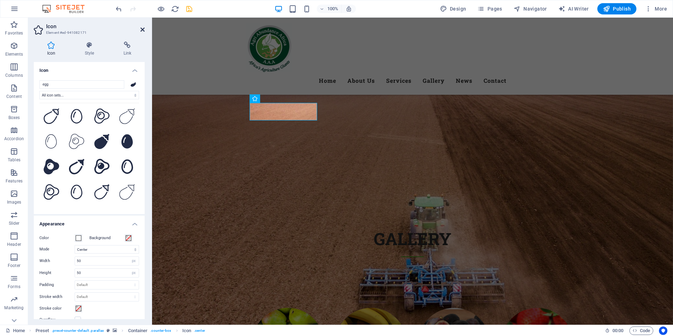
click at [143, 29] on icon at bounding box center [142, 30] width 4 height 6
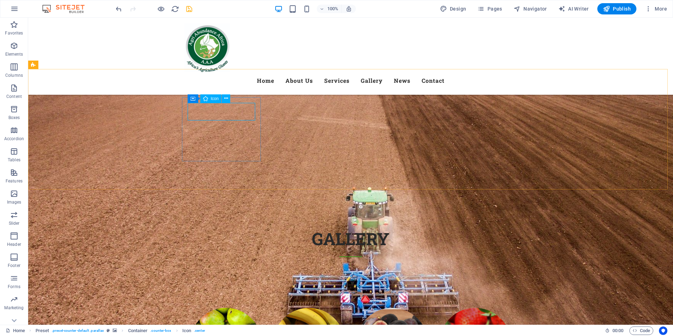
click at [206, 100] on icon at bounding box center [205, 98] width 5 height 8
drag, startPoint x: 74, startPoint y: 80, endPoint x: 206, endPoint y: 100, distance: 133.5
click at [206, 100] on icon at bounding box center [205, 98] width 5 height 8
drag, startPoint x: 234, startPoint y: 118, endPoint x: 102, endPoint y: 97, distance: 133.5
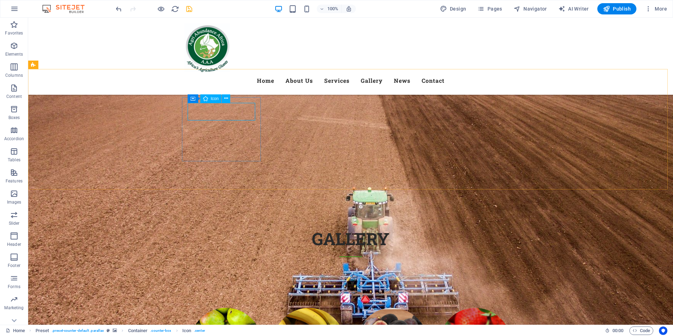
select select "xMidYMid"
select select "px"
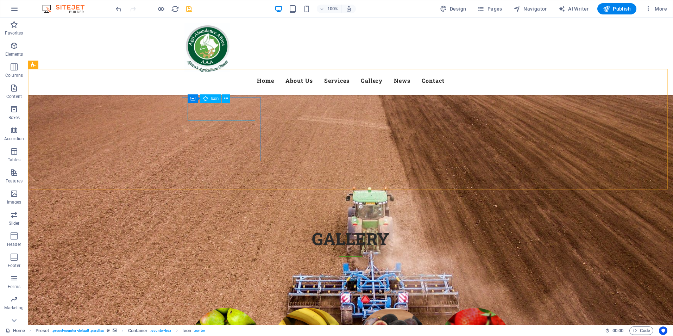
select select "px"
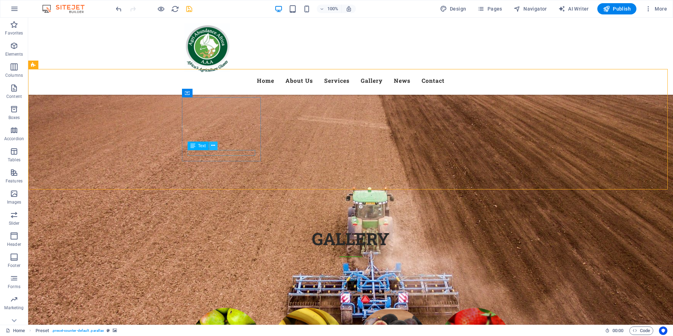
click at [215, 146] on icon at bounding box center [213, 145] width 4 height 7
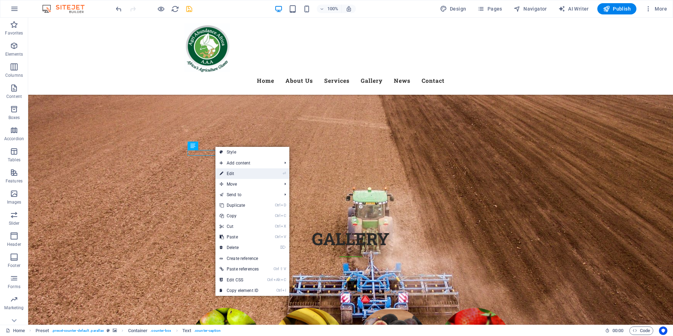
click at [232, 171] on link "⏎ Edit" at bounding box center [239, 173] width 48 height 11
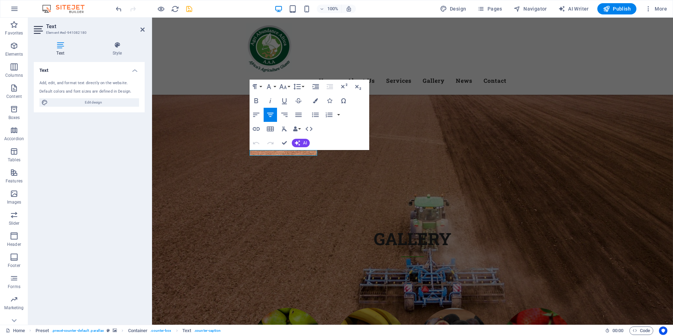
drag, startPoint x: 475, startPoint y: 99, endPoint x: 289, endPoint y: 78, distance: 187.3
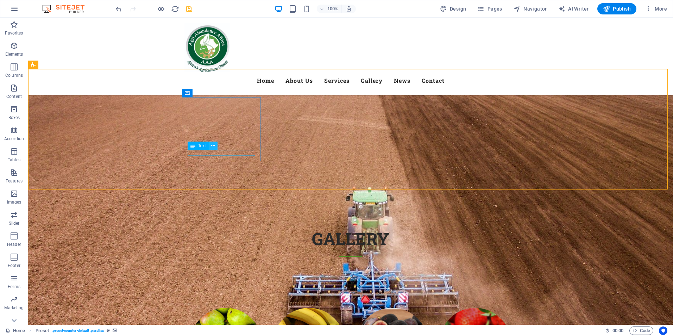
click at [213, 143] on icon at bounding box center [213, 145] width 4 height 7
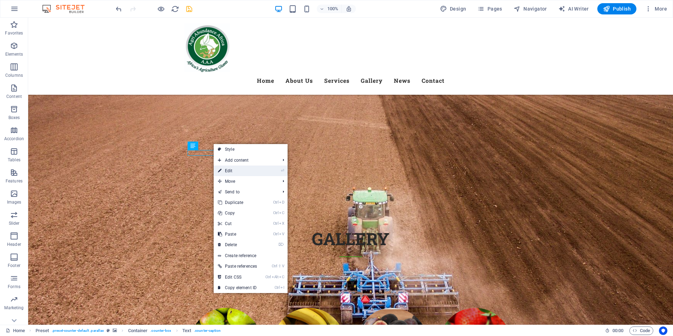
click at [229, 171] on link "⏎ Edit" at bounding box center [238, 170] width 48 height 11
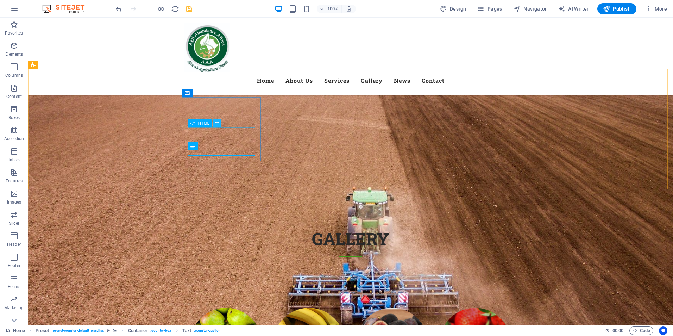
click at [216, 124] on icon at bounding box center [217, 122] width 4 height 7
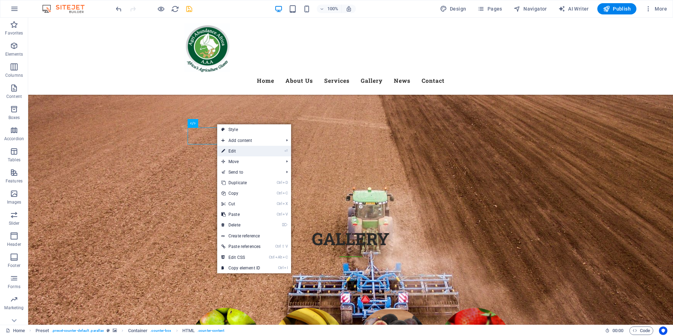
click at [233, 151] on link "⏎ Edit" at bounding box center [241, 151] width 48 height 11
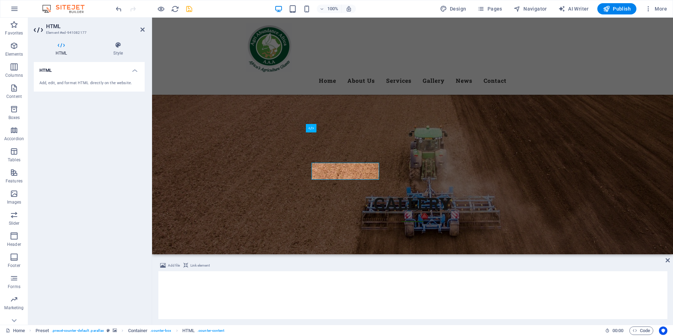
scroll to position [3814, 0]
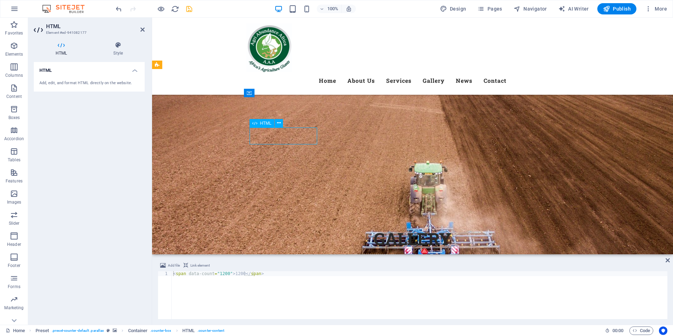
drag, startPoint x: 304, startPoint y: 135, endPoint x: 282, endPoint y: 135, distance: 21.8
click at [229, 274] on div "< span data-count = "1200" > 1200 </ span >" at bounding box center [419, 300] width 495 height 58
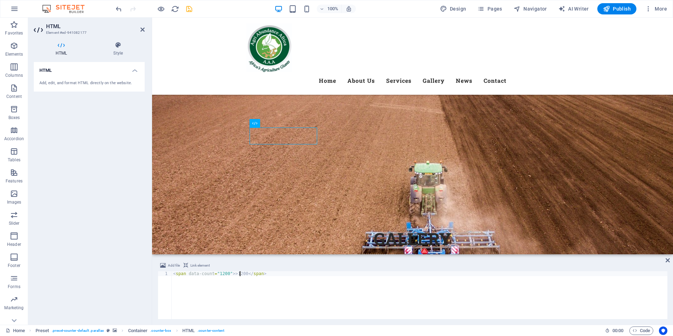
click at [240, 275] on div "< span data-count = "1200" > >1200 </ span >" at bounding box center [419, 300] width 495 height 58
type textarea "<span data-count="1200">>12m </span>"
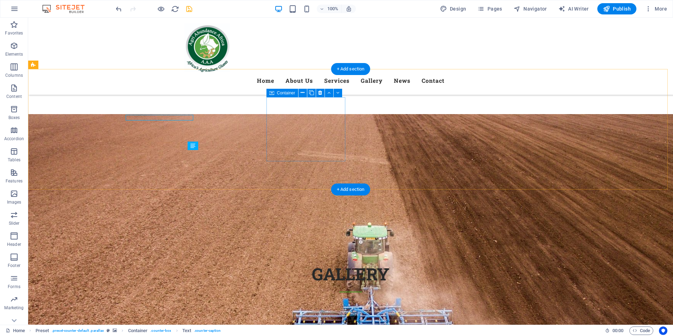
scroll to position [3849, 0]
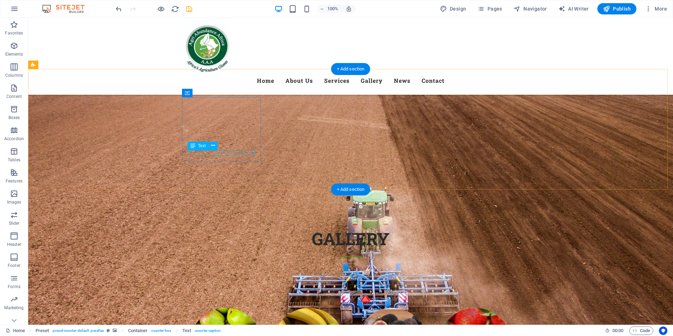
click at [214, 145] on icon at bounding box center [213, 145] width 4 height 7
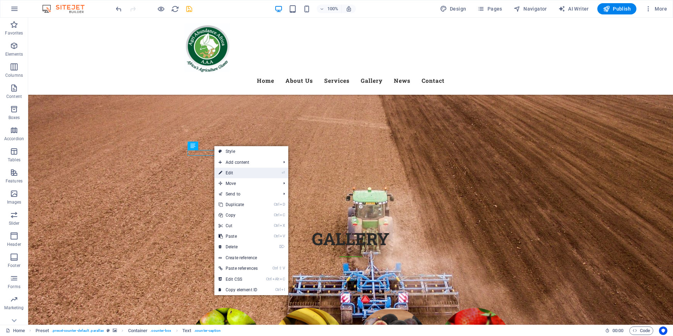
drag, startPoint x: 229, startPoint y: 173, endPoint x: 72, endPoint y: 154, distance: 158.0
click at [229, 173] on link "⏎ Edit" at bounding box center [238, 173] width 48 height 11
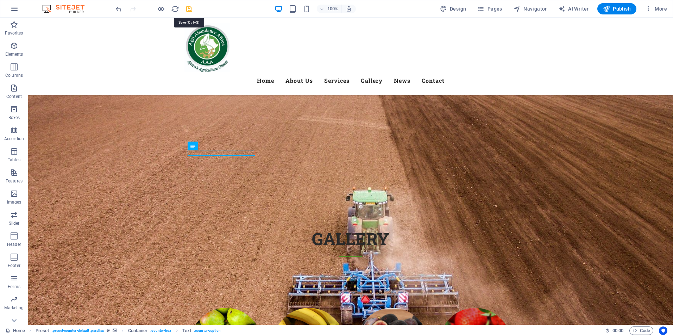
click at [188, 9] on icon "save" at bounding box center [189, 9] width 8 height 8
select select "4"
select select "px"
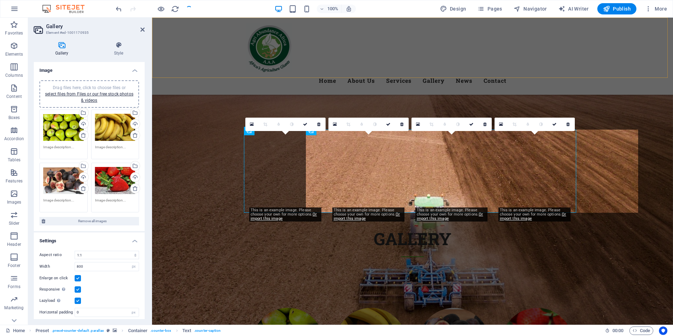
checkbox input "false"
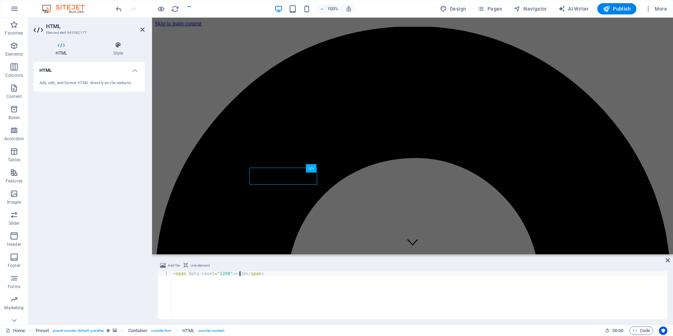
scroll to position [3774, 0]
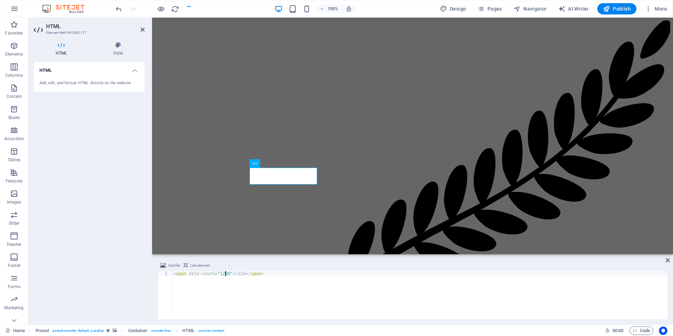
click at [225, 276] on div "< span data-count = "1200" > >12m </ span >" at bounding box center [419, 300] width 495 height 58
type textarea "<span data-count=">12m">>12m</span>"
click at [185, 8] on div at bounding box center [153, 8] width 79 height 11
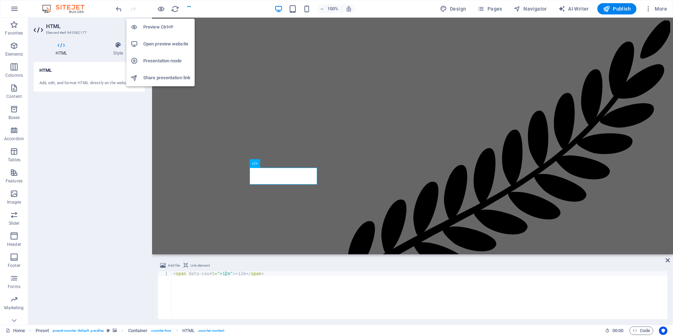
drag, startPoint x: 163, startPoint y: 8, endPoint x: 165, endPoint y: 23, distance: 15.0
click at [161, 8] on div at bounding box center [153, 8] width 79 height 11
click at [161, 27] on h6 "Preview Ctrl+P" at bounding box center [166, 27] width 47 height 8
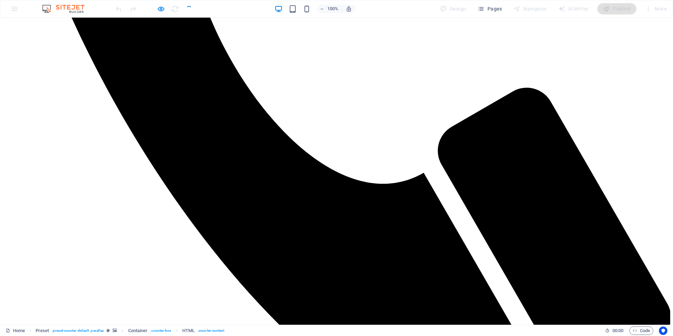
scroll to position [1481, 0]
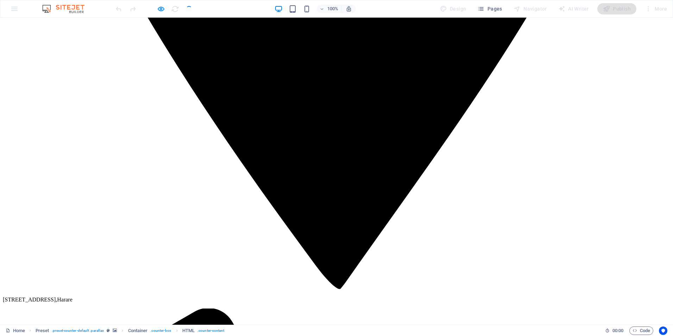
scroll to position [712, 0]
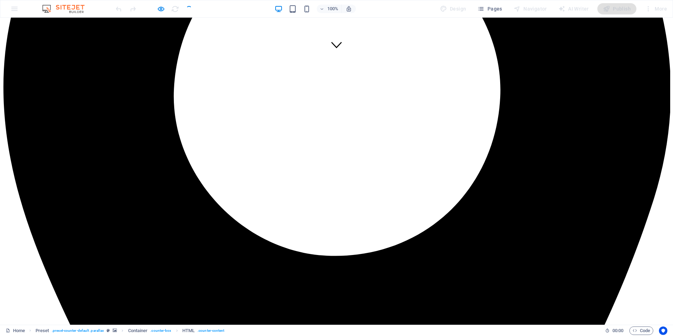
scroll to position [257, 0]
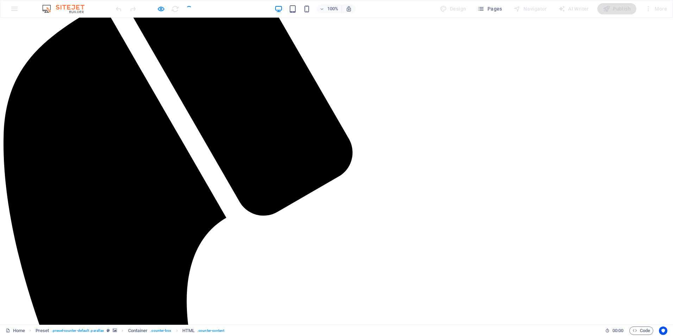
scroll to position [1194, 0]
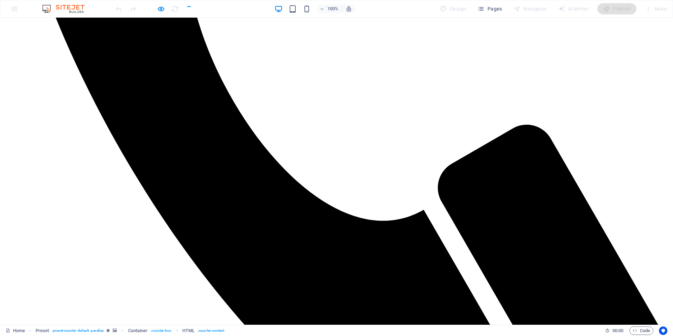
scroll to position [1455, 0]
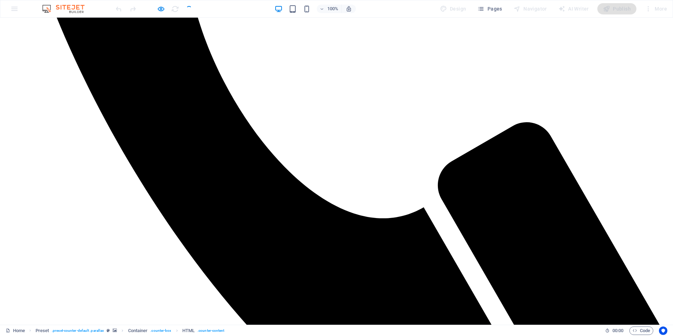
click at [189, 11] on div at bounding box center [153, 8] width 79 height 11
click at [292, 9] on icon "button" at bounding box center [293, 9] width 8 height 8
click at [309, 11] on icon "button" at bounding box center [307, 9] width 8 height 8
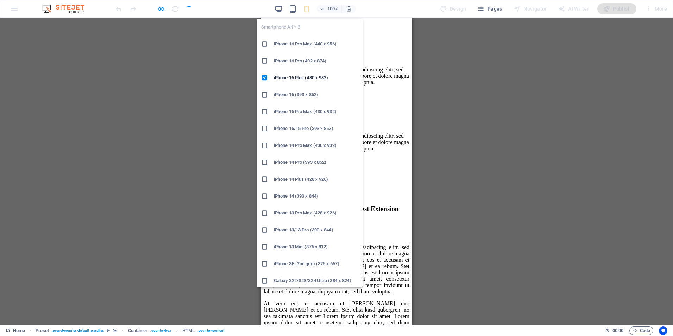
scroll to position [3185, 0]
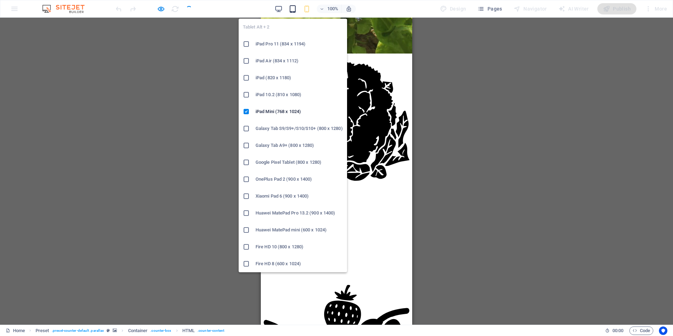
click at [293, 8] on icon "button" at bounding box center [293, 9] width 8 height 8
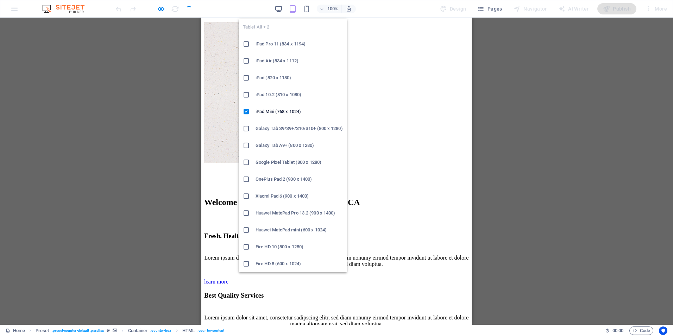
scroll to position [1896, 0]
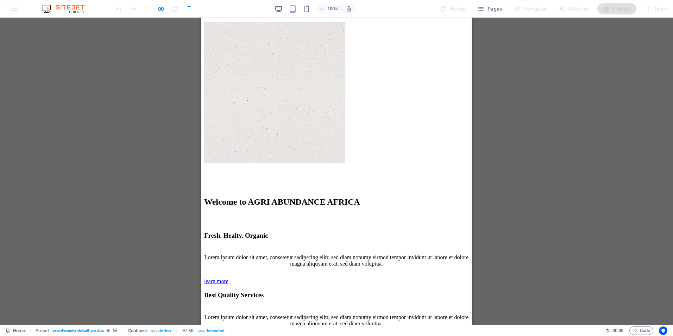
click at [548, 120] on div "Banner Container Banner Container Container H2 Menu Bar Input Preset Container …" at bounding box center [336, 171] width 673 height 307
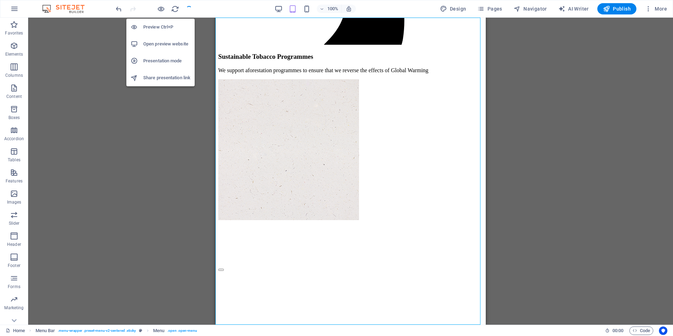
click at [166, 41] on h6 "Open preview website" at bounding box center [166, 44] width 47 height 8
click at [165, 25] on h6 "Preview Ctrl+P" at bounding box center [166, 27] width 47 height 8
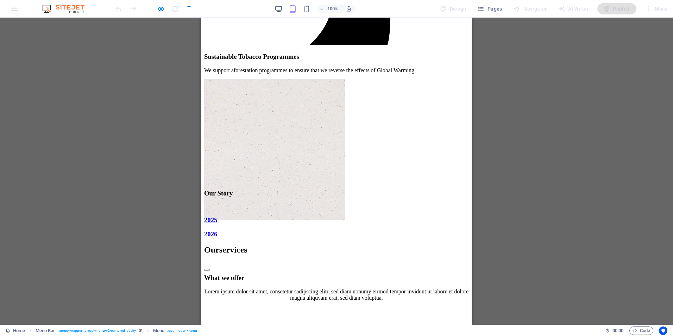
scroll to position [1888, 0]
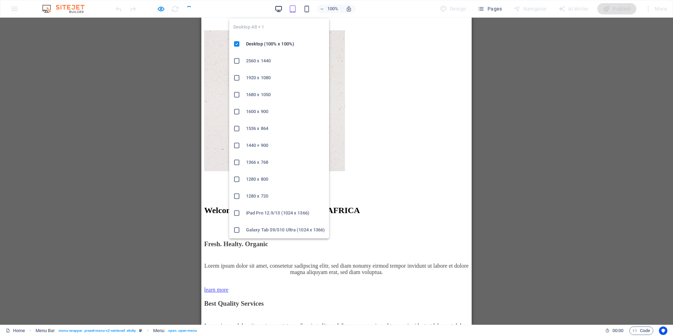
click at [280, 10] on icon "button" at bounding box center [278, 9] width 8 height 8
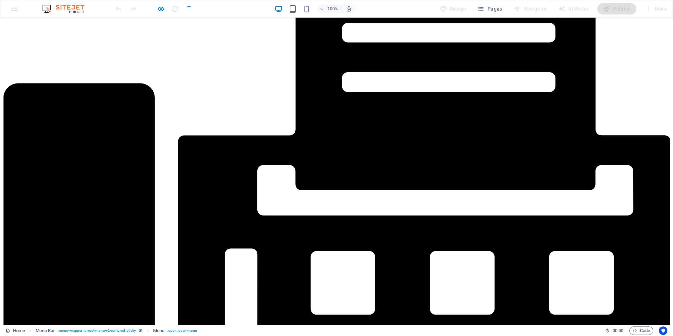
scroll to position [2082, 0]
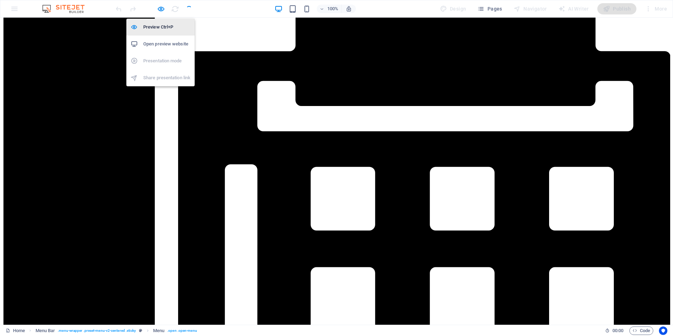
click at [162, 24] on h6 "Preview Ctrl+P" at bounding box center [166, 27] width 47 height 8
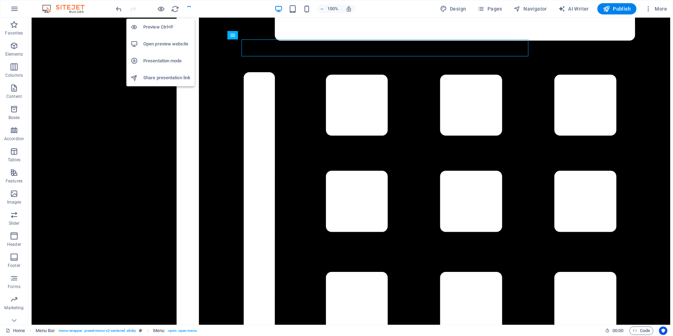
drag, startPoint x: 162, startPoint y: 24, endPoint x: 644, endPoint y: 159, distance: 500.8
click at [162, 24] on h6 "Preview Ctrl+P" at bounding box center [166, 27] width 47 height 8
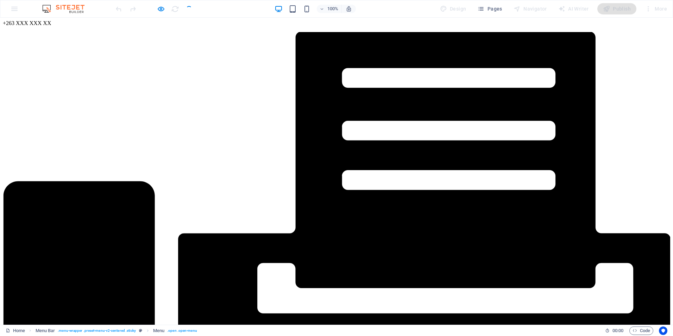
scroll to position [1891, 0]
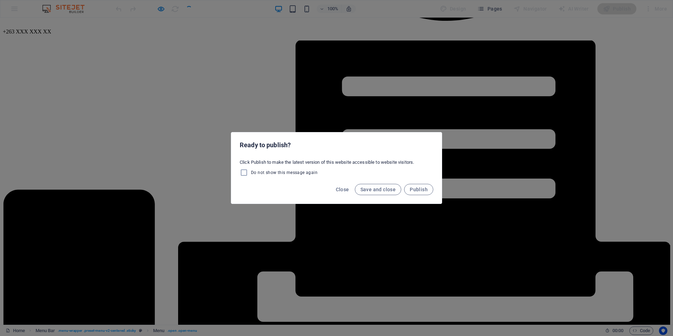
click at [280, 173] on span "Do not show this message again" at bounding box center [284, 173] width 67 height 6
click at [251, 173] on input "Do not show this message again" at bounding box center [245, 172] width 11 height 8
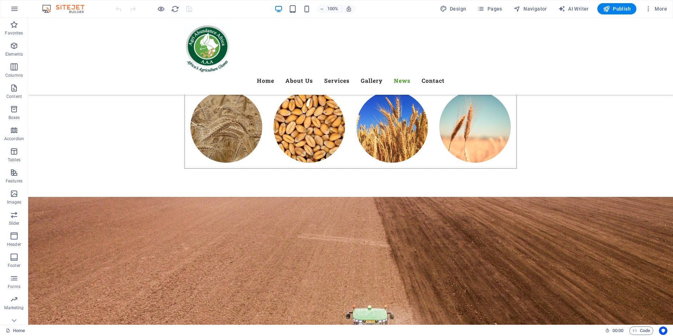
scroll to position [3742, 0]
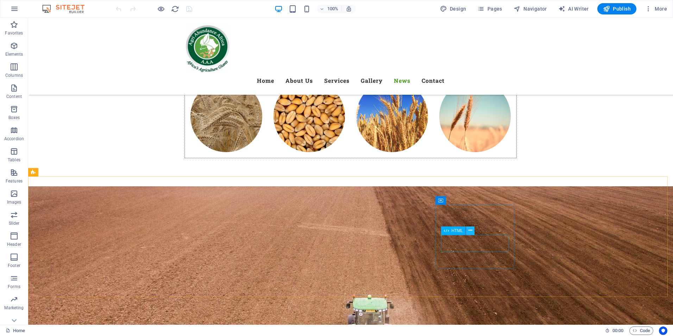
click at [471, 230] on icon at bounding box center [470, 230] width 4 height 7
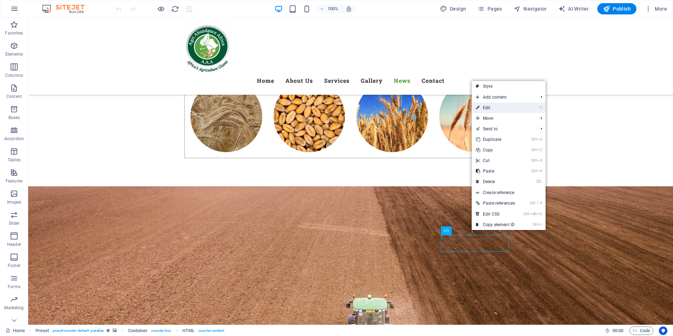
click at [487, 110] on link "⏎ Edit" at bounding box center [496, 107] width 48 height 11
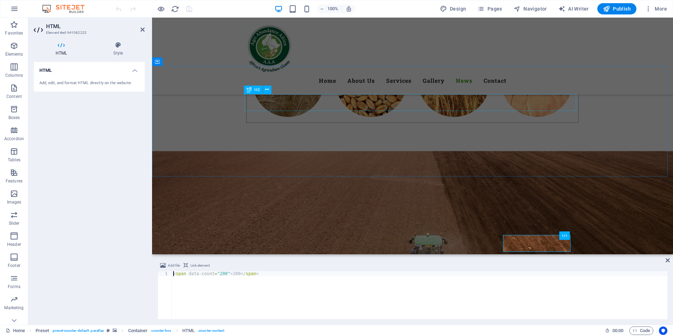
scroll to position [3706, 0]
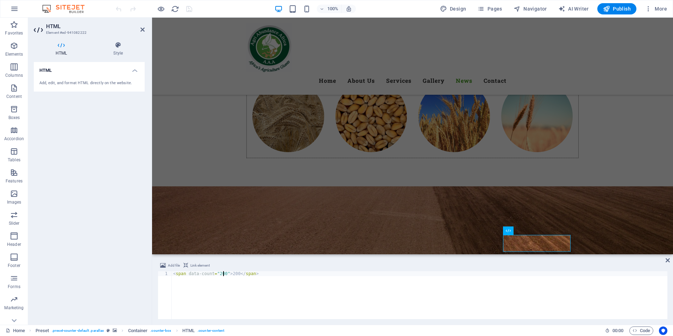
click at [223, 274] on div "< span data-count = "200" > 200 </ span >" at bounding box center [419, 300] width 495 height 58
click at [229, 274] on div "< span data-count = "6" > 200 </ span >" at bounding box center [419, 300] width 495 height 58
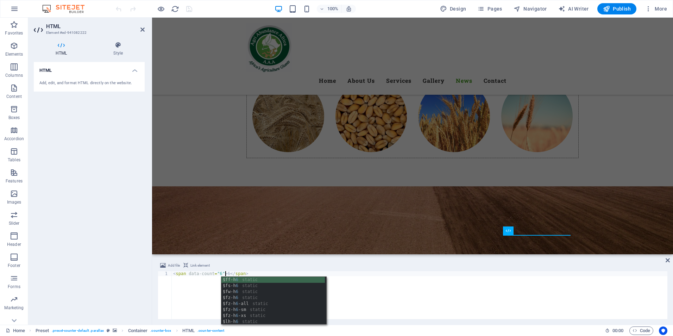
scroll to position [0, 4]
type textarea "<span data-count="6">6</span>"
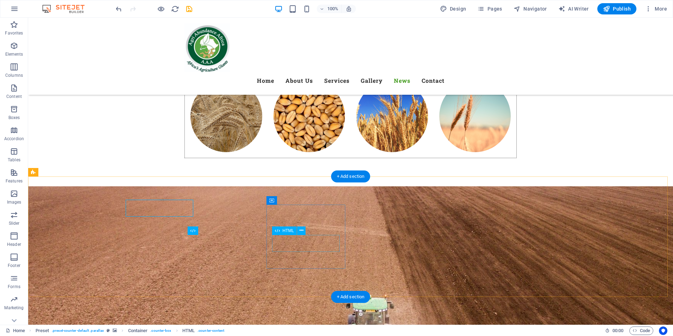
scroll to position [3742, 0]
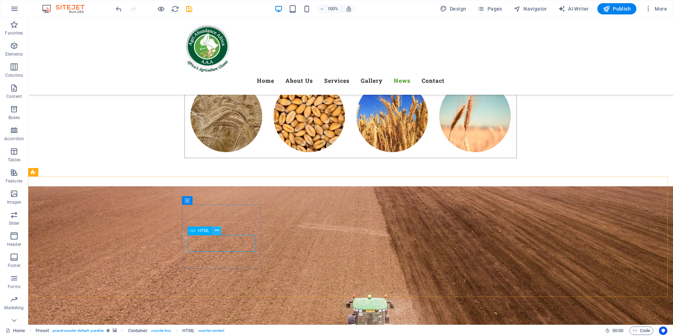
click at [218, 230] on icon at bounding box center [217, 230] width 4 height 7
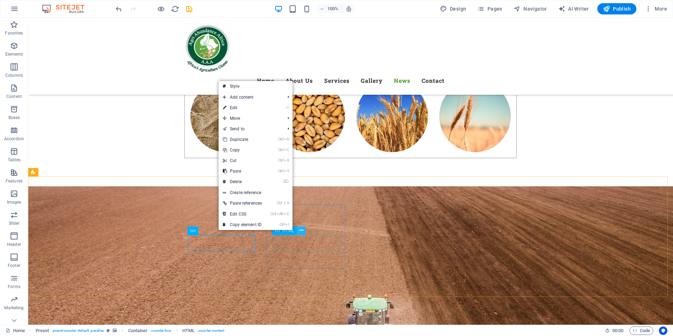
click at [301, 230] on icon at bounding box center [301, 230] width 4 height 7
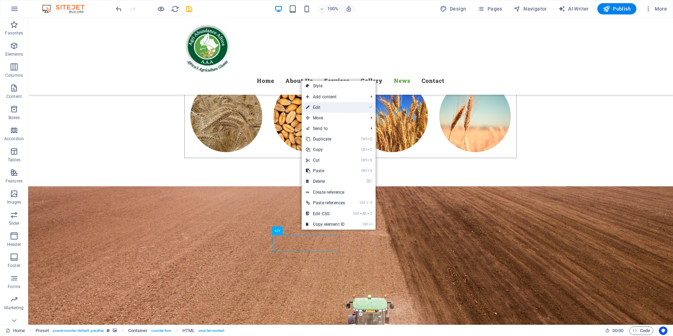
click at [321, 107] on link "⏎ Edit" at bounding box center [326, 107] width 48 height 11
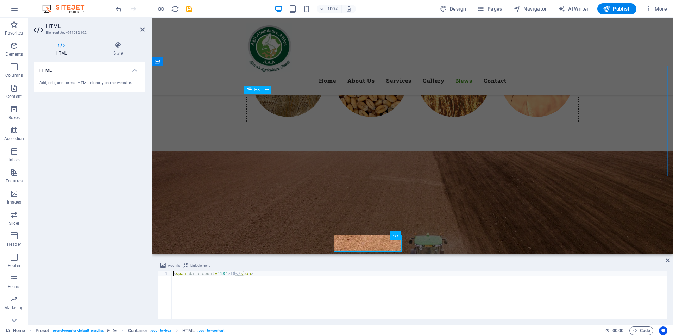
scroll to position [3706, 0]
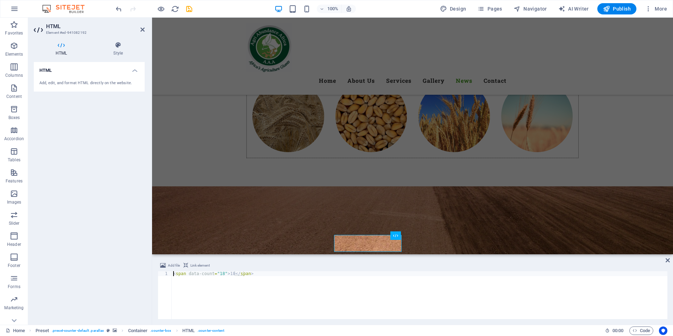
click at [220, 277] on div "< span data-count = "18" > 18 </ span >" at bounding box center [419, 300] width 495 height 58
click at [230, 271] on div "< span data-count = "18" > 18 </ span >" at bounding box center [419, 300] width 495 height 58
click at [219, 274] on div "< span data-count = "18" > 6000 </ span >" at bounding box center [419, 300] width 495 height 58
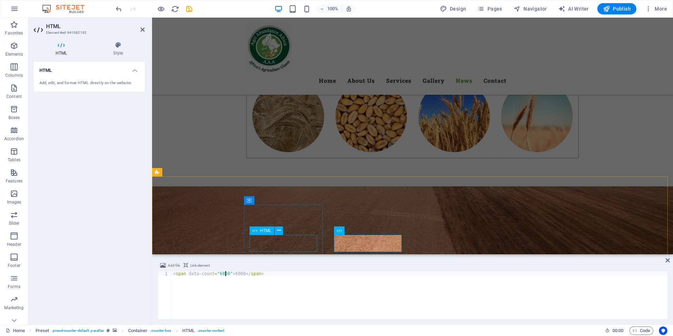
type textarea "<span data-count="6000">6000</span>"
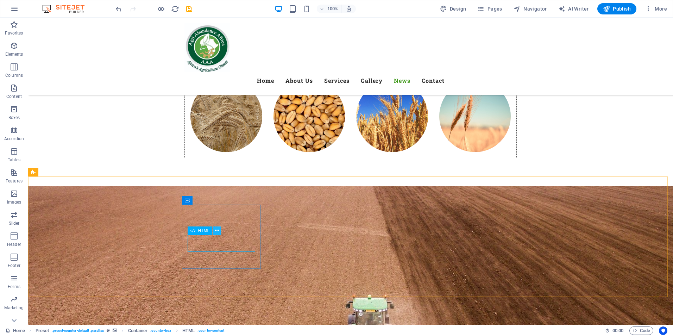
click at [216, 232] on icon at bounding box center [217, 230] width 4 height 7
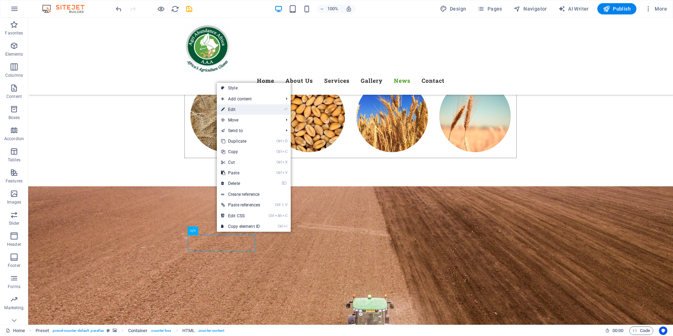
click at [238, 114] on link "⏎ Edit" at bounding box center [241, 109] width 48 height 11
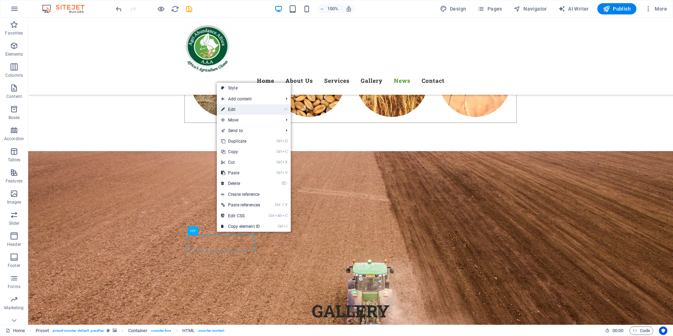
scroll to position [3706, 0]
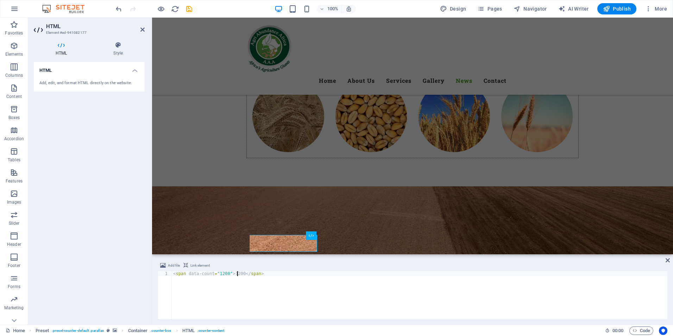
click at [238, 273] on div "< span data-count = "1200" > 1200 </ span >" at bounding box center [419, 300] width 495 height 58
click at [239, 276] on div "< span data-count = "1200" > 1200 </ span >" at bounding box center [419, 300] width 495 height 58
click at [224, 274] on div "< span data-count = "1200" > >12m </ span >" at bounding box center [419, 300] width 495 height 58
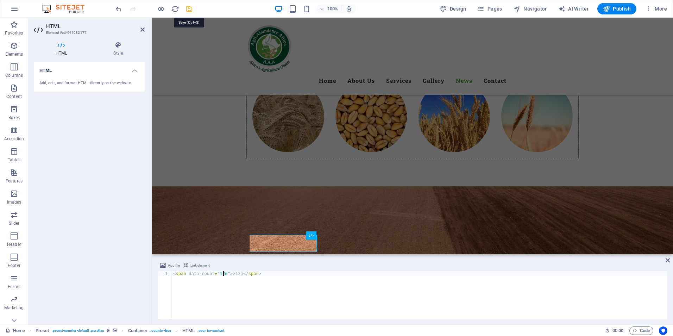
type textarea "<span data-count="12m">>12m</span>"
click at [187, 10] on icon "save" at bounding box center [189, 9] width 8 height 8
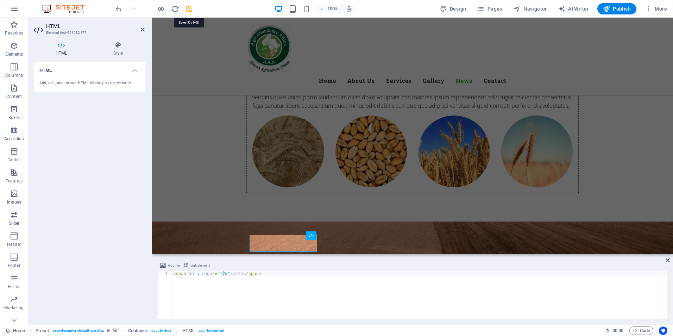
checkbox input "false"
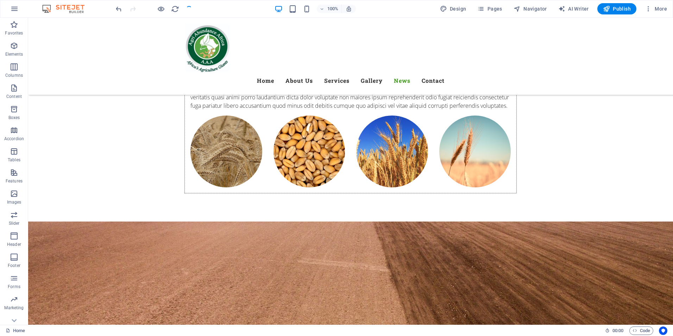
scroll to position [3742, 0]
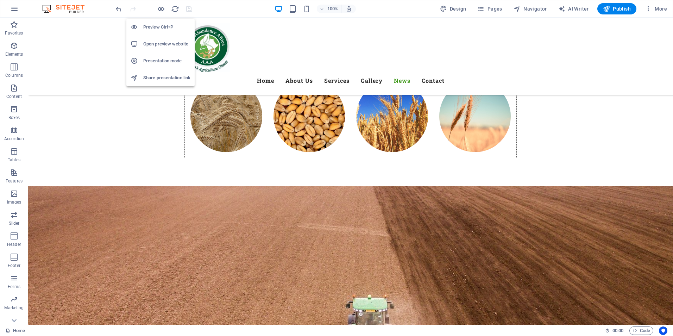
click at [163, 43] on h6 "Open preview website" at bounding box center [166, 44] width 47 height 8
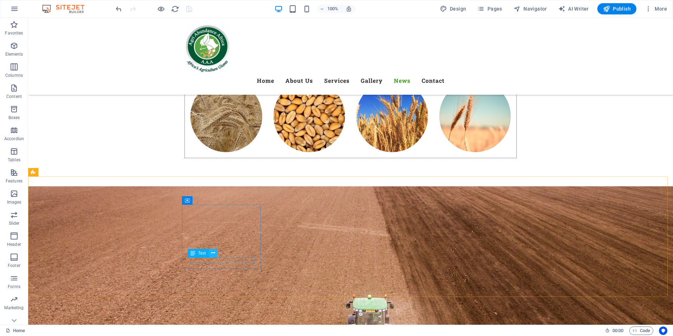
click at [213, 253] on icon at bounding box center [213, 252] width 4 height 7
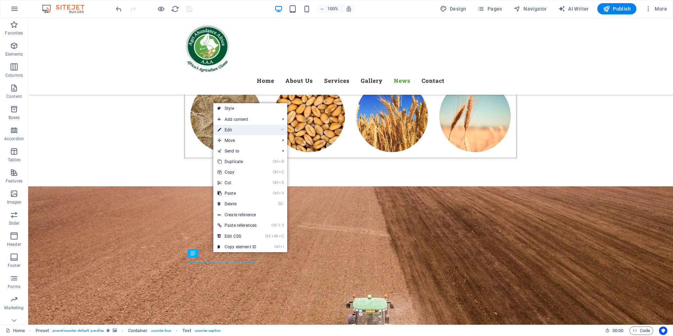
click at [235, 132] on link "⏎ Edit" at bounding box center [237, 130] width 48 height 11
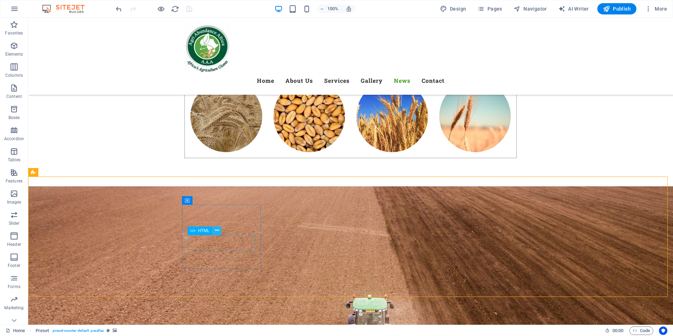
click at [214, 230] on button at bounding box center [217, 230] width 8 height 8
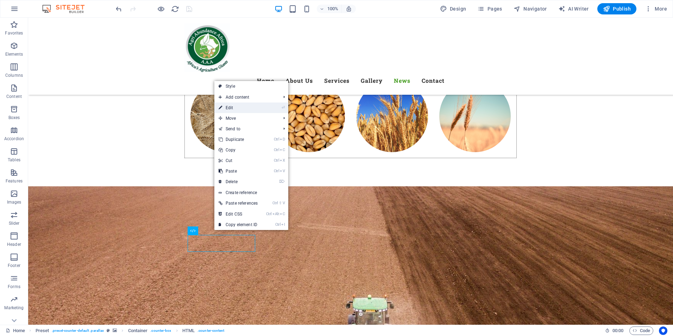
click at [234, 110] on link "⏎ Edit" at bounding box center [238, 107] width 48 height 11
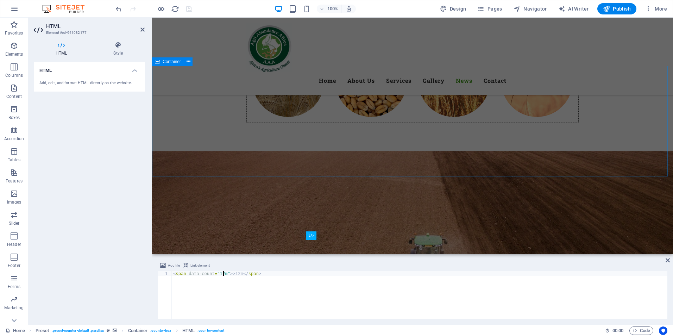
scroll to position [3706, 0]
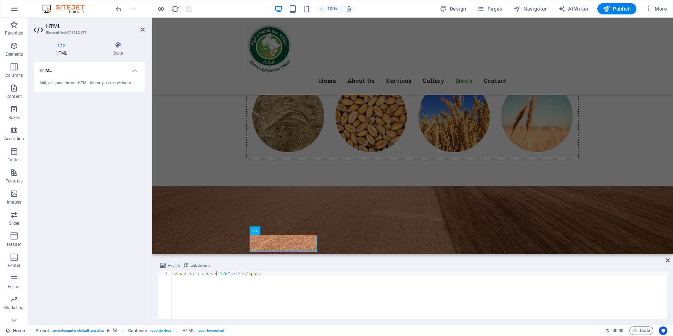
click at [216, 275] on div "< span data-count = "12m" > >12m </ span >" at bounding box center [419, 300] width 495 height 58
click at [227, 275] on div "< span data-count = "12m" > >12m </ span >" at bounding box center [419, 300] width 495 height 58
type textarea "<span data-count="12m">12m</span>"
click at [299, 301] on div "< span data-count = "12m" > 12m </ span >" at bounding box center [419, 300] width 495 height 58
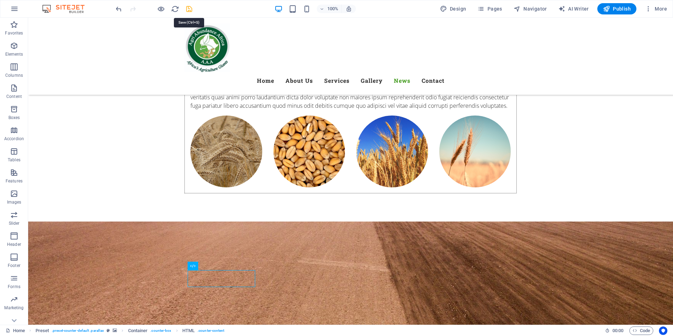
click at [189, 7] on icon "save" at bounding box center [189, 9] width 8 height 8
checkbox input "false"
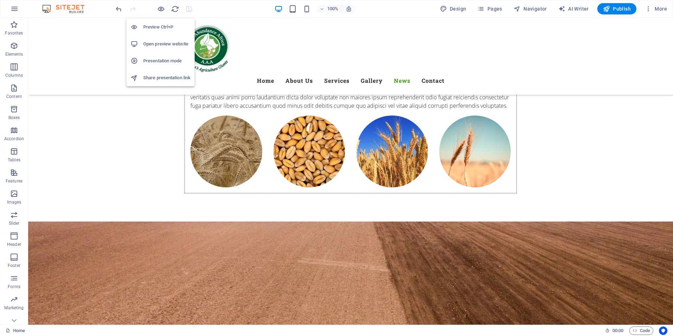
click at [168, 42] on h6 "Open preview website" at bounding box center [166, 44] width 47 height 8
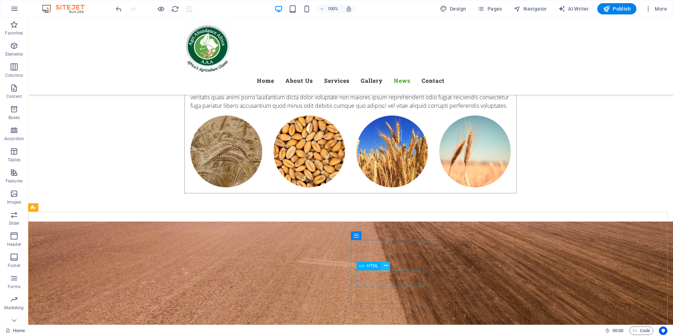
click at [385, 265] on icon at bounding box center [386, 265] width 4 height 7
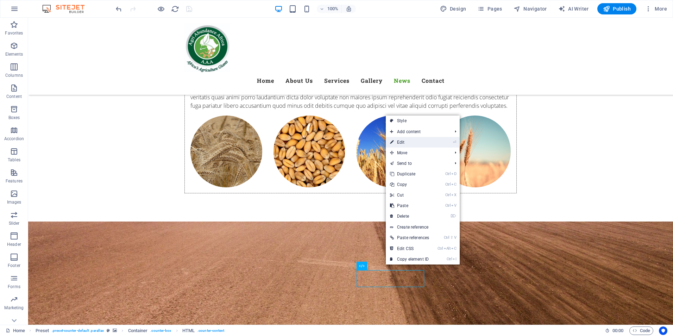
click at [405, 143] on link "⏎ Edit" at bounding box center [410, 142] width 48 height 11
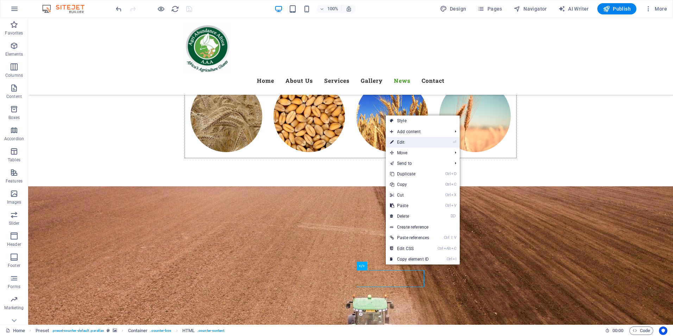
scroll to position [3814, 0]
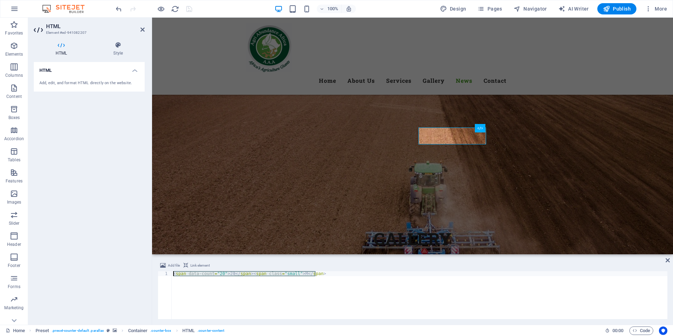
drag, startPoint x: 362, startPoint y: 276, endPoint x: 136, endPoint y: 272, distance: 225.6
click at [136, 272] on div "HTML Element #ed-941082207 HTML Style HTML Add, edit, and format HTML directly …" at bounding box center [350, 171] width 645 height 307
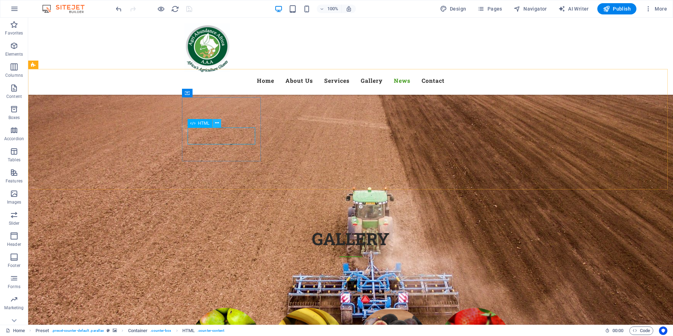
click at [216, 124] on icon at bounding box center [217, 122] width 4 height 7
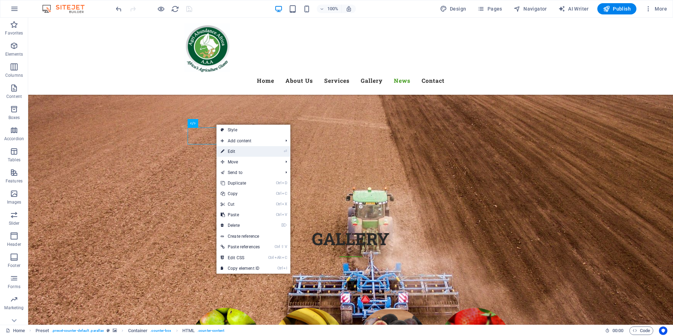
click at [234, 154] on link "⏎ Edit" at bounding box center [240, 151] width 48 height 11
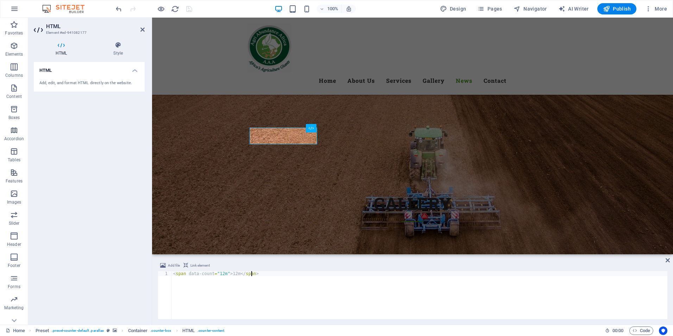
scroll to position [3814, 0]
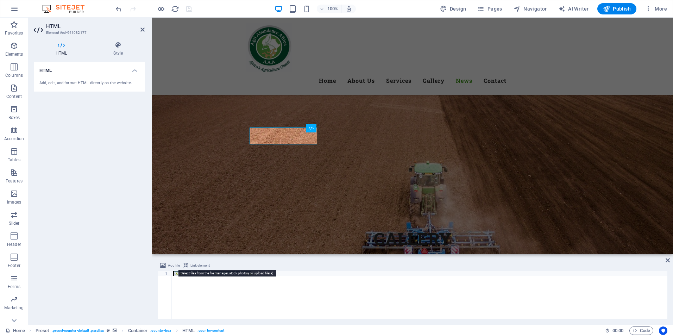
drag, startPoint x: 263, startPoint y: 273, endPoint x: 169, endPoint y: 266, distance: 93.5
click at [169, 266] on div "Add file Link element <span data-count="12m">12m</span> 1 < span data-count = "…" at bounding box center [413, 290] width 510 height 58
click at [220, 275] on div "< span data-count = "20" > 20 </ span > < span class = "small" > M </ span >" at bounding box center [419, 300] width 495 height 58
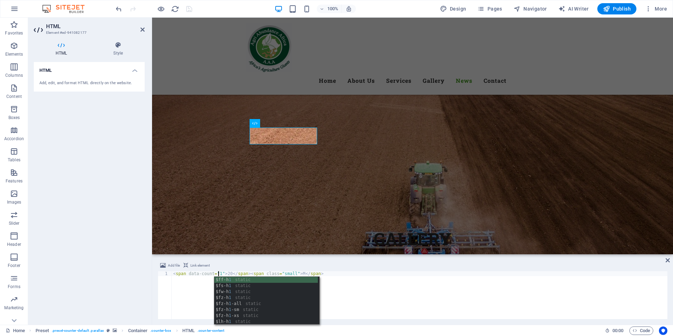
scroll to position [0, 4]
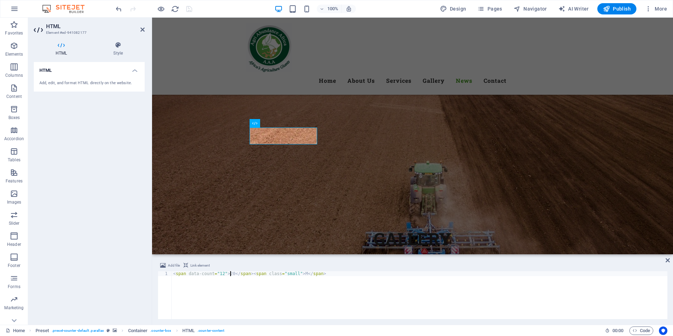
click at [230, 274] on div "< span data-count = "12" > 20 </ span > < span class = "small" > M </ span >" at bounding box center [419, 300] width 495 height 58
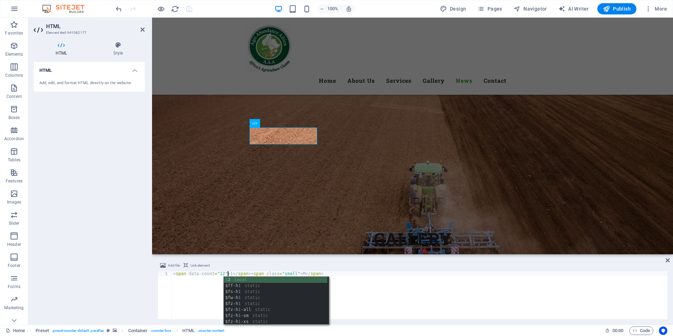
type textarea "<span data-count="12">12</span><span class="small"> M</span>"
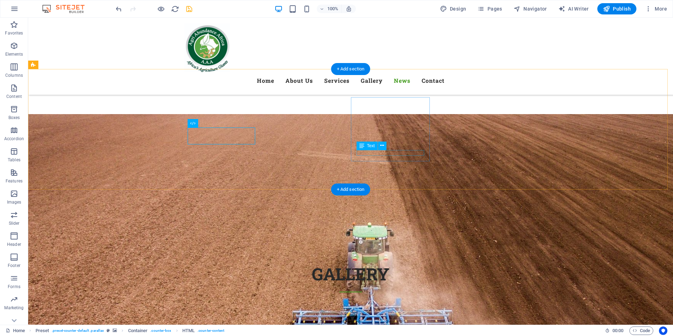
scroll to position [3849, 0]
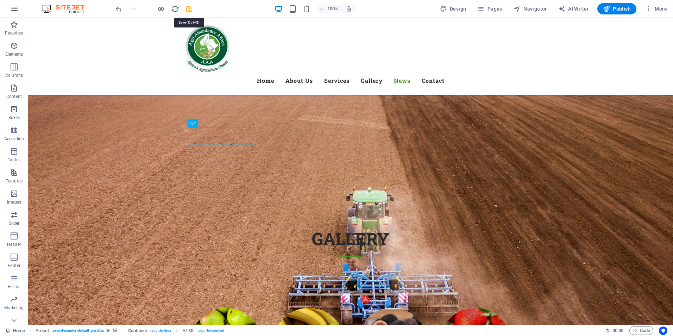
click at [187, 9] on icon "save" at bounding box center [189, 9] width 8 height 8
checkbox input "false"
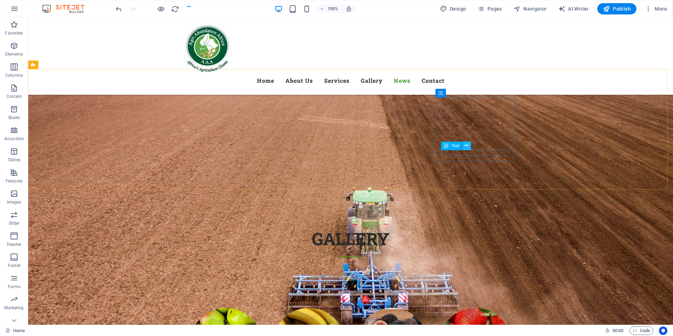
click at [466, 145] on icon at bounding box center [466, 145] width 4 height 7
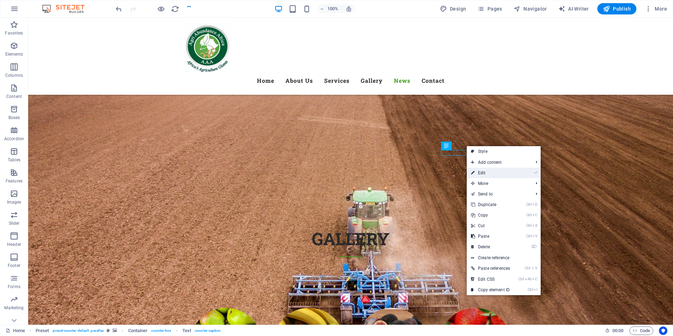
click at [480, 170] on link "⏎ Edit" at bounding box center [491, 173] width 48 height 11
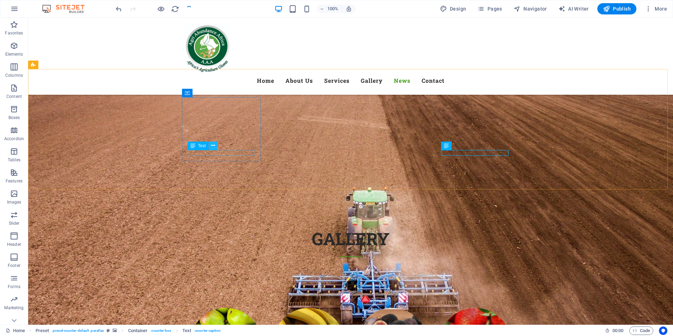
click at [211, 141] on button at bounding box center [213, 145] width 8 height 8
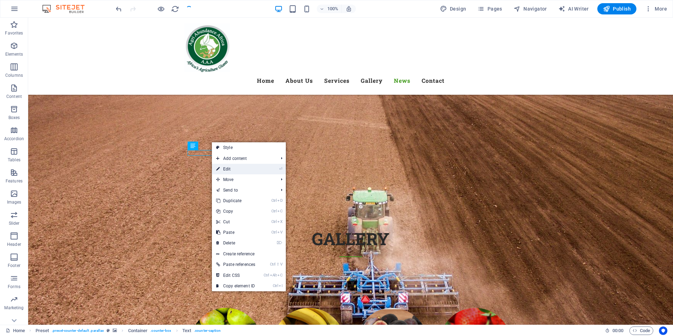
click at [227, 169] on link "⏎ Edit" at bounding box center [236, 169] width 48 height 11
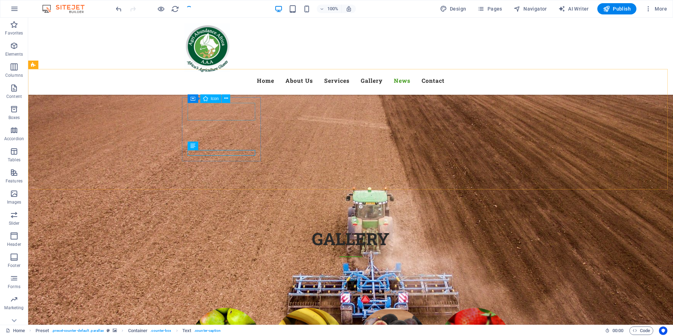
click at [206, 101] on icon at bounding box center [205, 98] width 5 height 8
select select "xMidYMid"
select select "px"
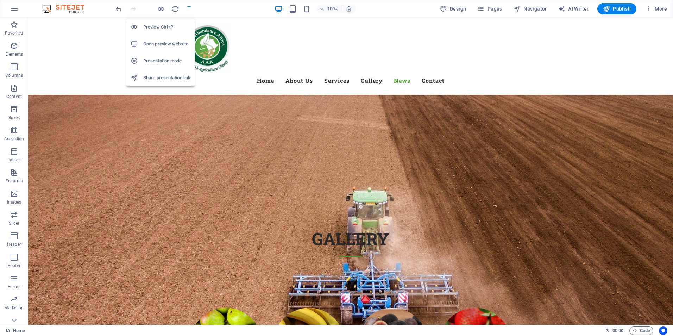
click at [156, 27] on h6 "Preview Ctrl+P" at bounding box center [166, 27] width 47 height 8
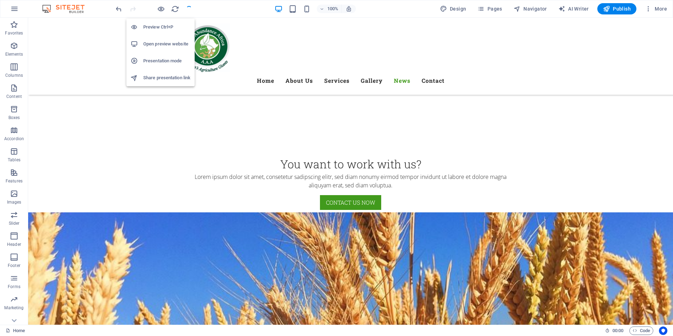
scroll to position [1911, 0]
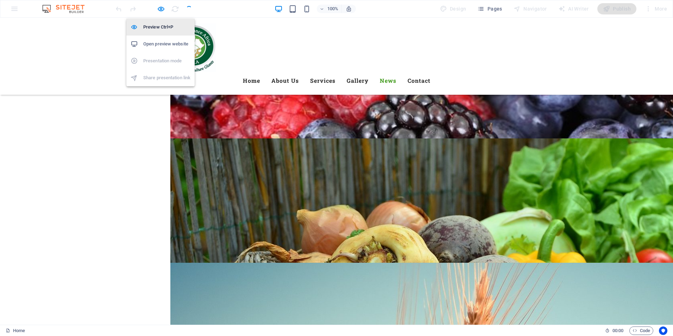
click at [156, 27] on h6 "Preview Ctrl+P" at bounding box center [166, 27] width 47 height 8
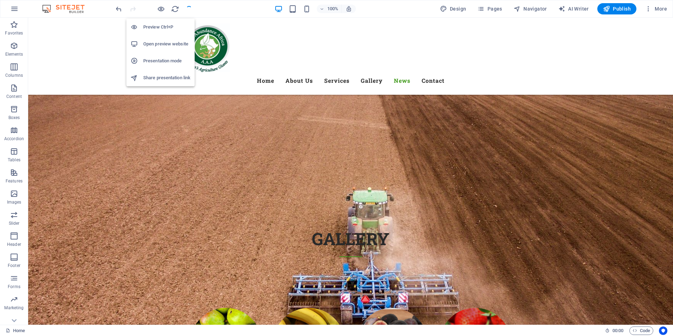
click at [156, 27] on h6 "Preview Ctrl+P" at bounding box center [166, 27] width 47 height 8
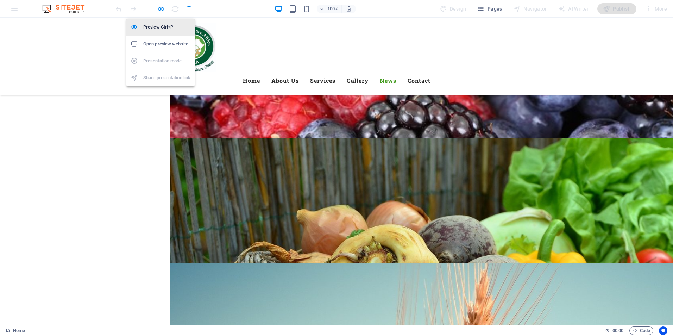
click at [156, 27] on h6 "Preview Ctrl+P" at bounding box center [166, 27] width 47 height 8
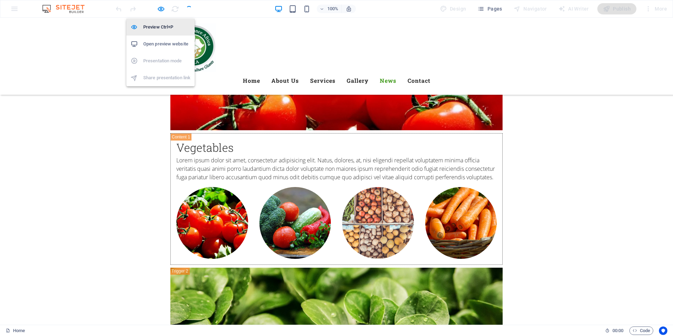
scroll to position [3849, 0]
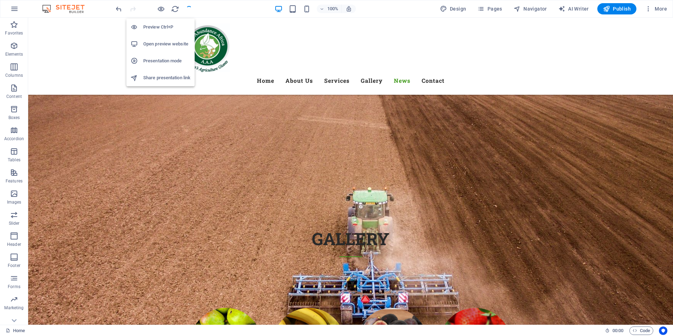
click at [157, 42] on h6 "Open preview website" at bounding box center [166, 44] width 47 height 8
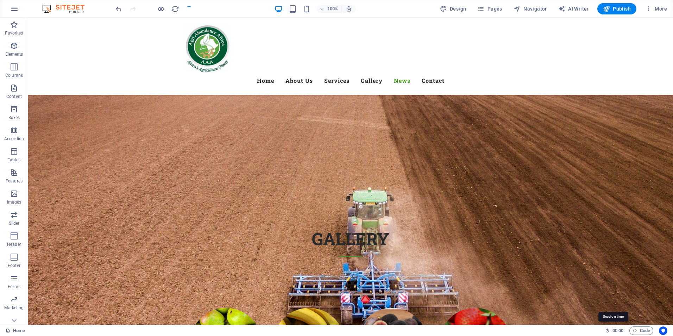
click at [619, 328] on span "00 : 00" at bounding box center [617, 330] width 11 height 8
click at [447, 72] on nav "Home About Us Services Gallery News Contact" at bounding box center [350, 80] width 332 height 17
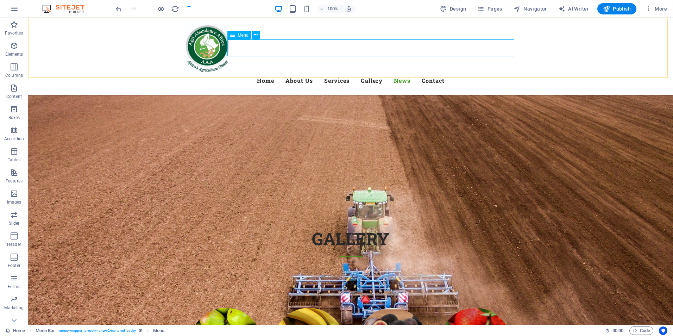
click at [390, 72] on nav "Home About Us Services Gallery News Contact" at bounding box center [350, 80] width 332 height 17
click at [174, 10] on icon "reload" at bounding box center [175, 9] width 8 height 8
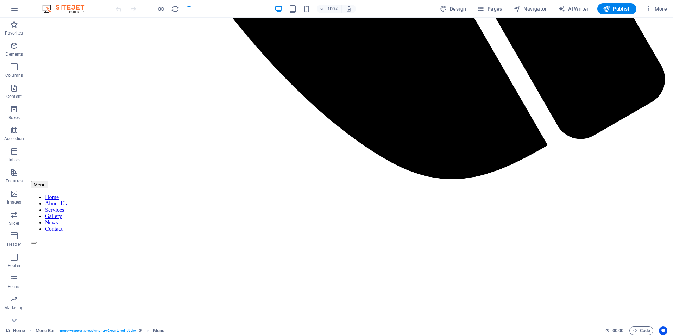
scroll to position [3744, 0]
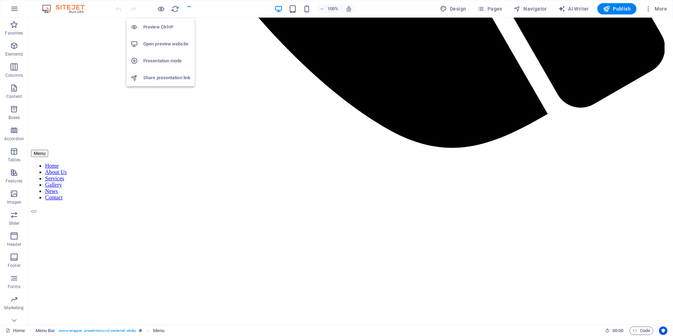
click at [166, 29] on h6 "Preview Ctrl+P" at bounding box center [166, 27] width 47 height 8
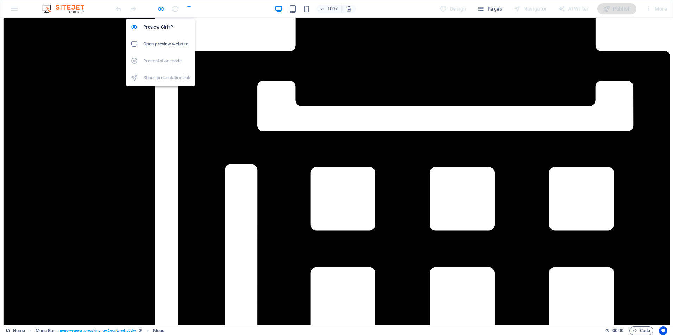
click at [174, 40] on h6 "Open preview website" at bounding box center [166, 44] width 47 height 8
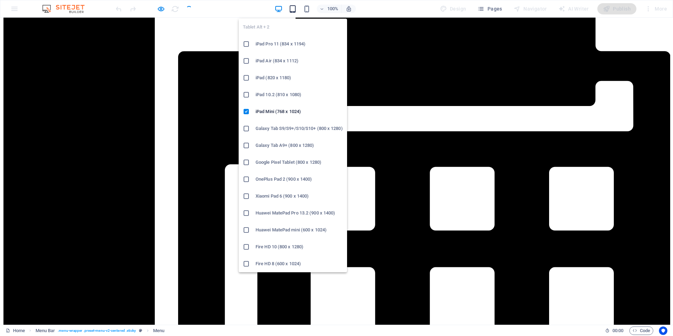
click at [294, 5] on icon "button" at bounding box center [293, 9] width 8 height 8
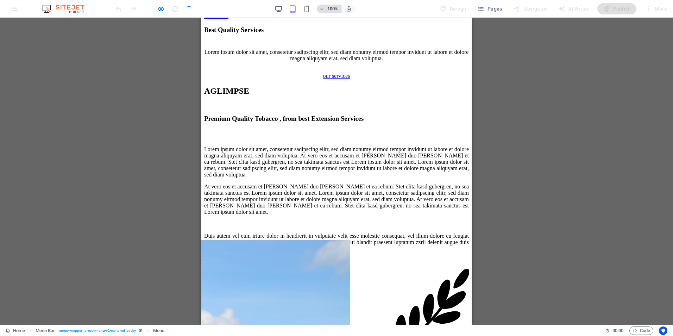
click at [323, 10] on icon "button" at bounding box center [322, 9] width 5 height 5
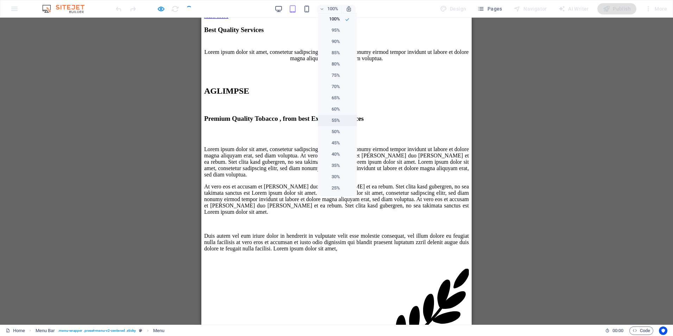
click at [338, 125] on li "55%" at bounding box center [337, 120] width 39 height 11
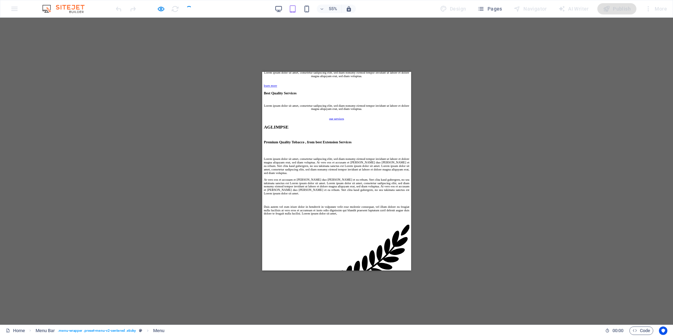
scroll to position [1915, 0]
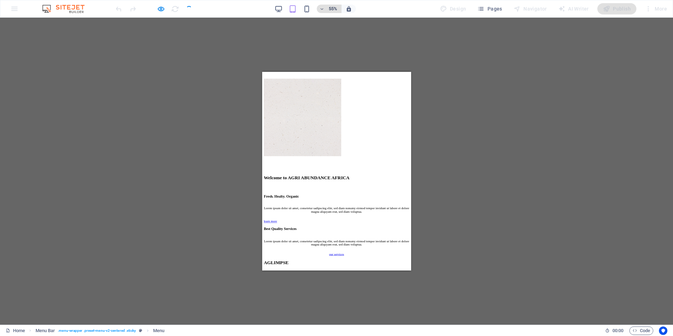
click at [335, 8] on h6 "55%" at bounding box center [332, 9] width 11 height 8
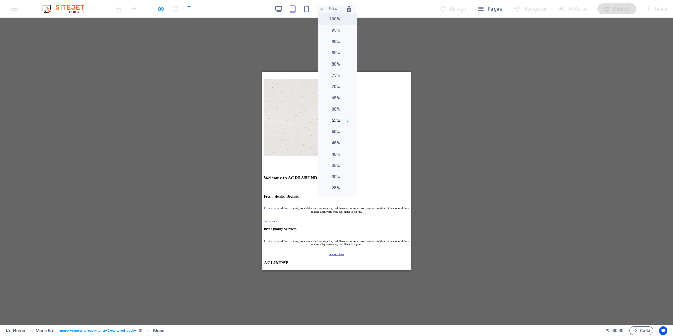
click at [331, 15] on h6 "100%" at bounding box center [331, 19] width 18 height 8
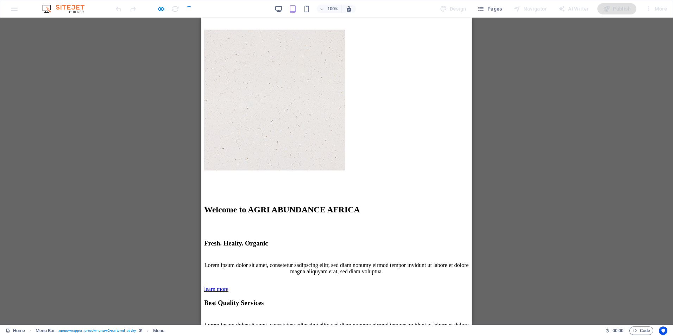
scroll to position [1889, 0]
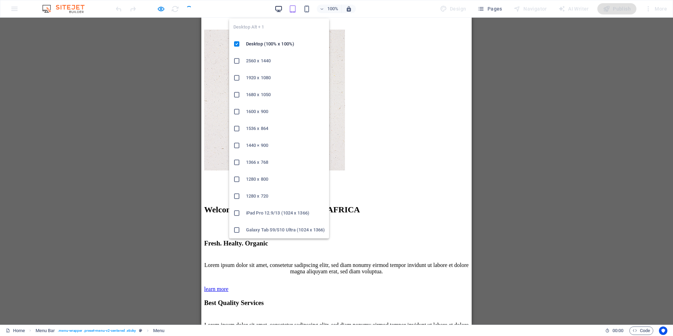
click at [277, 9] on icon "button" at bounding box center [278, 9] width 8 height 8
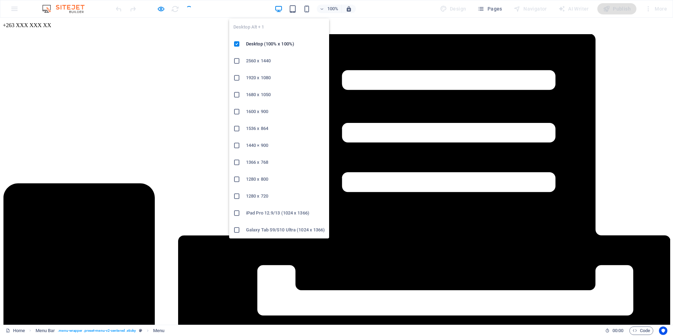
scroll to position [1901, 0]
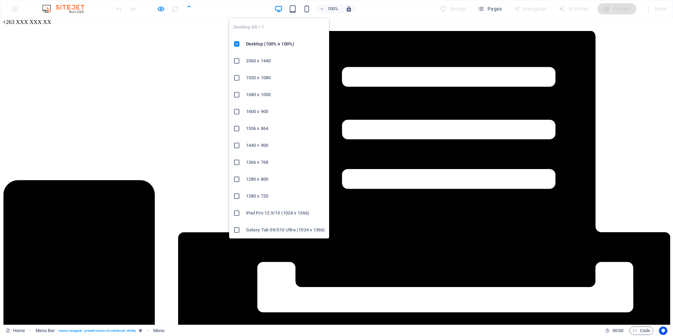
click at [281, 233] on h6 "Galaxy Tab S9/S10 Ultra (1024 x 1366)" at bounding box center [285, 230] width 79 height 8
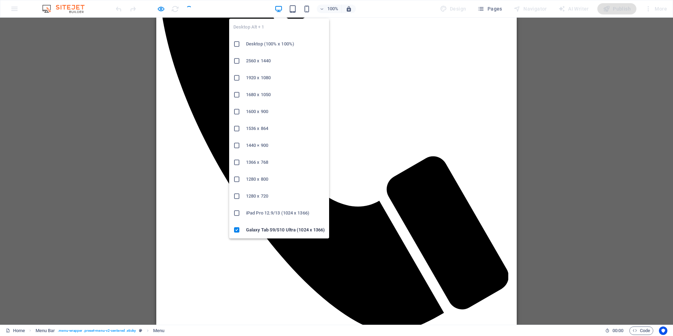
click at [267, 42] on h6 "Desktop (100% x 100%)" at bounding box center [285, 44] width 79 height 8
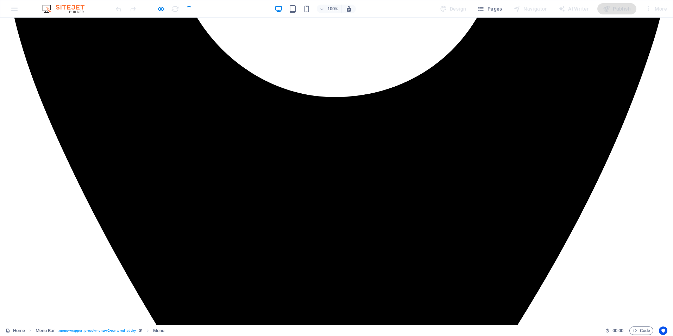
scroll to position [257, 0]
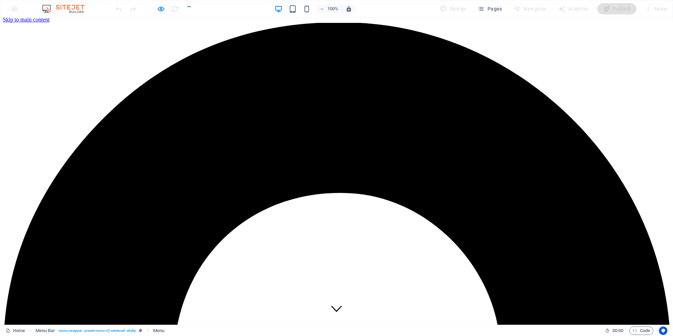
scroll to position [0, 0]
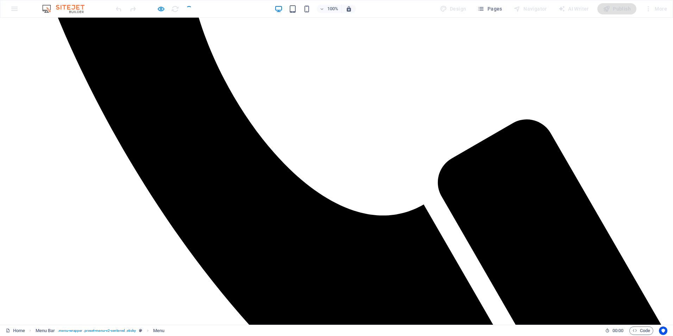
scroll to position [1455, 0]
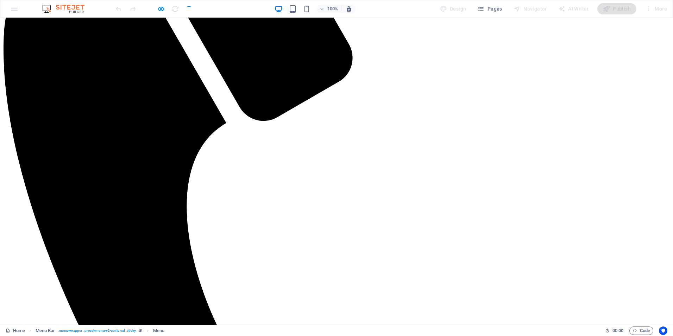
scroll to position [1194, 0]
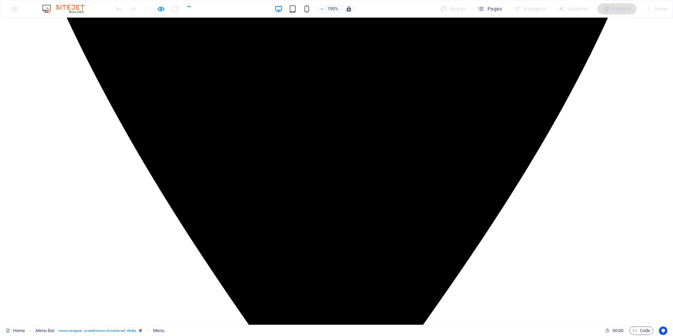
scroll to position [0, 0]
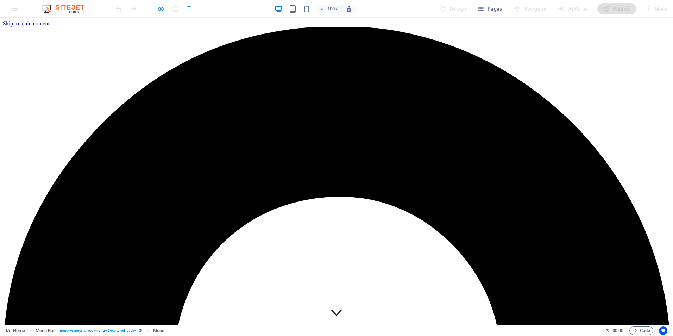
drag, startPoint x: 669, startPoint y: 196, endPoint x: 649, endPoint y: 25, distance: 172.5
click at [329, 15] on div "100% Design Pages Navigator AI Writer Publish More" at bounding box center [336, 8] width 672 height 17
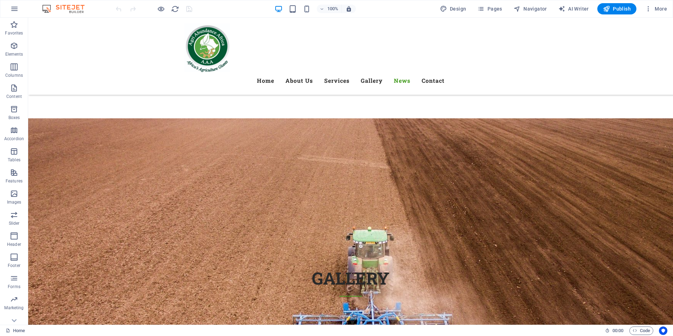
scroll to position [3799, 0]
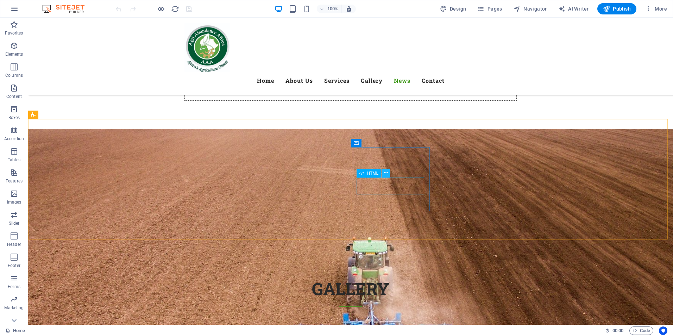
click at [383, 172] on button at bounding box center [385, 173] width 8 height 8
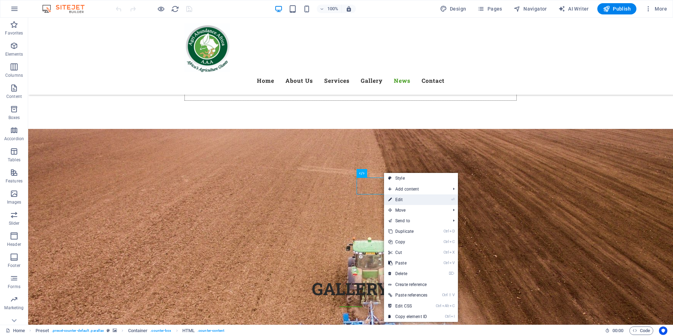
click at [394, 200] on link "⏎ Edit" at bounding box center [408, 199] width 48 height 11
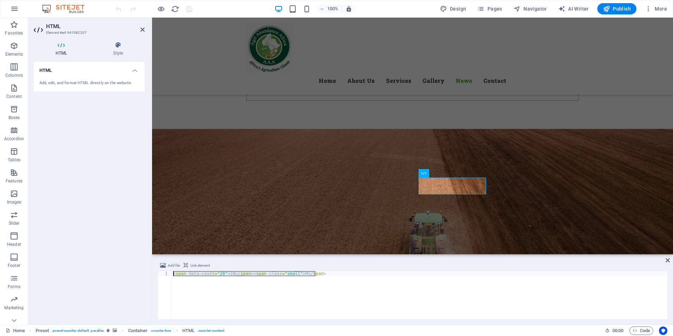
drag, startPoint x: 325, startPoint y: 277, endPoint x: 140, endPoint y: 271, distance: 185.2
click at [140, 271] on div "HTML Element #ed-941082207 HTML Style HTML Add, edit, and format HTML directly …" at bounding box center [350, 171] width 645 height 307
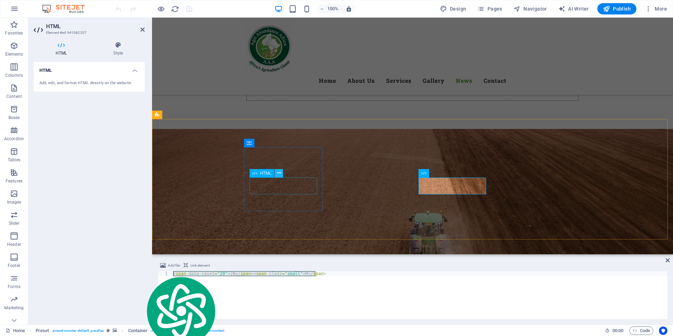
click at [279, 172] on icon at bounding box center [279, 172] width 4 height 7
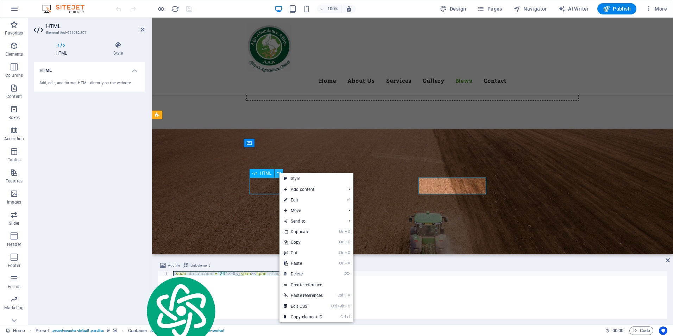
scroll to position [3799, 0]
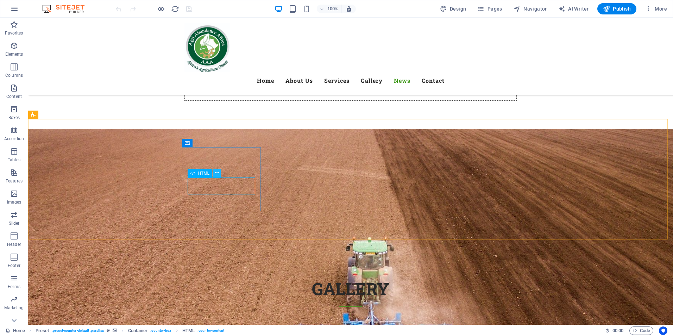
click at [215, 174] on icon at bounding box center [217, 172] width 4 height 7
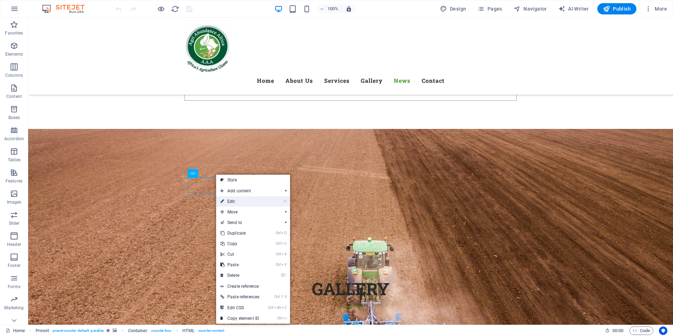
click at [227, 202] on link "⏎ Edit" at bounding box center [240, 201] width 48 height 11
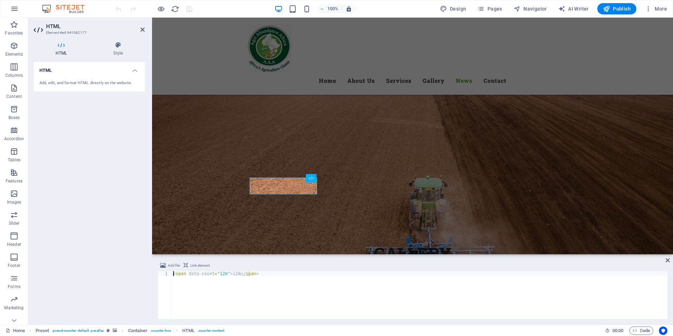
scroll to position [3764, 0]
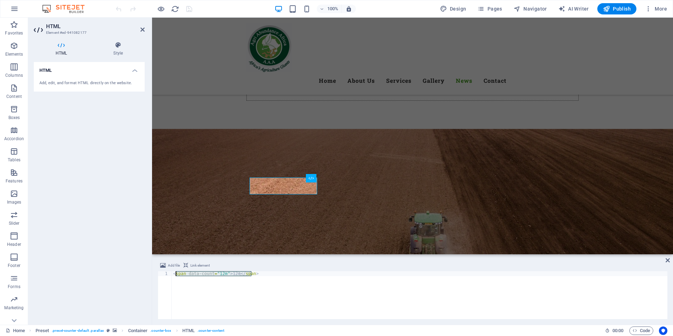
drag, startPoint x: 261, startPoint y: 276, endPoint x: 171, endPoint y: 272, distance: 90.5
click at [171, 272] on div "<span data-count="12m">12m</span> 1 < span data-count = "12m" > 12m </ span > ה…" at bounding box center [413, 295] width 510 height 48
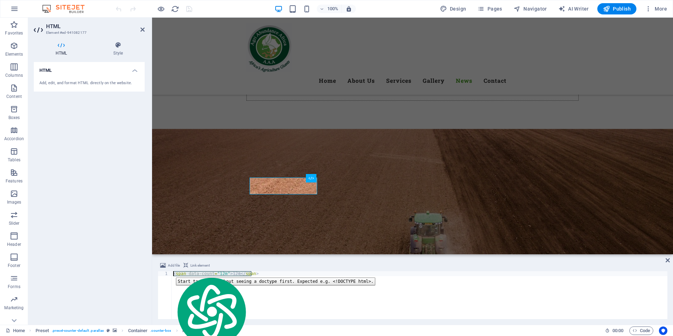
click at [171, 272] on div "1" at bounding box center [165, 273] width 14 height 5
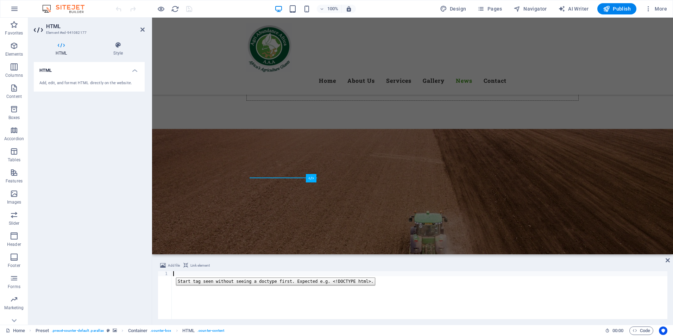
paste textarea "<span data-count="20">20</span><span class="small"> M</span>"
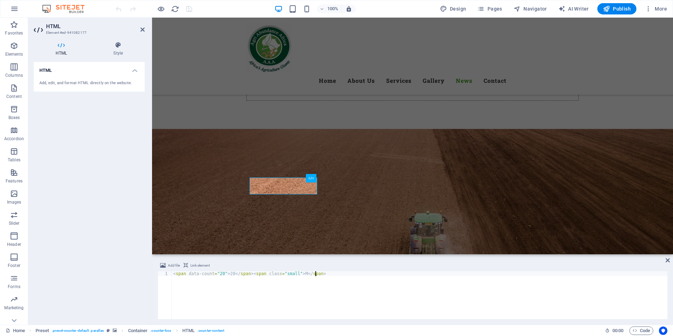
click at [220, 273] on div "< span data-count = "20" > 20 </ span > < span class = "small" > M </ span >" at bounding box center [419, 300] width 495 height 58
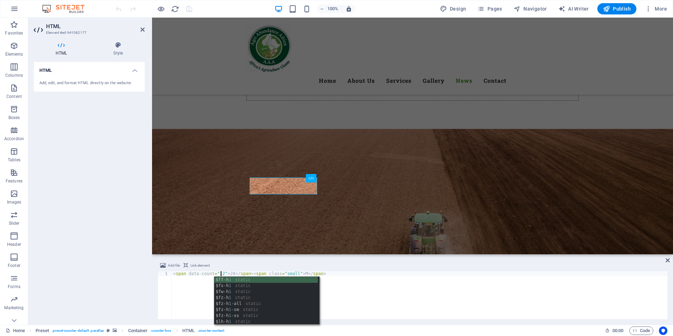
scroll to position [0, 4]
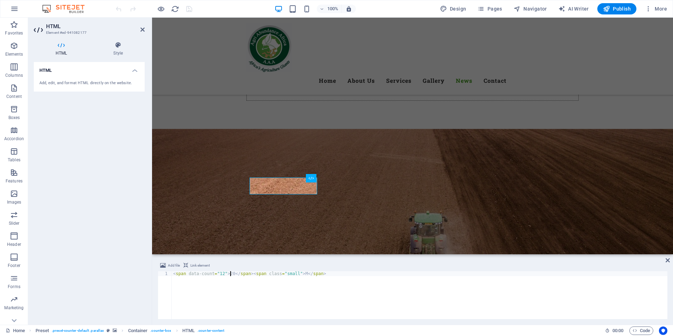
click at [230, 274] on div "< span data-count = "12" > 20 </ span > < span class = "small" > M </ span >" at bounding box center [419, 300] width 495 height 58
type textarea "<span data-count="12">12</span><span class="small"> M</span>"
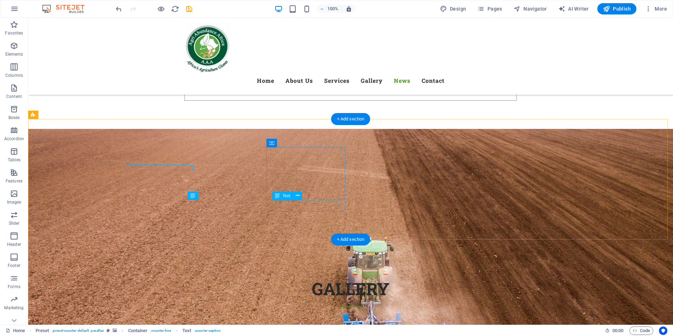
scroll to position [3799, 0]
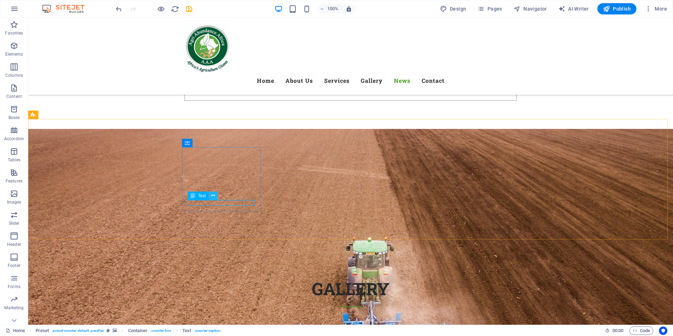
click at [214, 194] on icon at bounding box center [213, 195] width 4 height 7
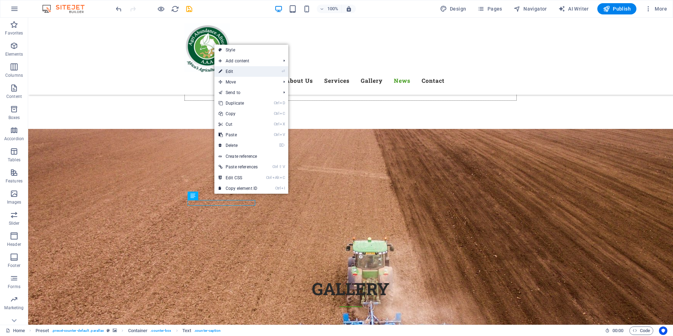
click at [232, 67] on link "⏎ Edit" at bounding box center [238, 71] width 48 height 11
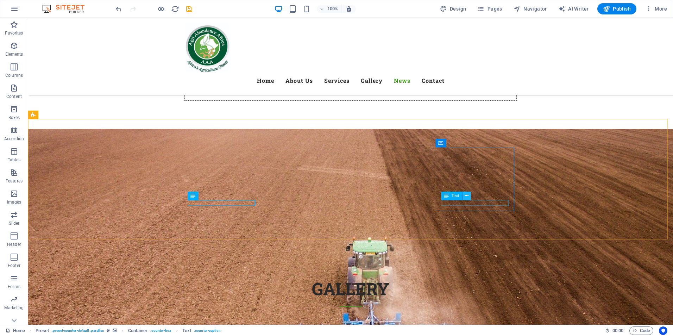
click at [464, 199] on icon at bounding box center [466, 195] width 4 height 7
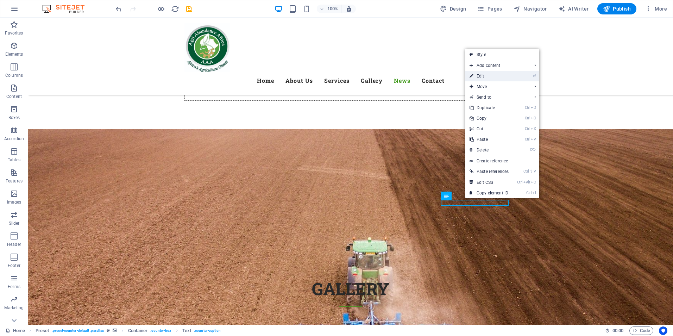
click at [481, 80] on link "⏎ Edit" at bounding box center [489, 76] width 48 height 11
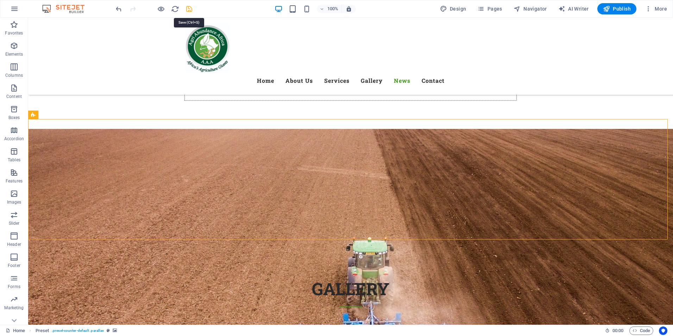
click at [190, 12] on icon "save" at bounding box center [189, 9] width 8 height 8
checkbox input "false"
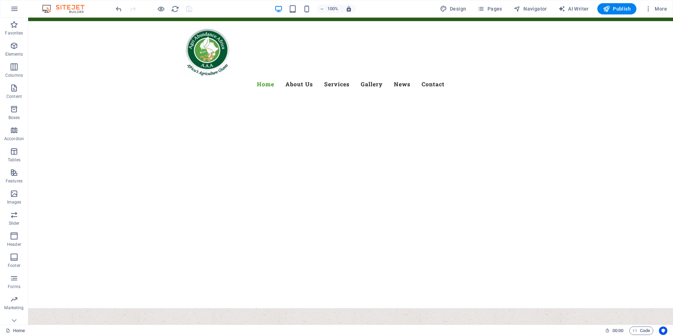
scroll to position [0, 0]
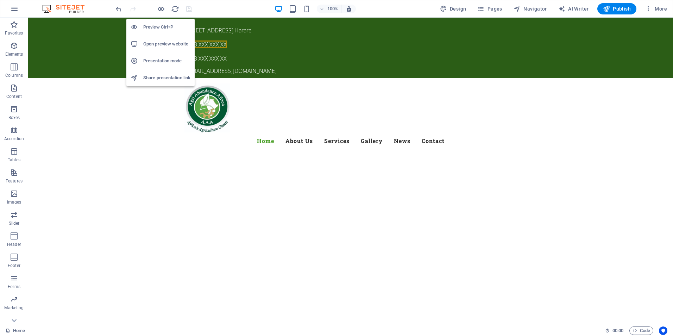
click at [165, 41] on h6 "Open preview website" at bounding box center [166, 44] width 47 height 8
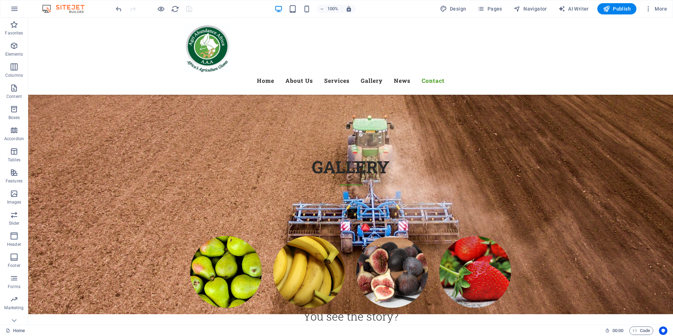
scroll to position [4019, 0]
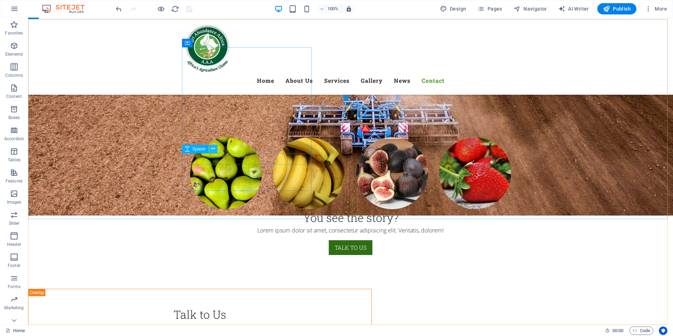
click at [214, 147] on icon at bounding box center [213, 148] width 4 height 7
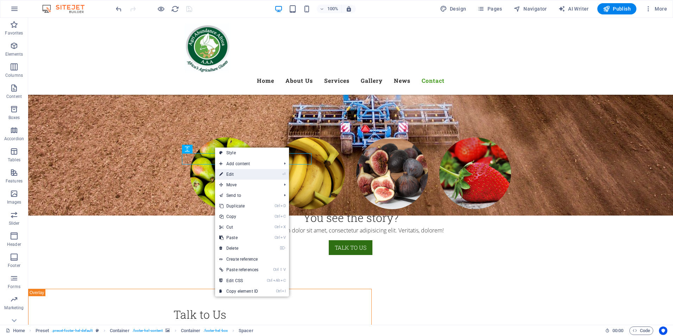
click at [237, 174] on link "⏎ Edit" at bounding box center [239, 174] width 48 height 11
select select "rem"
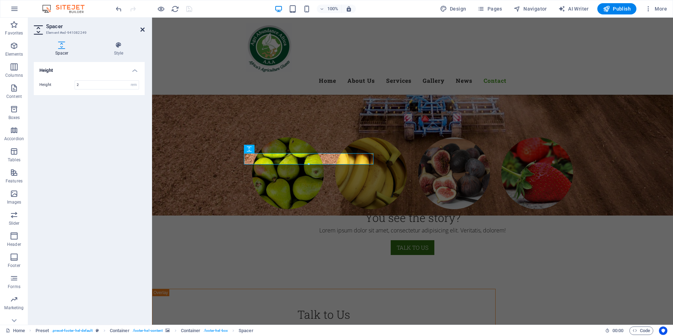
click at [142, 29] on icon at bounding box center [142, 30] width 4 height 6
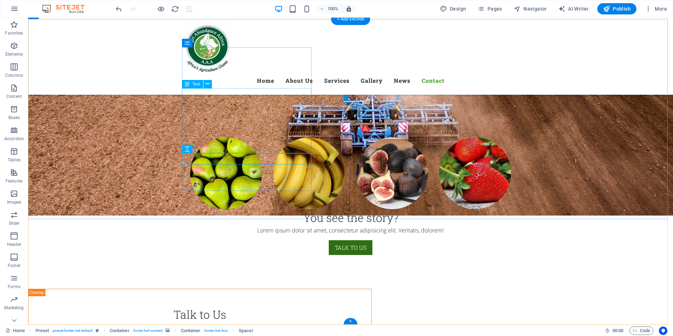
click at [207, 82] on icon at bounding box center [208, 83] width 4 height 7
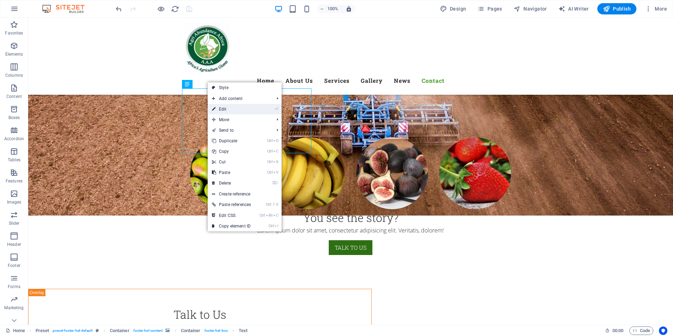
click at [218, 108] on link "⏎ Edit" at bounding box center [232, 109] width 48 height 11
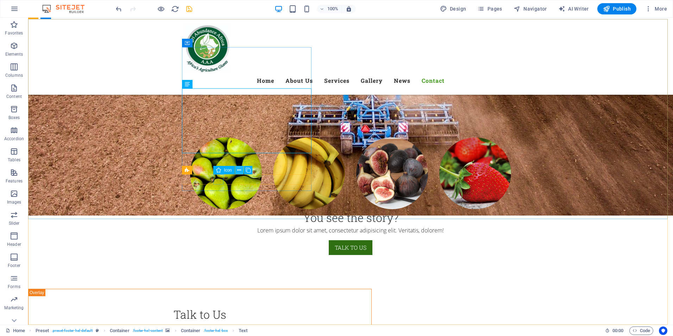
click at [237, 172] on icon at bounding box center [239, 169] width 4 height 7
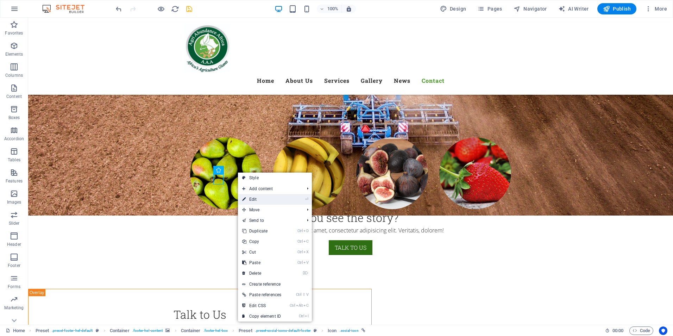
click at [252, 204] on link "⏎ Edit" at bounding box center [262, 199] width 48 height 11
select select "xMidYMid"
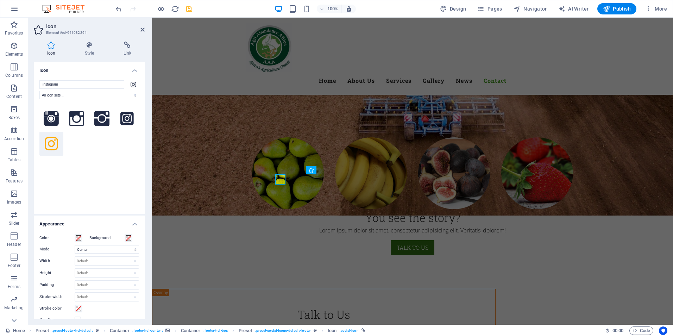
click at [131, 85] on icon at bounding box center [134, 85] width 6 height 6
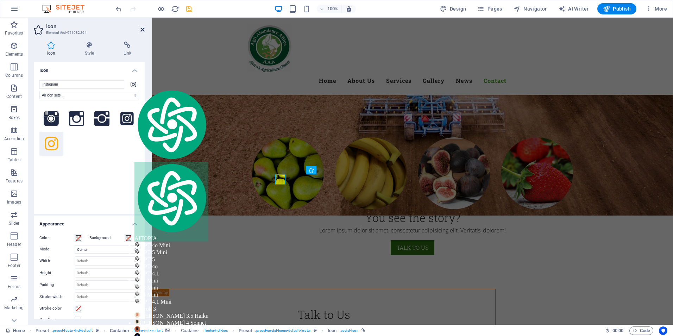
click at [141, 31] on icon at bounding box center [142, 30] width 4 height 6
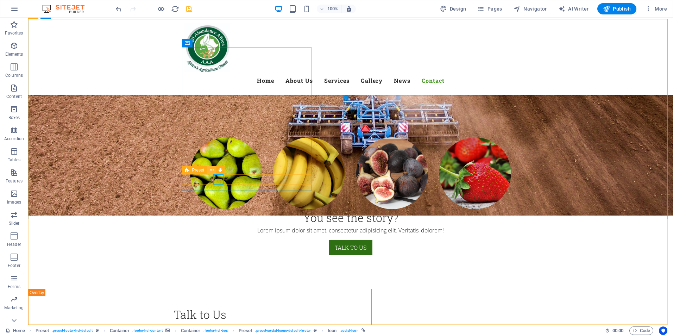
click at [213, 172] on icon at bounding box center [212, 169] width 4 height 7
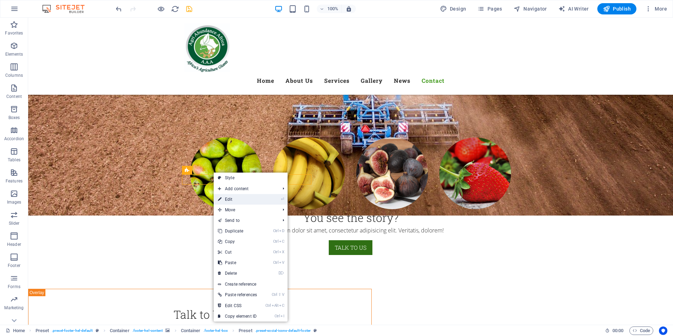
click at [227, 201] on link "⏎ Edit" at bounding box center [238, 199] width 48 height 11
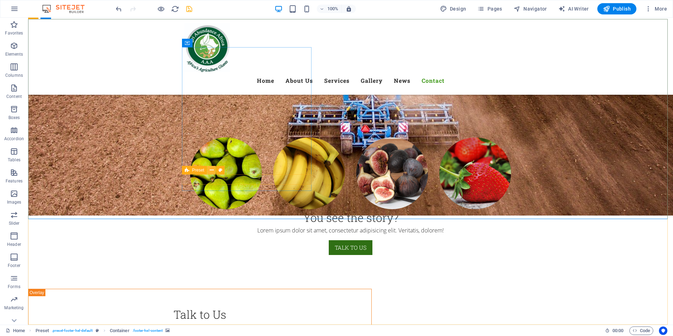
click at [211, 172] on icon at bounding box center [212, 169] width 4 height 7
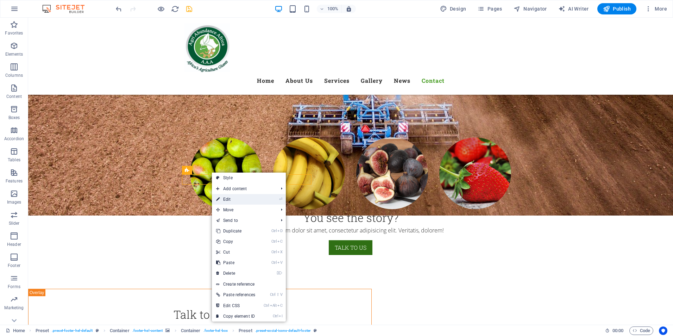
click at [227, 198] on link "⏎ Edit" at bounding box center [236, 199] width 48 height 11
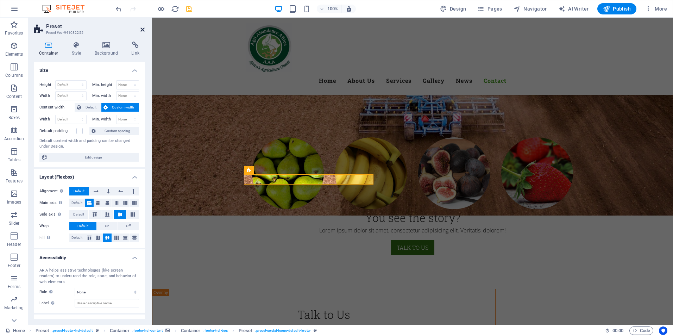
click at [143, 27] on icon at bounding box center [142, 30] width 4 height 6
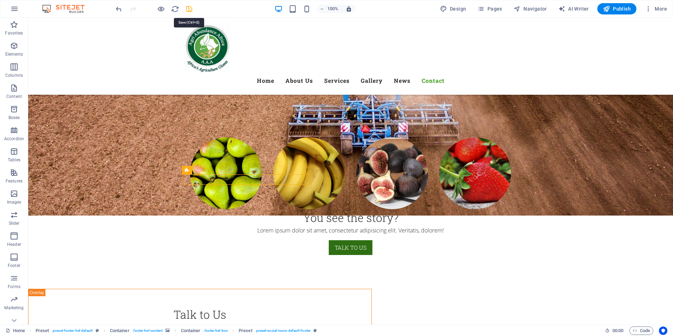
click at [189, 11] on icon "save" at bounding box center [189, 9] width 8 height 8
checkbox input "false"
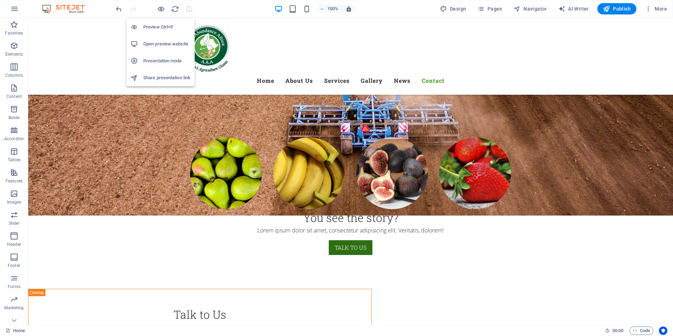
click at [166, 43] on h6 "Open preview website" at bounding box center [166, 44] width 47 height 8
